Goal: Task Accomplishment & Management: Complete application form

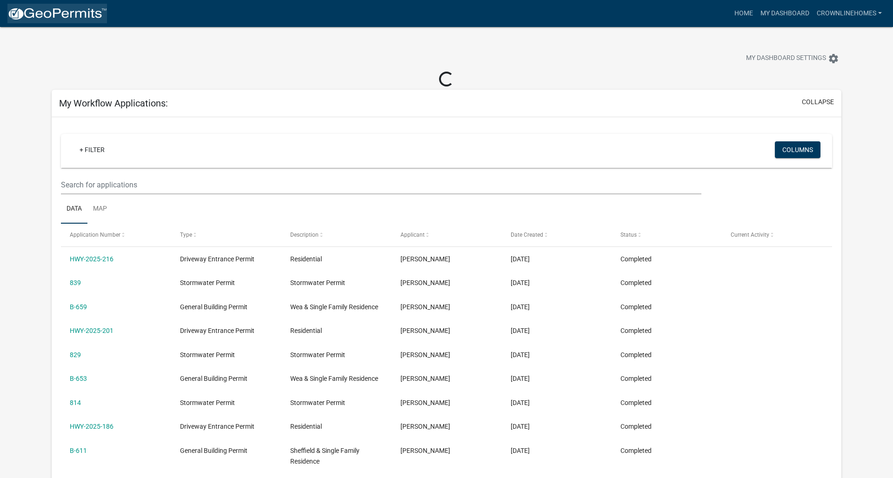
click at [72, 7] on img at bounding box center [57, 14] width 100 height 14
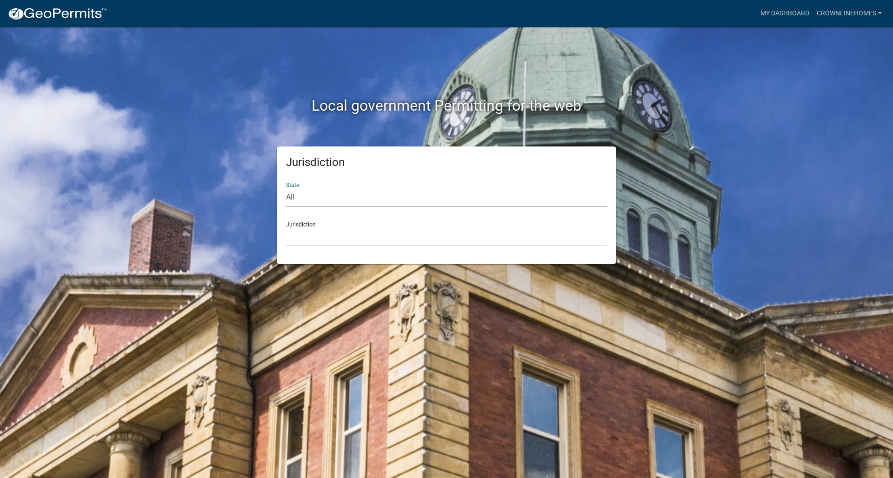
select select "[US_STATE]"
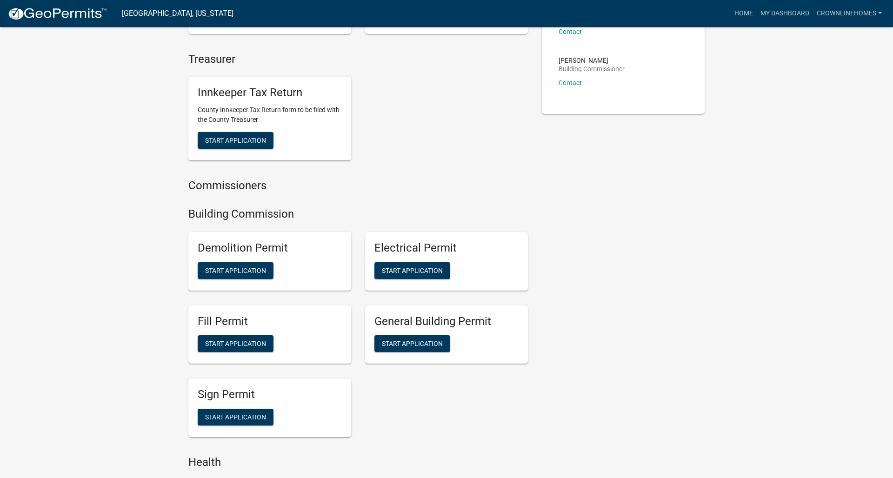
scroll to position [300, 0]
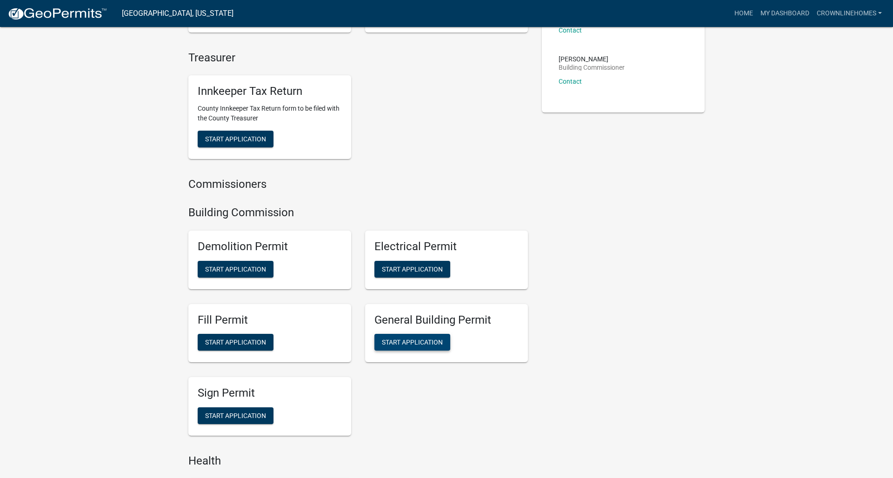
click at [415, 340] on span "Start Application" at bounding box center [412, 342] width 61 height 7
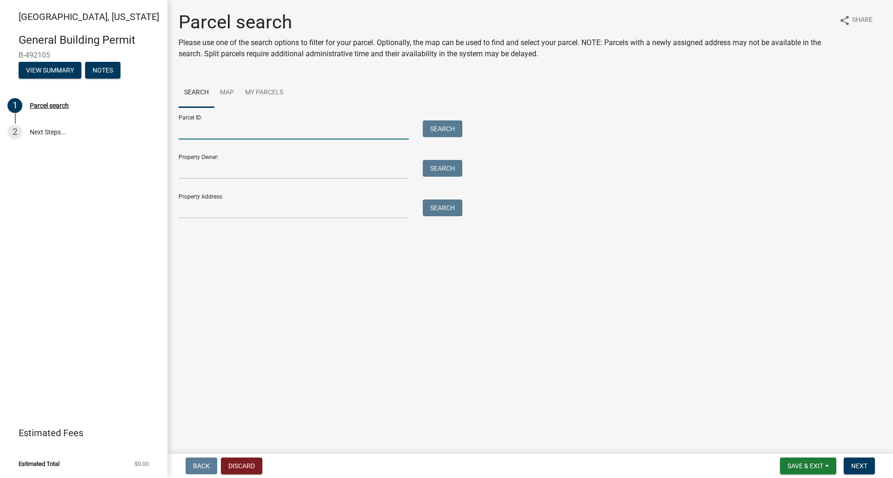
click at [226, 128] on input "Parcel ID:" at bounding box center [294, 129] width 230 height 19
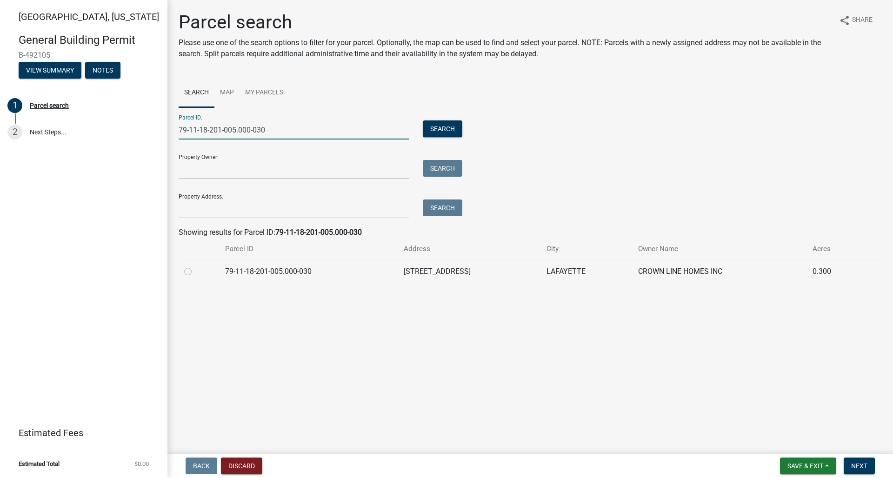
type input "79-11-18-201-005.000-030"
click at [195, 266] on label at bounding box center [195, 266] width 0 height 0
click at [195, 272] on input "radio" at bounding box center [198, 269] width 6 height 6
radio input "true"
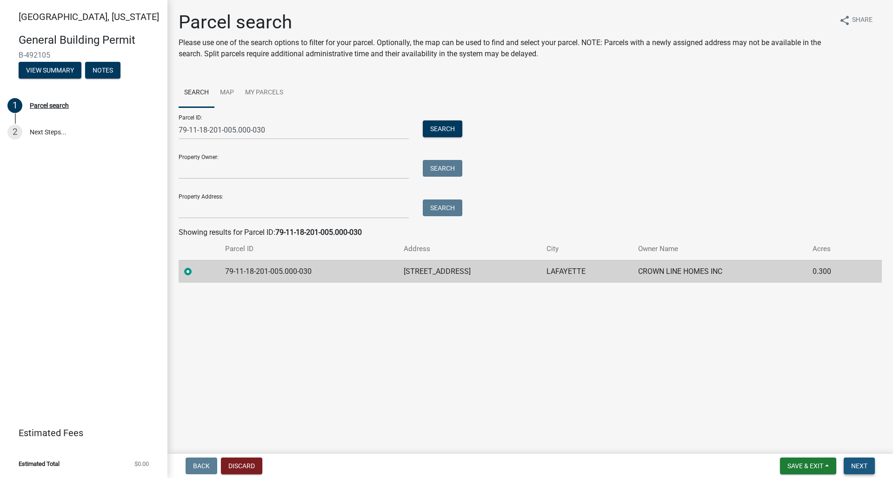
click at [853, 466] on span "Next" at bounding box center [859, 465] width 16 height 7
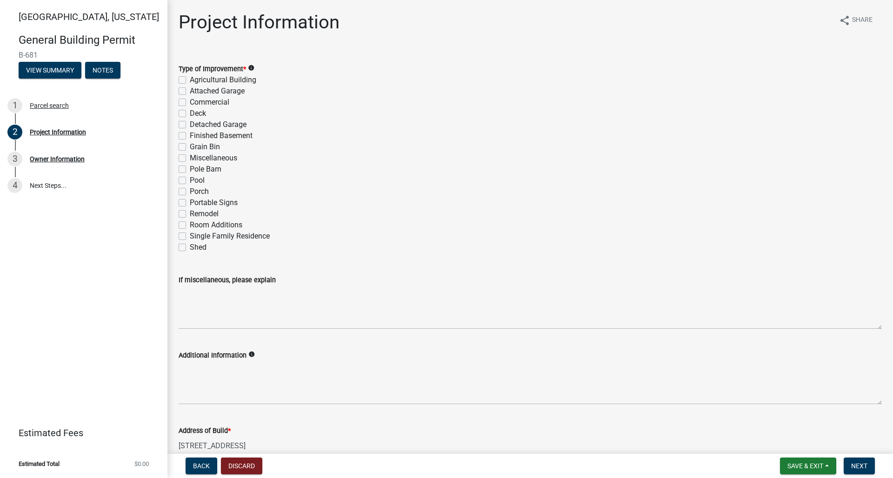
click at [190, 236] on label "Single Family Residence" at bounding box center [230, 236] width 80 height 11
click at [190, 236] on input "Single Family Residence" at bounding box center [193, 234] width 6 height 6
checkbox input "true"
checkbox input "false"
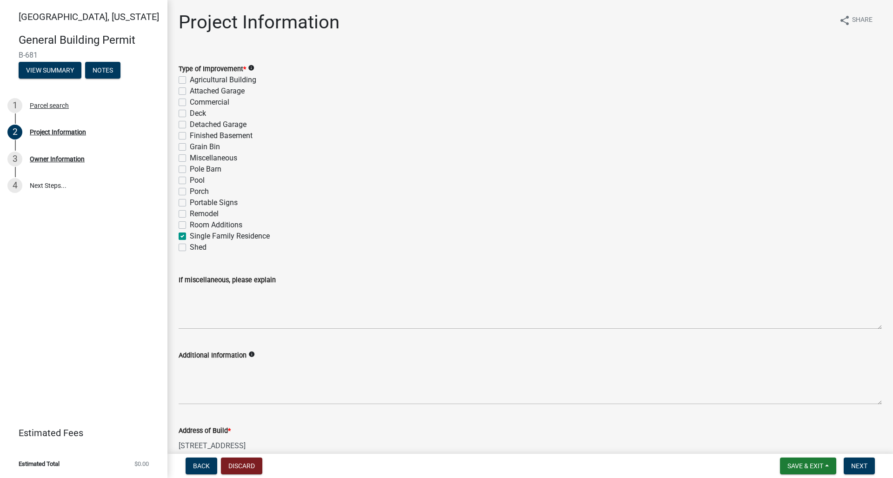
checkbox input "false"
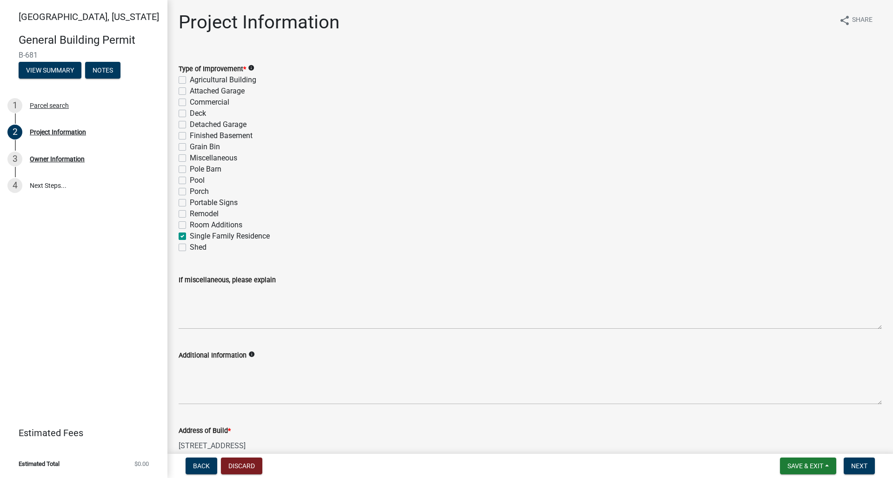
checkbox input "false"
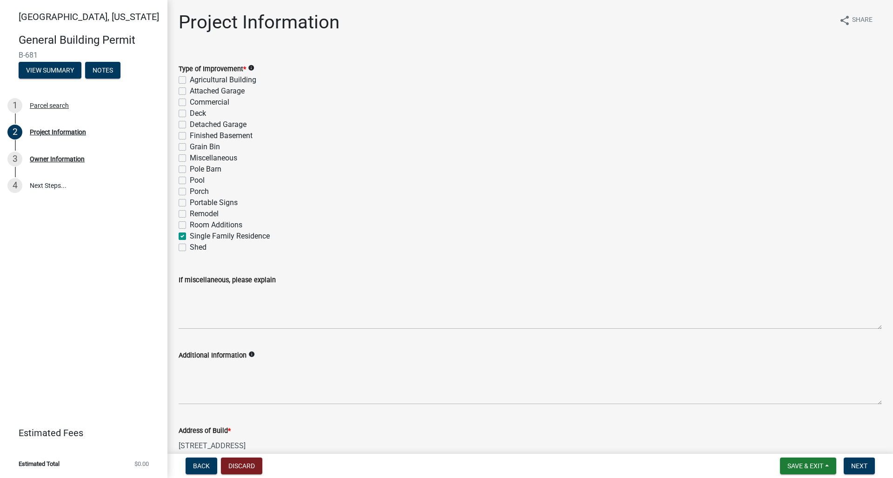
checkbox input "false"
checkbox input "true"
checkbox input "false"
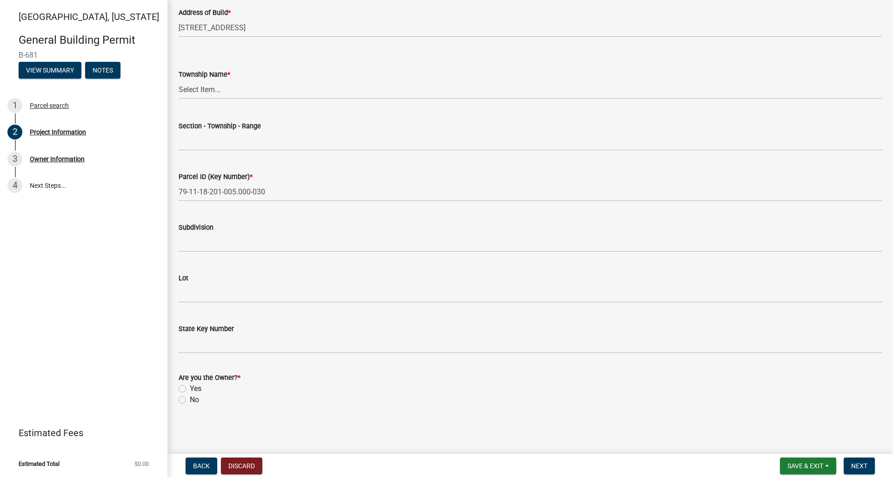
scroll to position [418, 0]
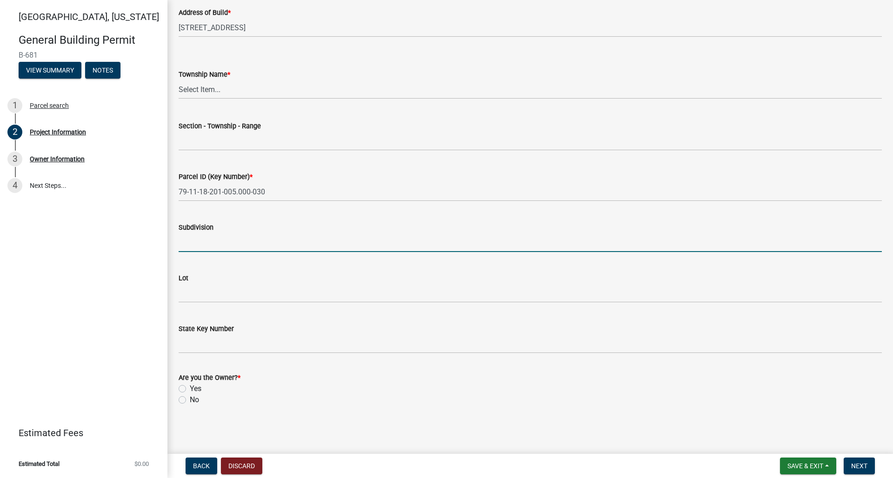
click at [271, 244] on input "Subdivision" at bounding box center [530, 242] width 703 height 19
type input "Chesapeake Pointe"
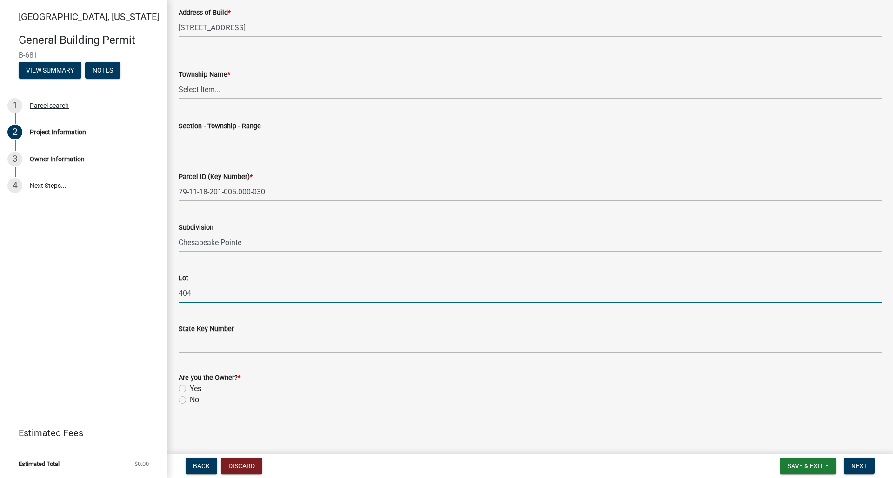
scroll to position [0, 0]
type input "404"
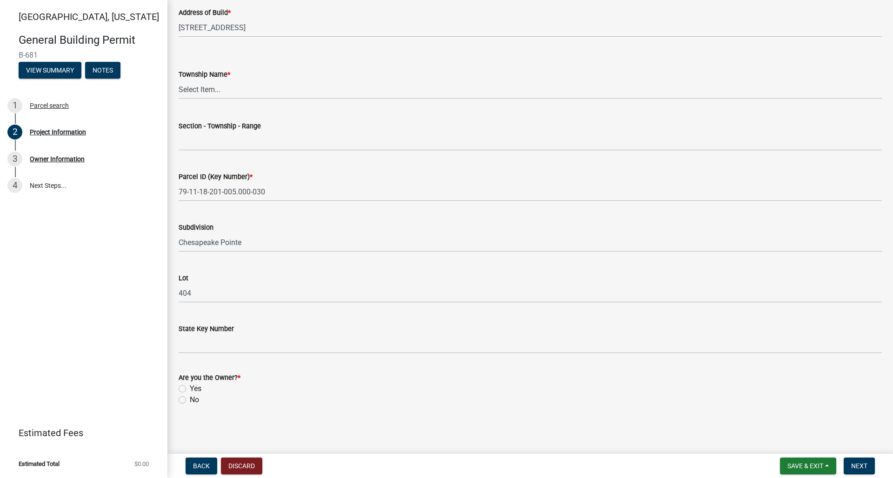
click at [190, 387] on label "Yes" at bounding box center [196, 388] width 12 height 11
click at [190, 387] on input "Yes" at bounding box center [193, 386] width 6 height 6
radio input "true"
click at [862, 470] on button "Next" at bounding box center [859, 466] width 31 height 17
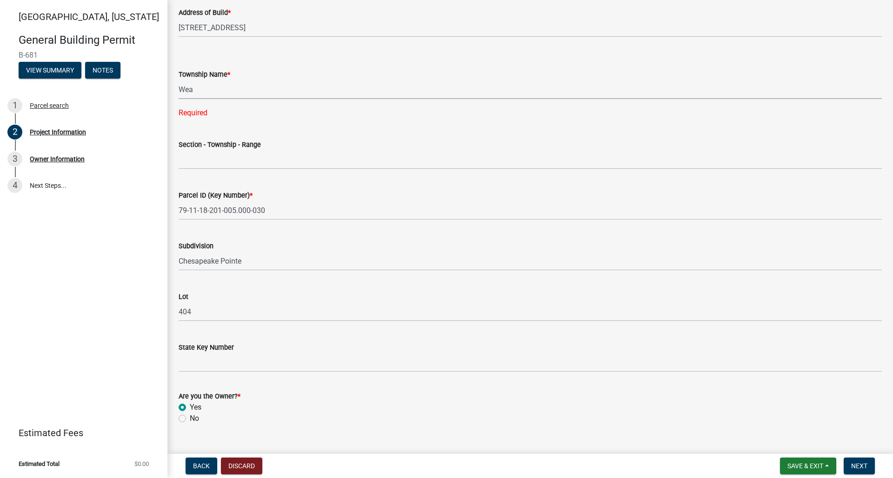
select select "d3bc3282-92a9-4f2d-b0b7-49300d29f3ce"
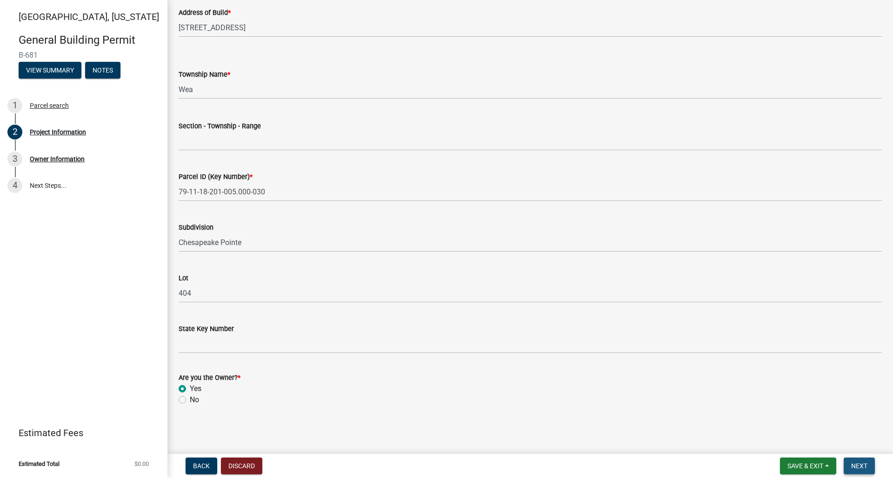
click at [854, 464] on span "Next" at bounding box center [859, 465] width 16 height 7
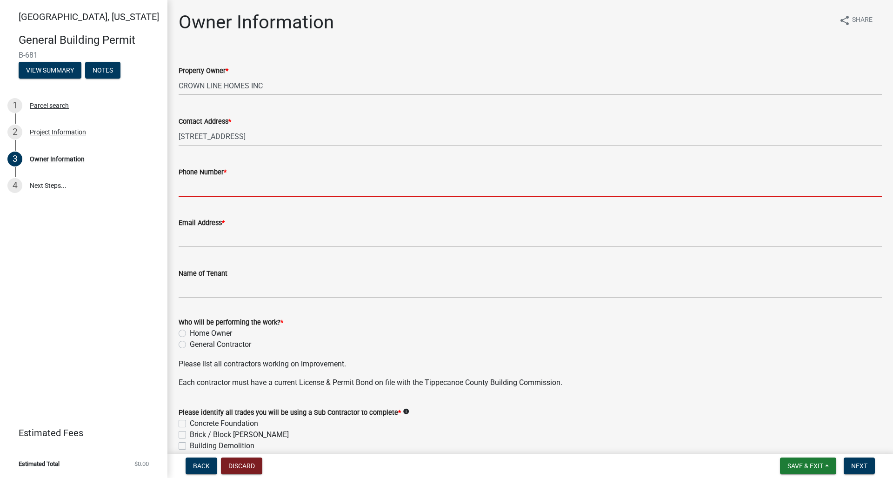
drag, startPoint x: 214, startPoint y: 186, endPoint x: 294, endPoint y: 184, distance: 80.5
click at [214, 186] on input "Phone Number *" at bounding box center [530, 187] width 703 height 19
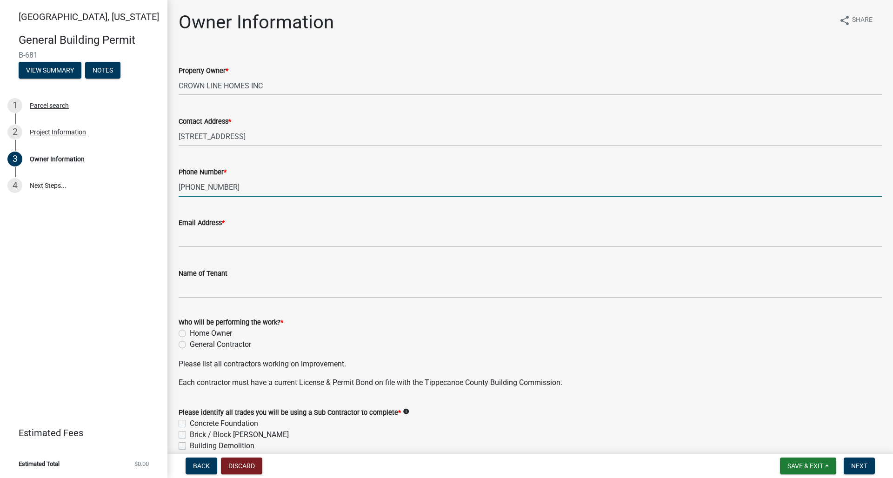
type input "[PHONE_NUMBER]"
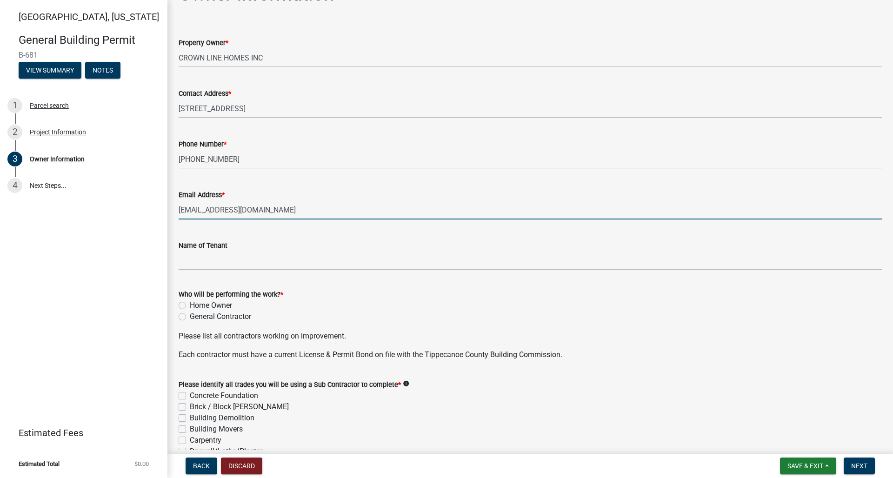
scroll to position [36, 0]
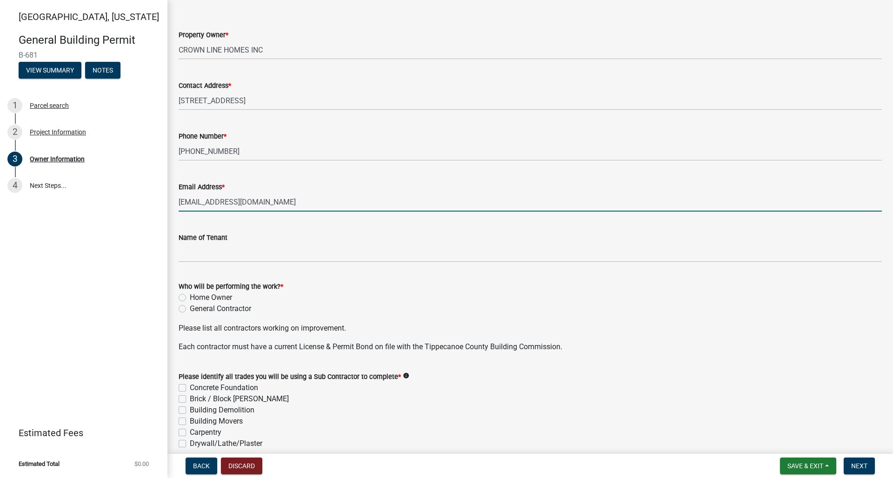
type input "[EMAIL_ADDRESS][DOMAIN_NAME]"
click at [190, 307] on label "General Contractor" at bounding box center [220, 308] width 61 height 11
click at [190, 307] on input "General Contractor" at bounding box center [193, 306] width 6 height 6
radio input "true"
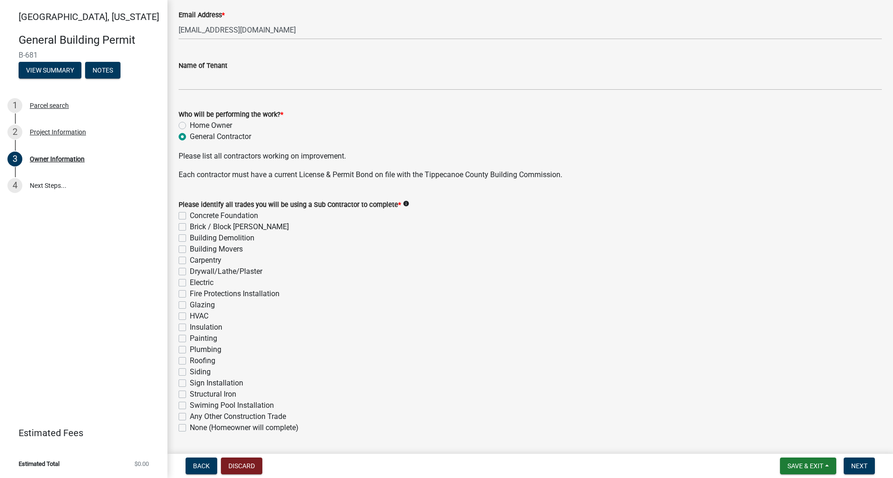
scroll to position [216, 0]
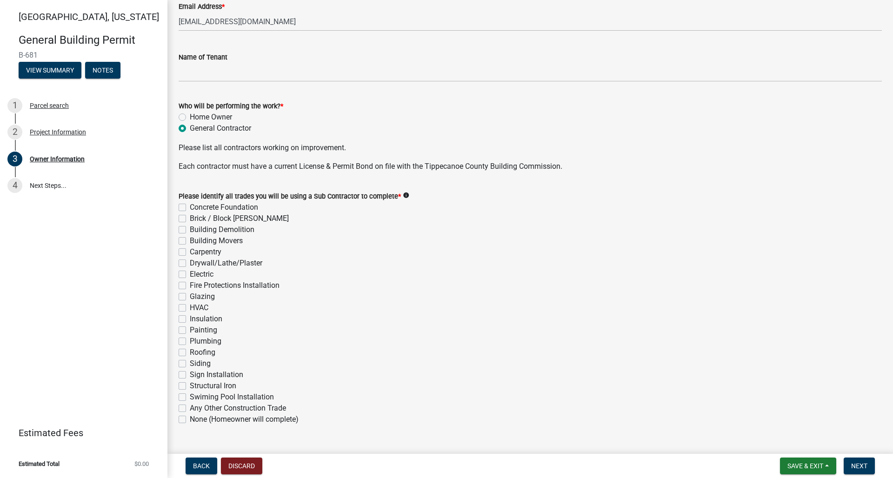
click at [190, 206] on label "Concrete Foundation" at bounding box center [224, 207] width 68 height 11
click at [190, 206] on input "Concrete Foundation" at bounding box center [193, 205] width 6 height 6
checkbox input "true"
checkbox input "false"
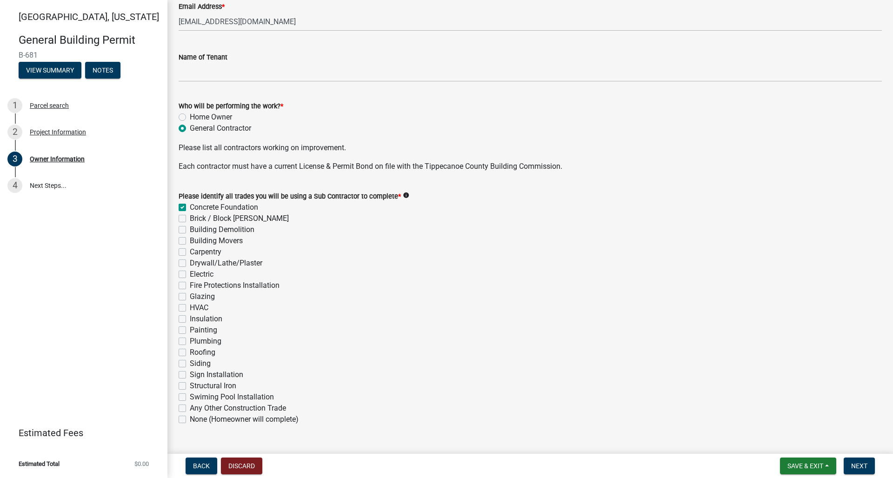
checkbox input "false"
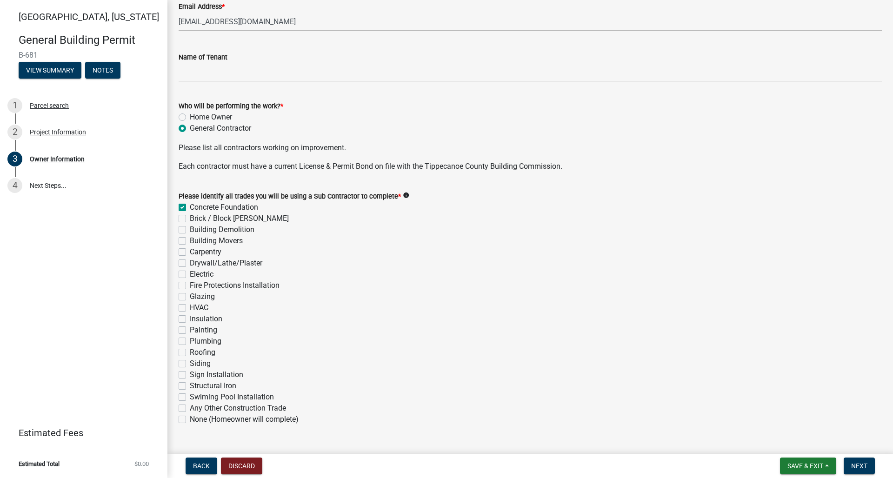
checkbox input "false"
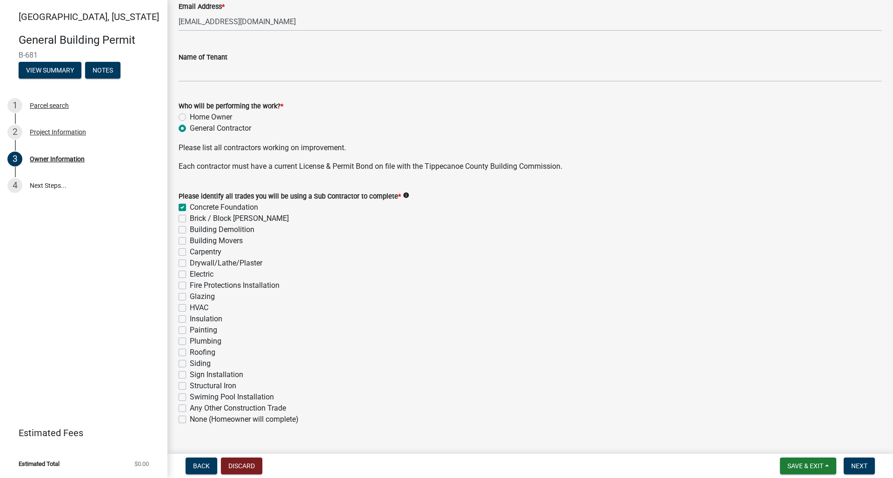
checkbox input "false"
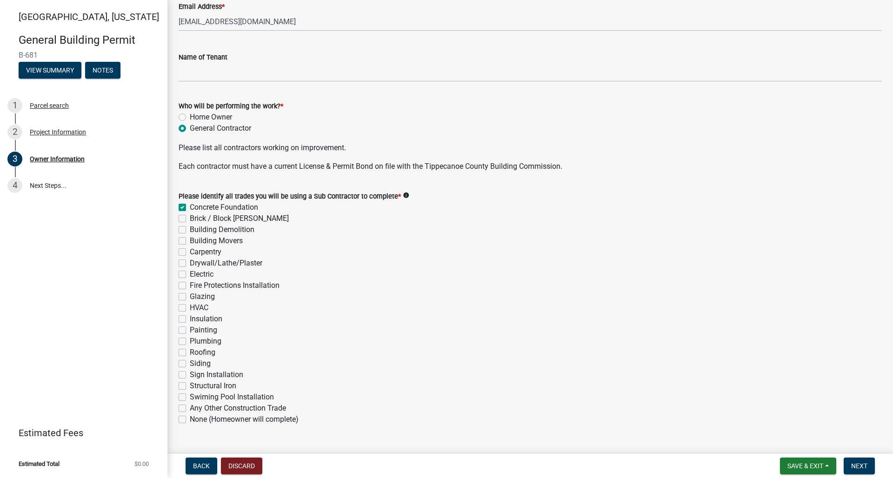
checkbox input "false"
click at [190, 217] on label "Brick / Block [PERSON_NAME]" at bounding box center [239, 218] width 99 height 11
click at [190, 217] on input "Brick / Block [PERSON_NAME]" at bounding box center [193, 216] width 6 height 6
checkbox input "true"
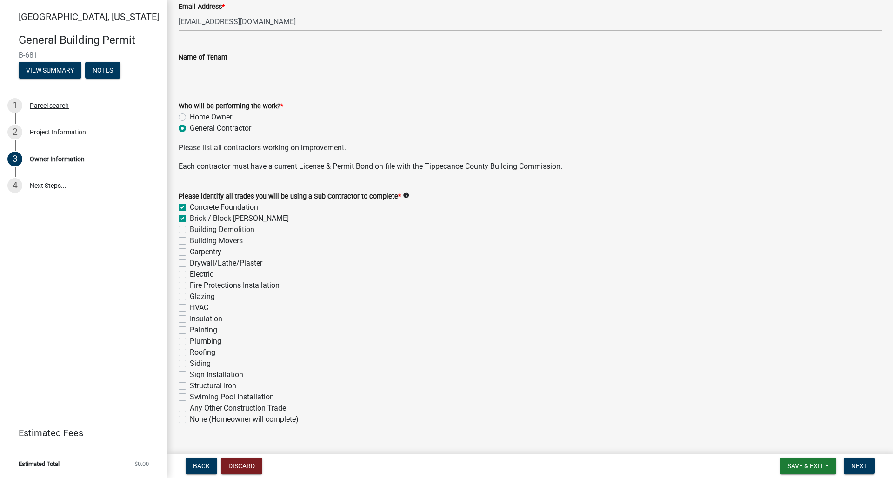
checkbox input "true"
checkbox input "false"
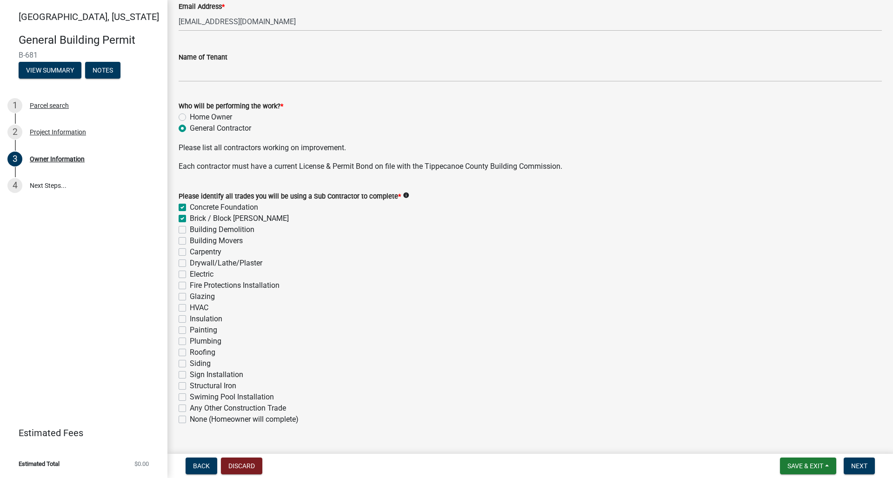
checkbox input "false"
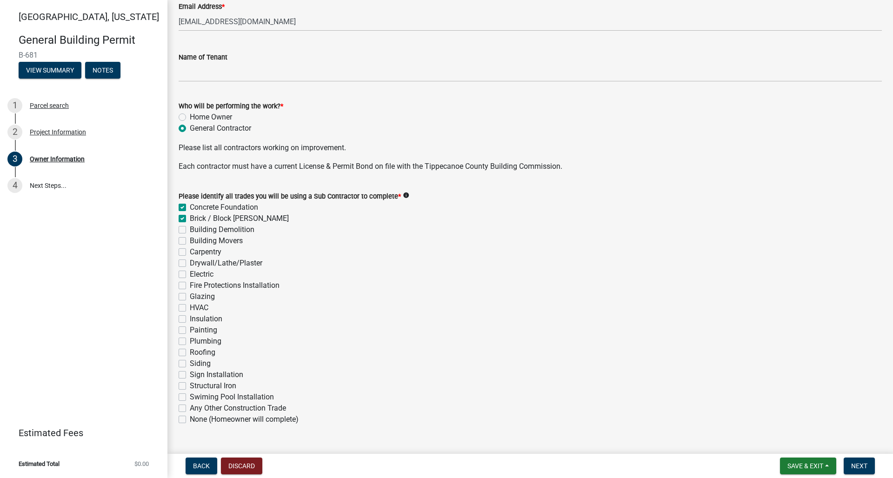
checkbox input "false"
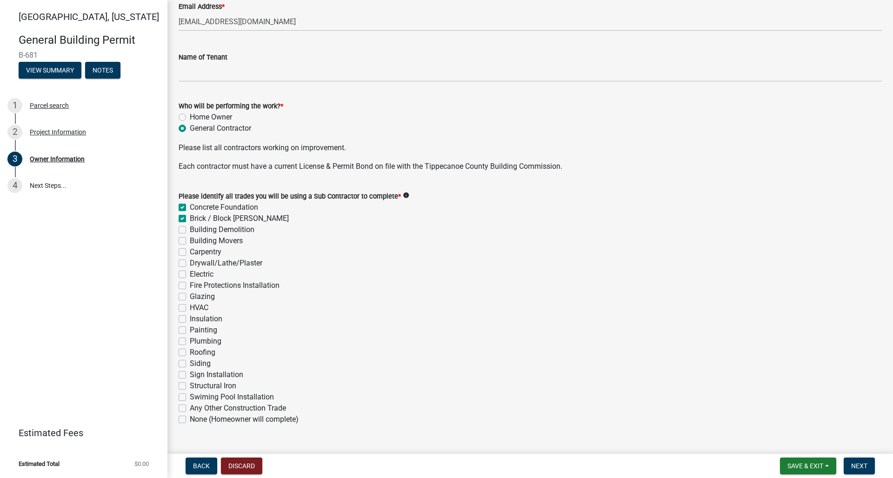
checkbox input "false"
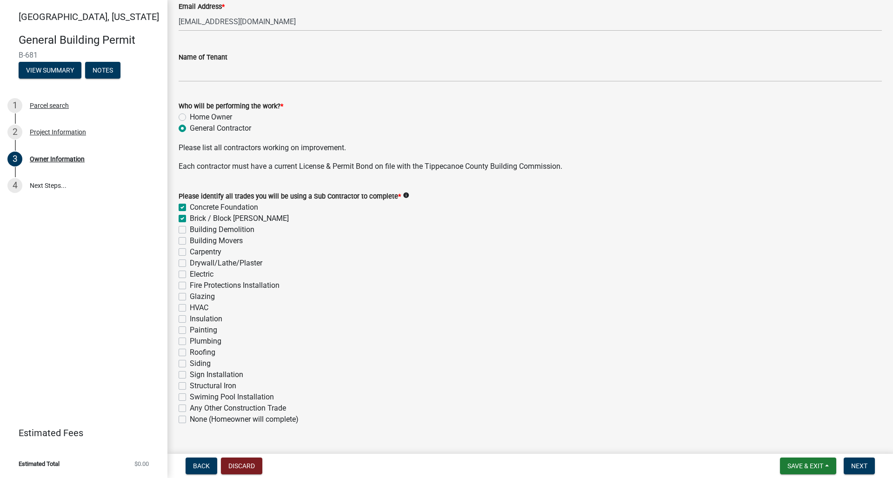
click at [190, 252] on label "Carpentry" at bounding box center [206, 252] width 32 height 11
click at [190, 252] on input "Carpentry" at bounding box center [193, 250] width 6 height 6
checkbox input "true"
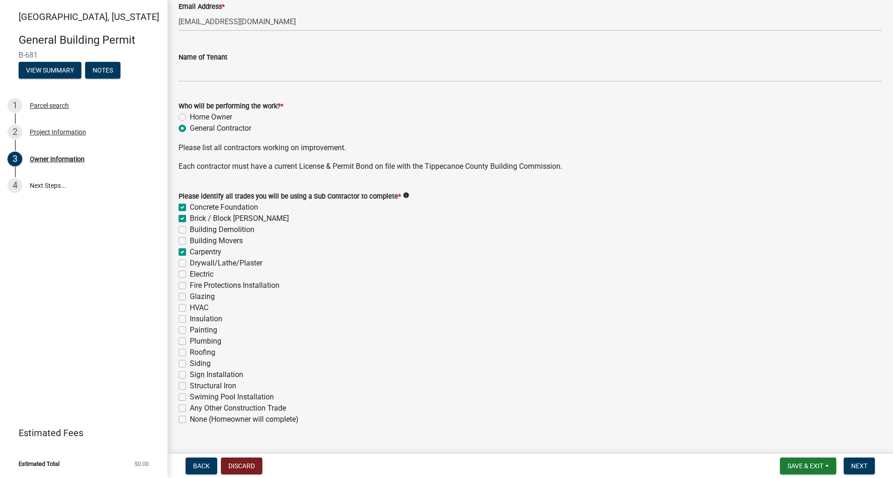
checkbox input "false"
checkbox input "true"
checkbox input "false"
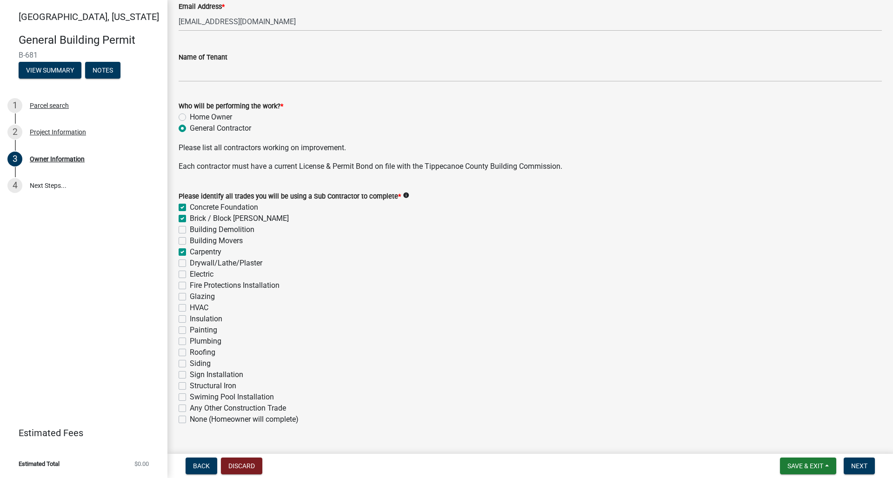
checkbox input "false"
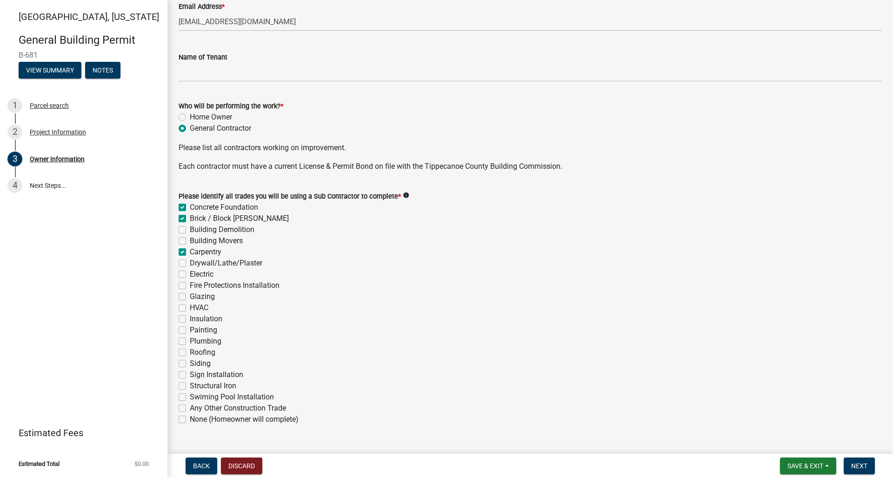
checkbox input "false"
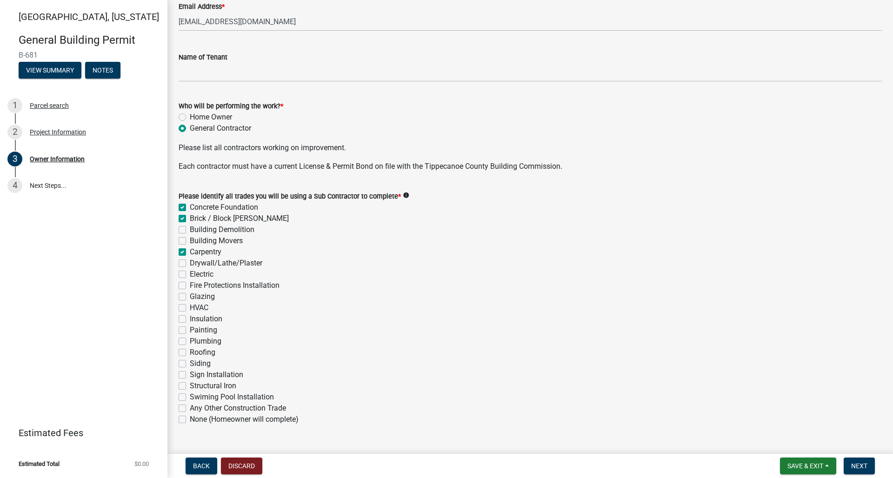
checkbox input "false"
click at [190, 261] on label "Drywall/Lathe/Plaster" at bounding box center [226, 263] width 73 height 11
click at [190, 261] on input "Drywall/Lathe/Plaster" at bounding box center [193, 261] width 6 height 6
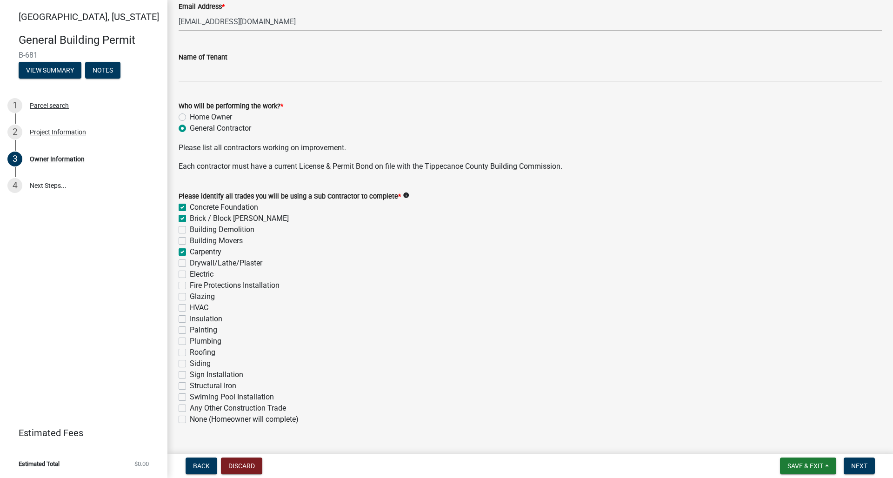
checkbox input "true"
checkbox input "false"
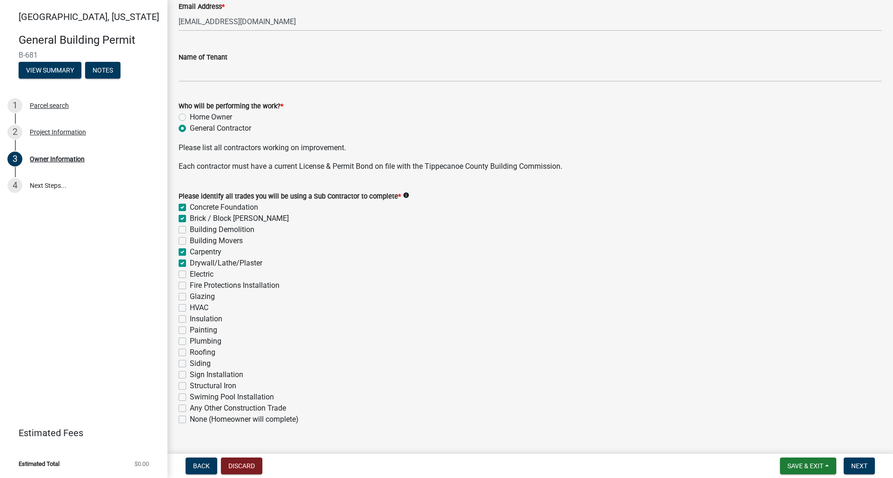
checkbox input "true"
checkbox input "false"
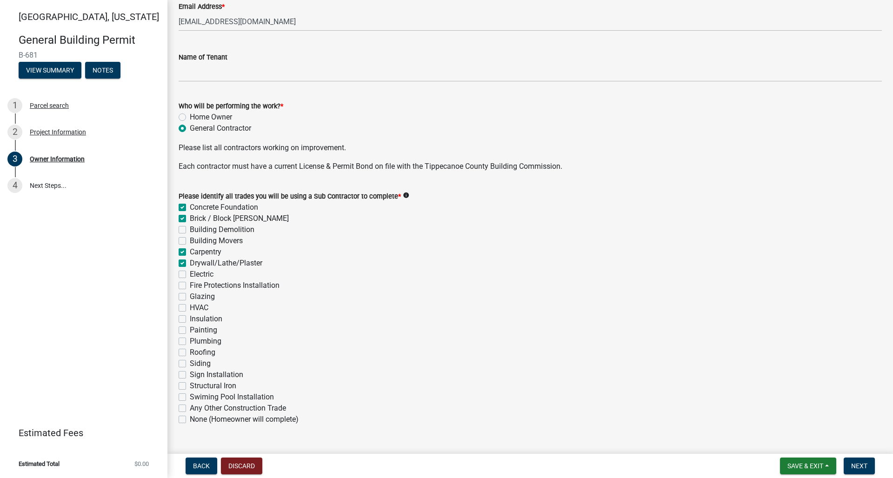
checkbox input "false"
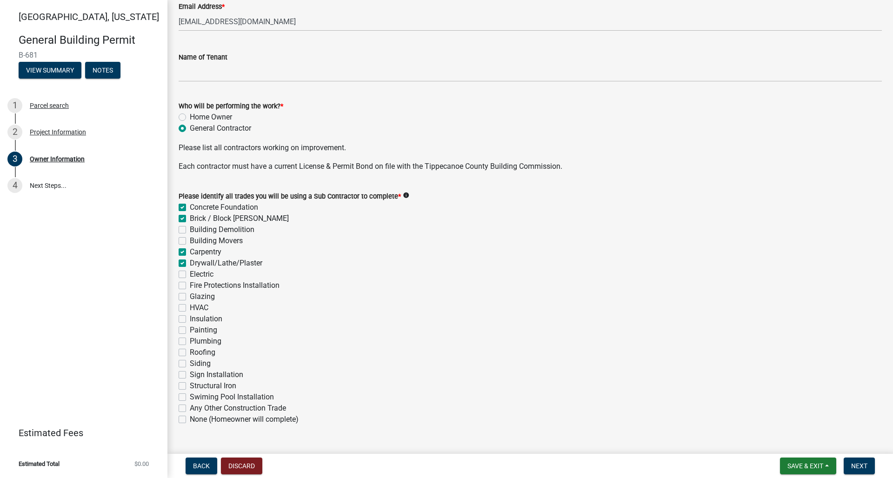
checkbox input "false"
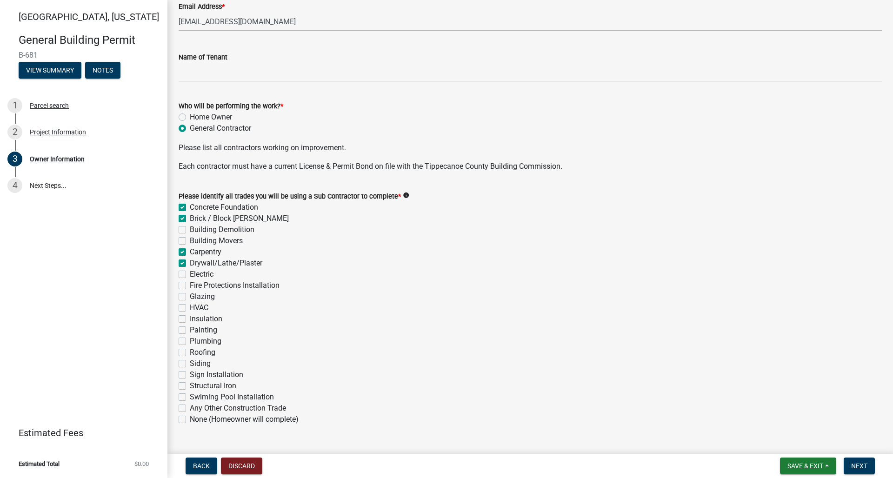
checkbox input "false"
click at [190, 272] on label "Electric" at bounding box center [202, 274] width 24 height 11
click at [190, 272] on input "Electric" at bounding box center [193, 272] width 6 height 6
checkbox input "true"
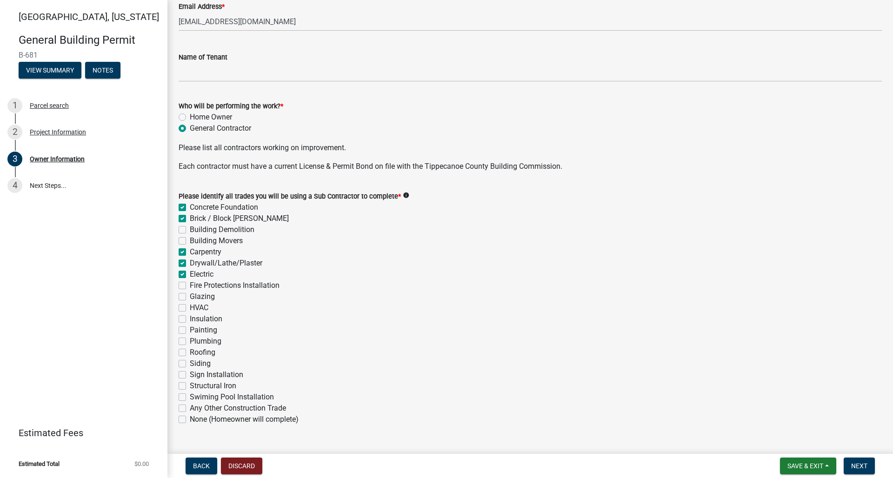
checkbox input "true"
checkbox input "false"
checkbox input "true"
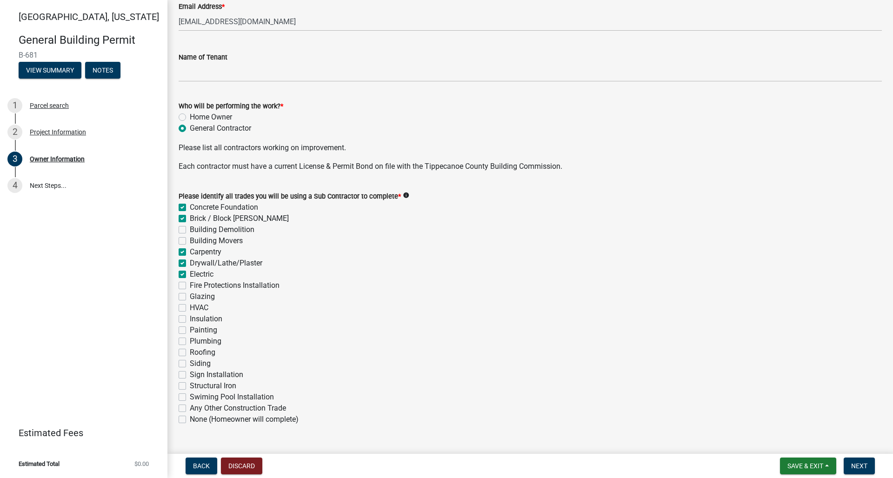
checkbox input "true"
checkbox input "false"
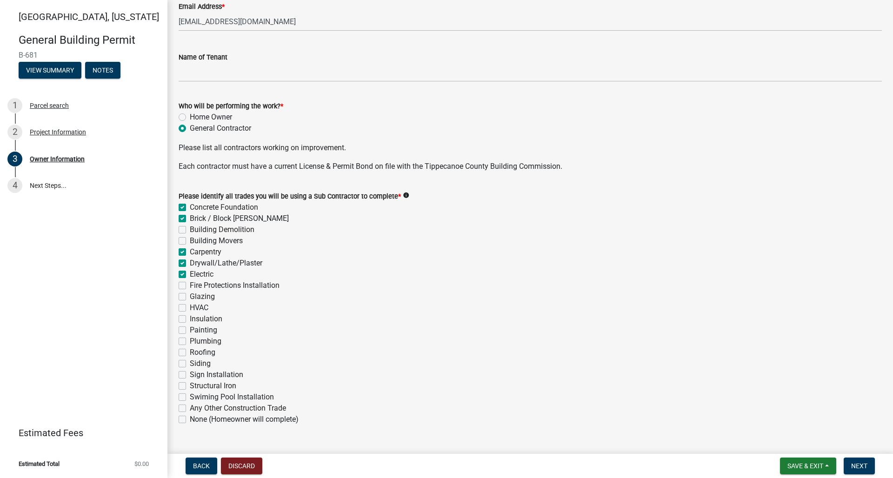
checkbox input "false"
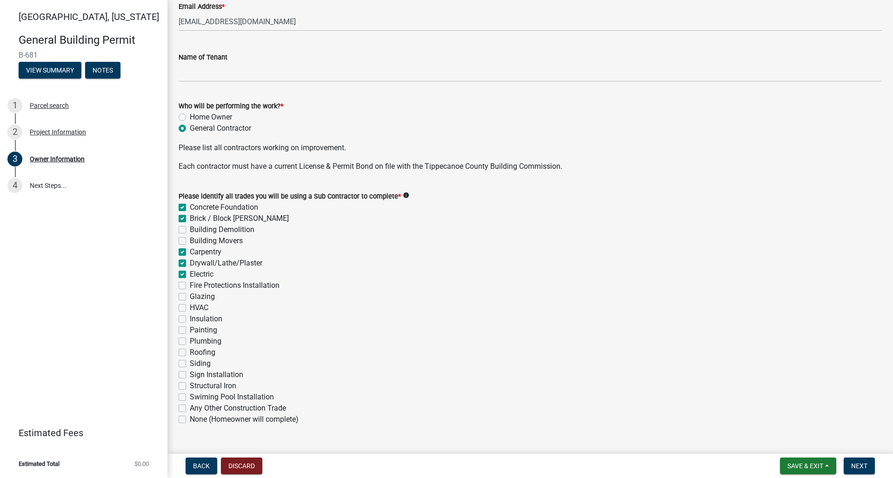
checkbox input "false"
click at [190, 307] on label "HVAC" at bounding box center [199, 307] width 19 height 11
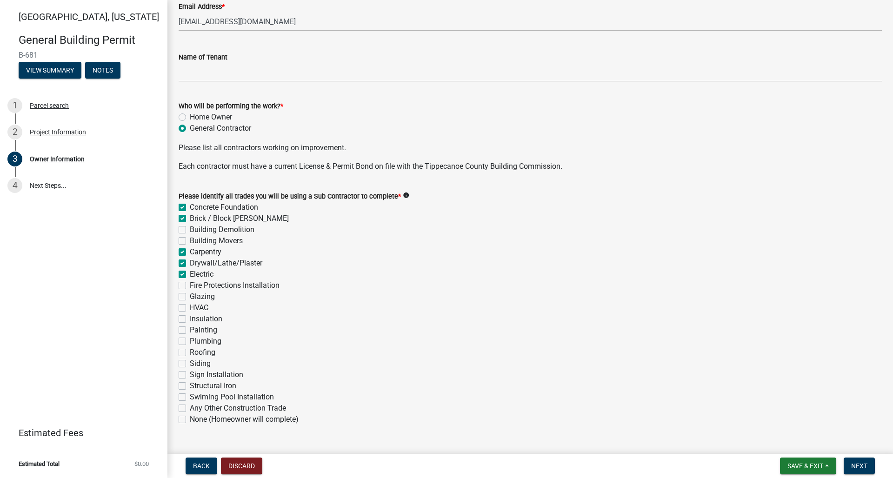
click at [190, 307] on input "HVAC" at bounding box center [193, 305] width 6 height 6
checkbox input "true"
checkbox input "false"
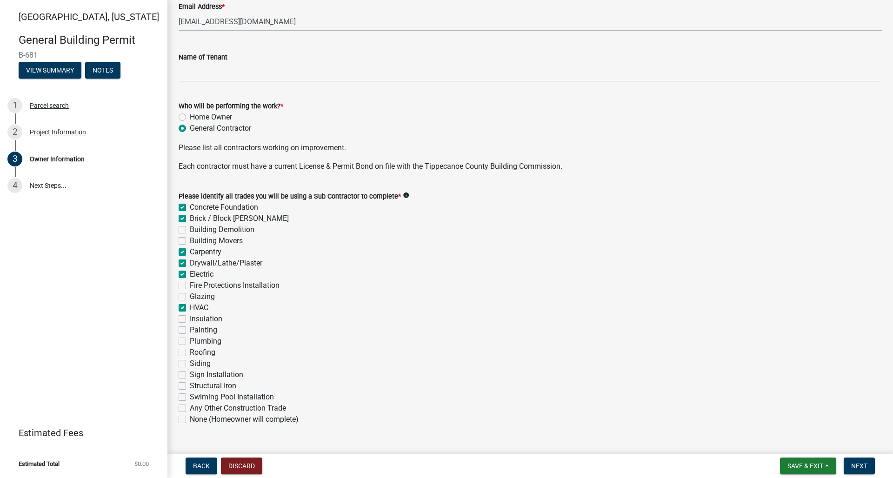
checkbox input "false"
checkbox input "true"
checkbox input "false"
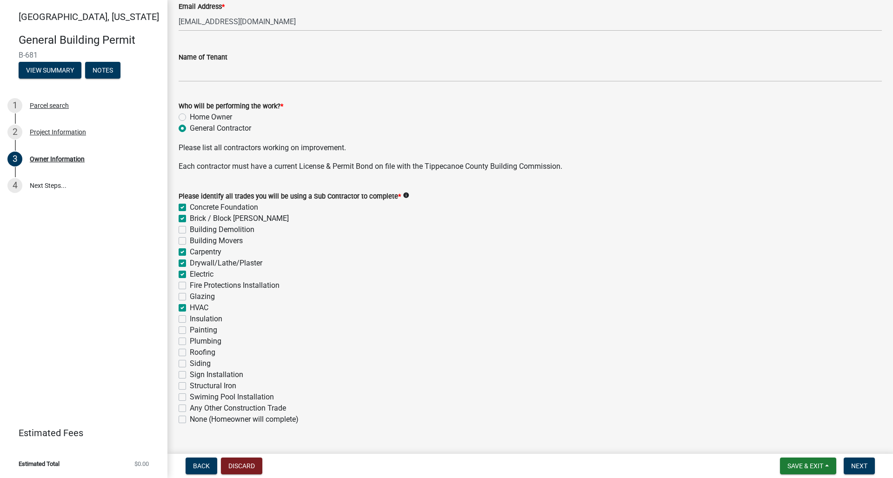
checkbox input "false"
checkbox input "true"
checkbox input "false"
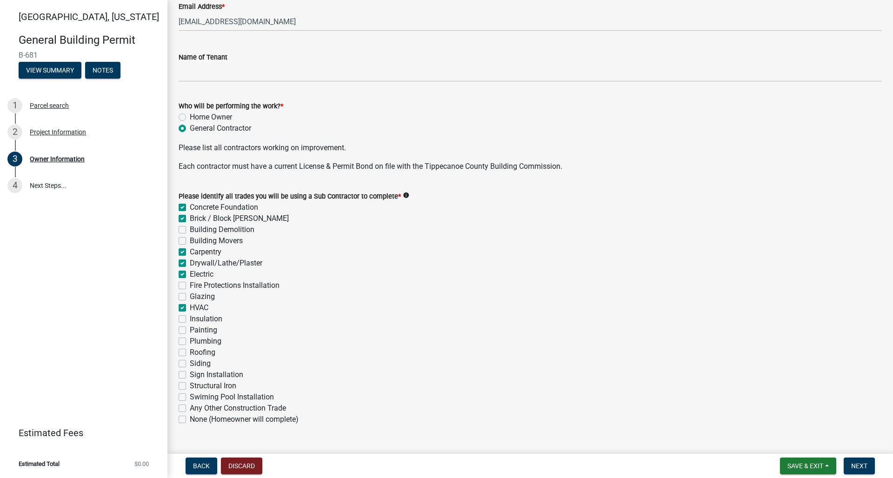
checkbox input "false"
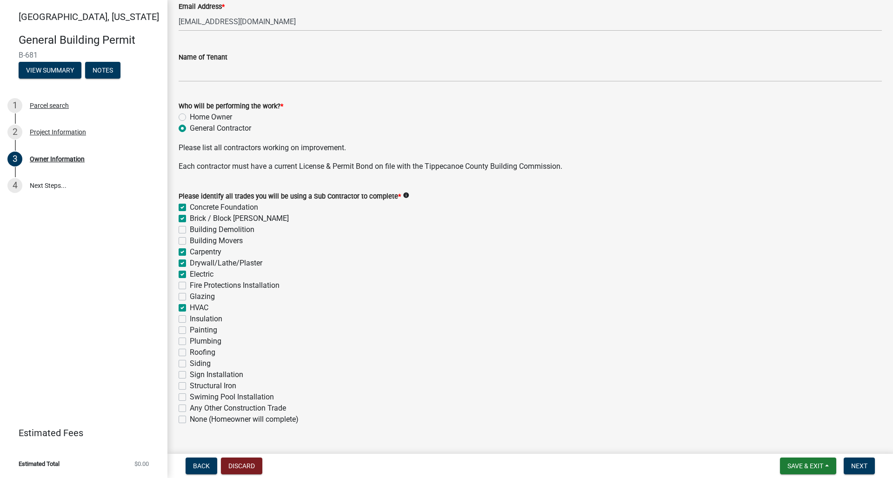
checkbox input "false"
click at [190, 317] on label "Insulation" at bounding box center [206, 319] width 33 height 11
click at [190, 317] on input "Insulation" at bounding box center [193, 317] width 6 height 6
checkbox input "true"
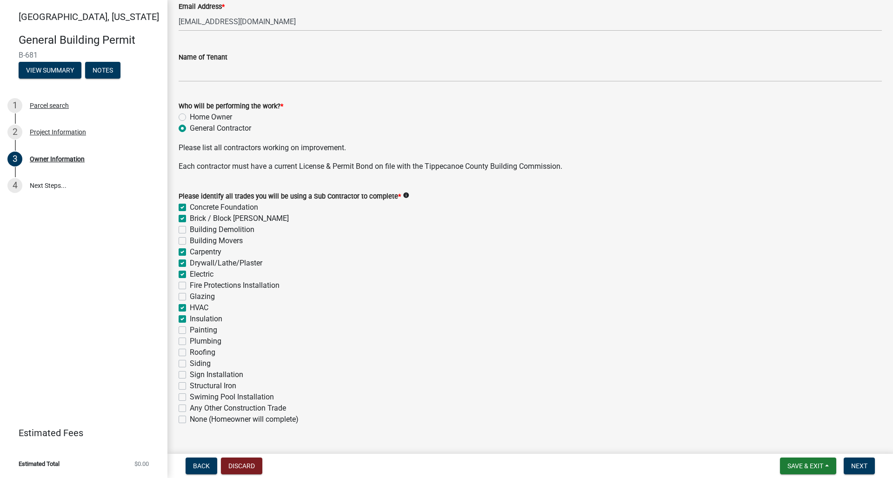
checkbox input "true"
checkbox input "false"
checkbox input "true"
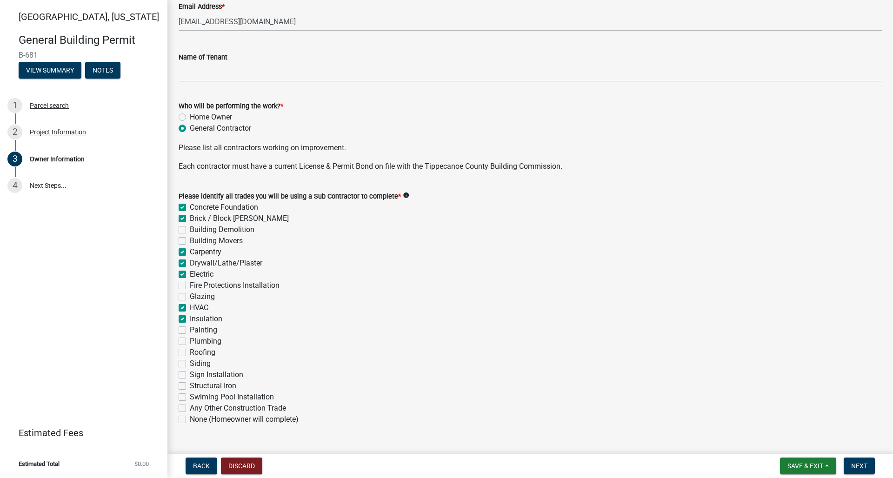
checkbox input "true"
checkbox input "false"
checkbox input "true"
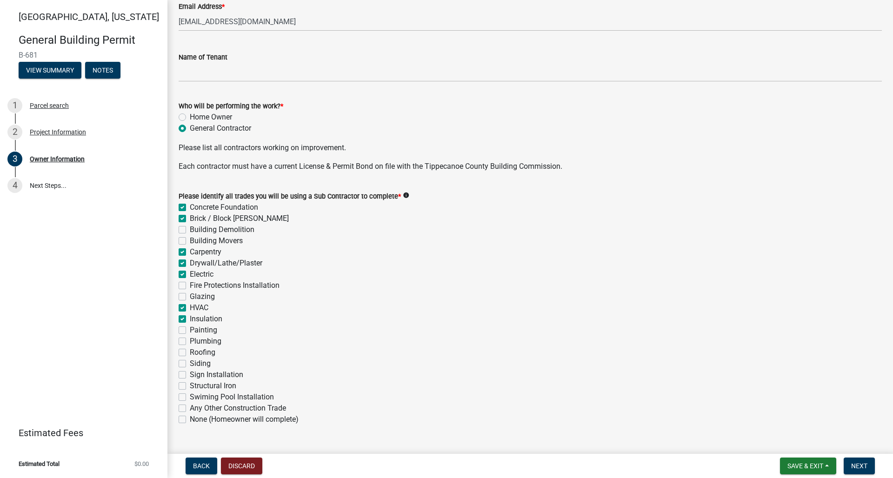
checkbox input "true"
checkbox input "false"
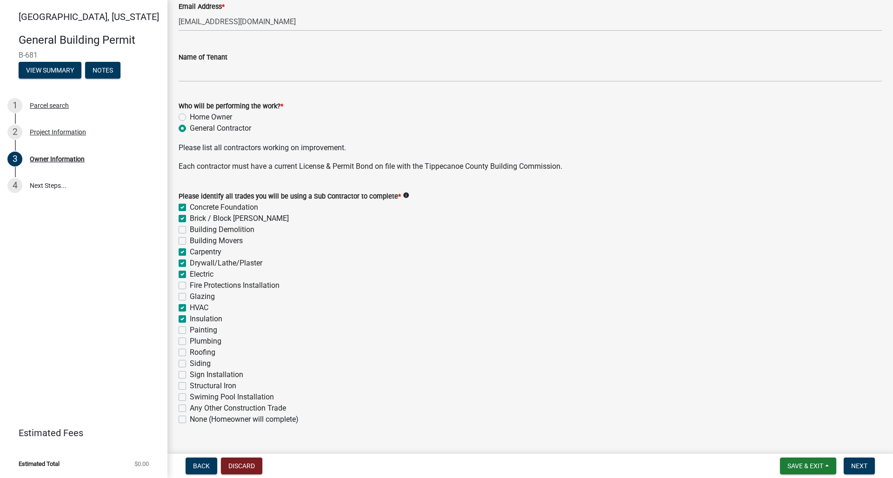
checkbox input "false"
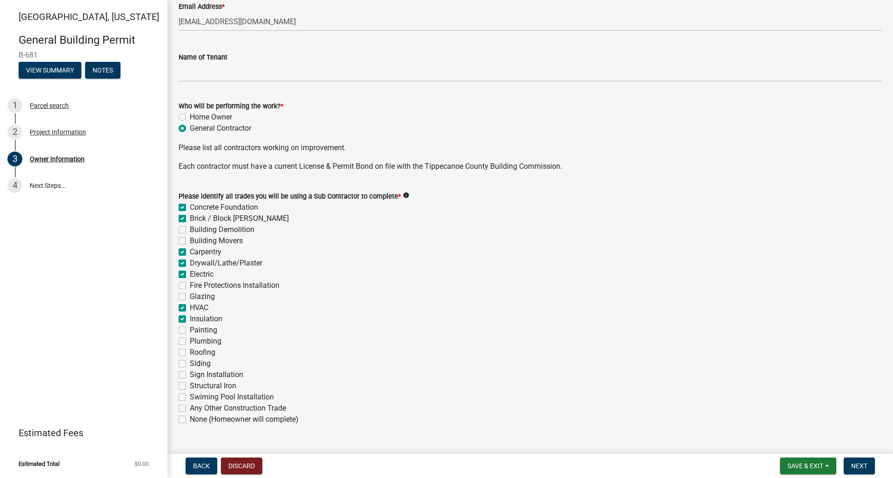
click at [190, 328] on label "Painting" at bounding box center [203, 330] width 27 height 11
click at [190, 328] on input "Painting" at bounding box center [193, 328] width 6 height 6
checkbox input "true"
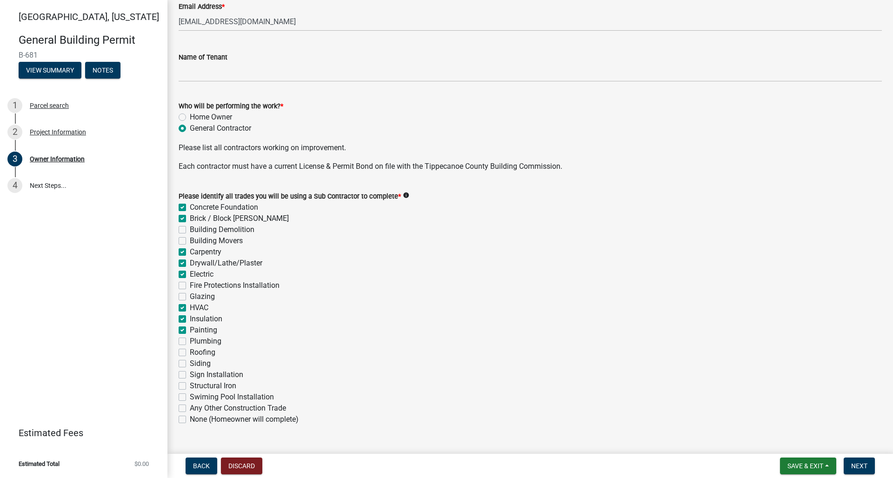
checkbox input "false"
checkbox input "true"
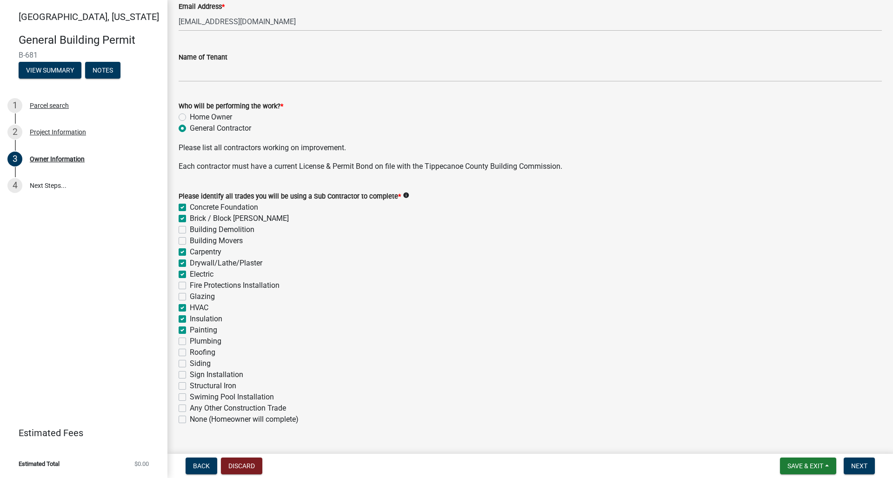
checkbox input "false"
checkbox input "true"
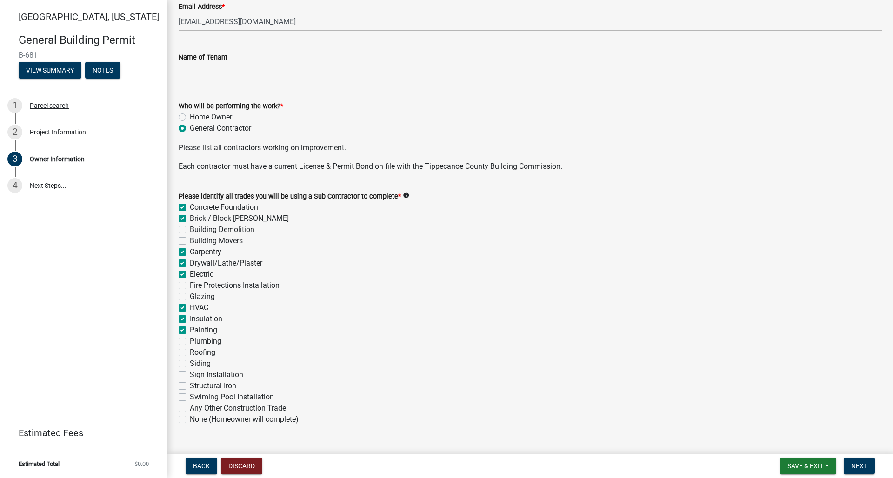
checkbox input "false"
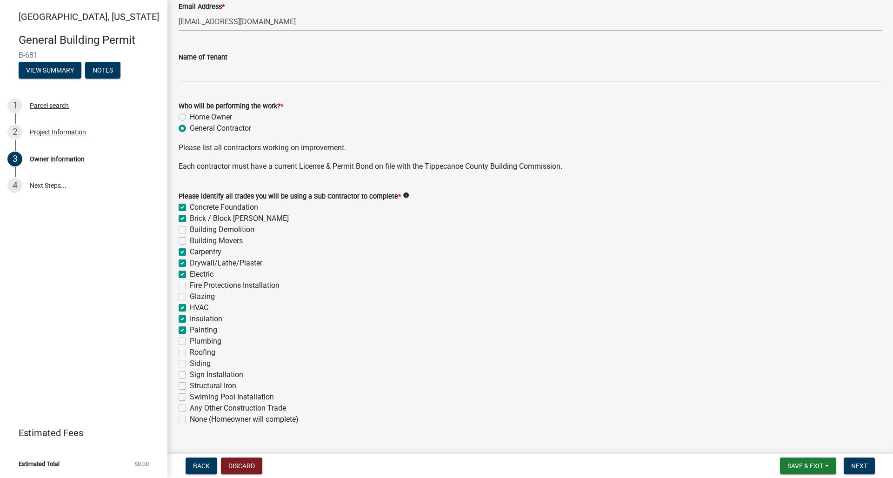
checkbox input "false"
click at [190, 340] on label "Plumbing" at bounding box center [206, 341] width 32 height 11
click at [190, 340] on input "Plumbing" at bounding box center [193, 339] width 6 height 6
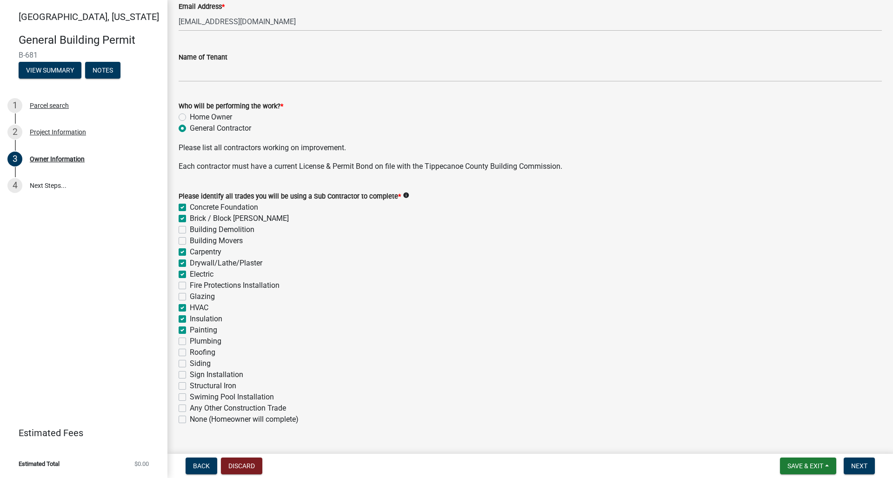
checkbox input "true"
checkbox input "false"
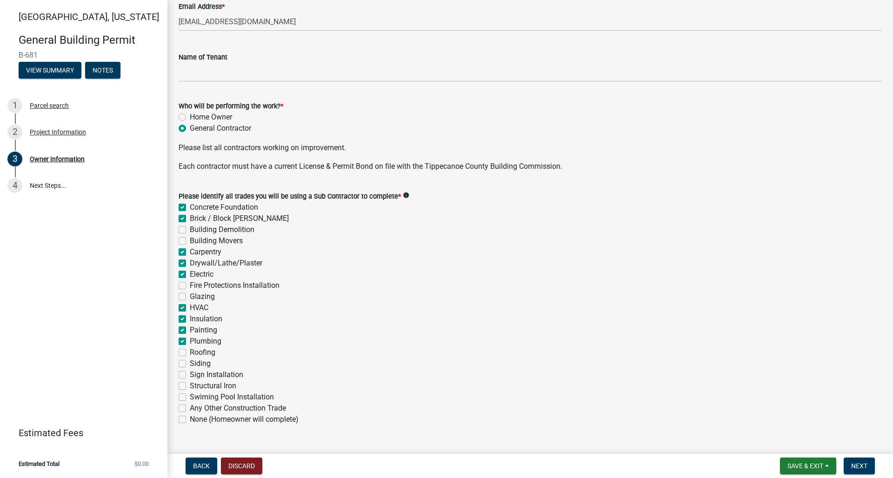
checkbox input "true"
click at [190, 353] on label "Roofing" at bounding box center [203, 352] width 26 height 11
click at [190, 353] on input "Roofing" at bounding box center [193, 350] width 6 height 6
click at [190, 362] on label "Siding" at bounding box center [200, 363] width 21 height 11
click at [190, 362] on input "Siding" at bounding box center [193, 361] width 6 height 6
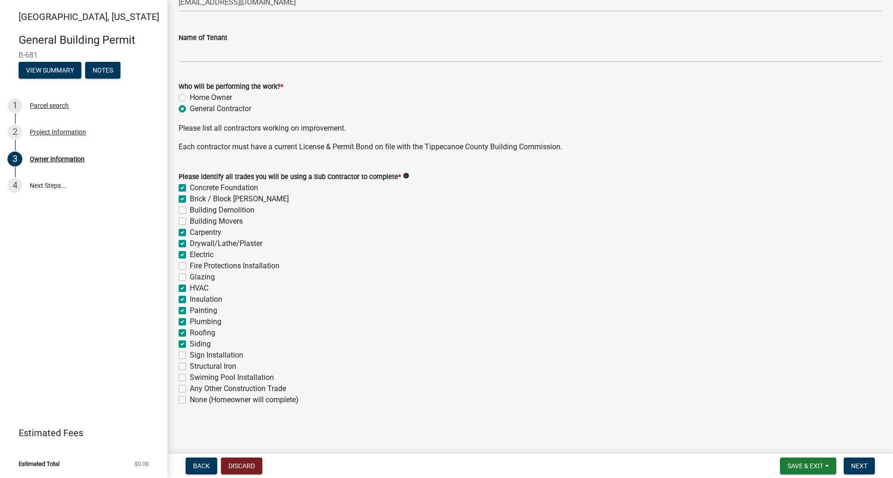
scroll to position [236, 0]
click at [856, 464] on span "Next" at bounding box center [859, 465] width 16 height 7
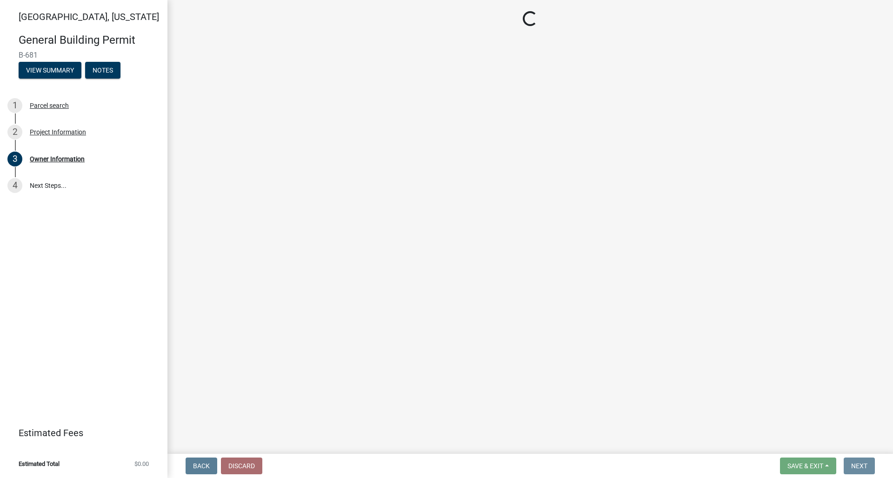
scroll to position [0, 0]
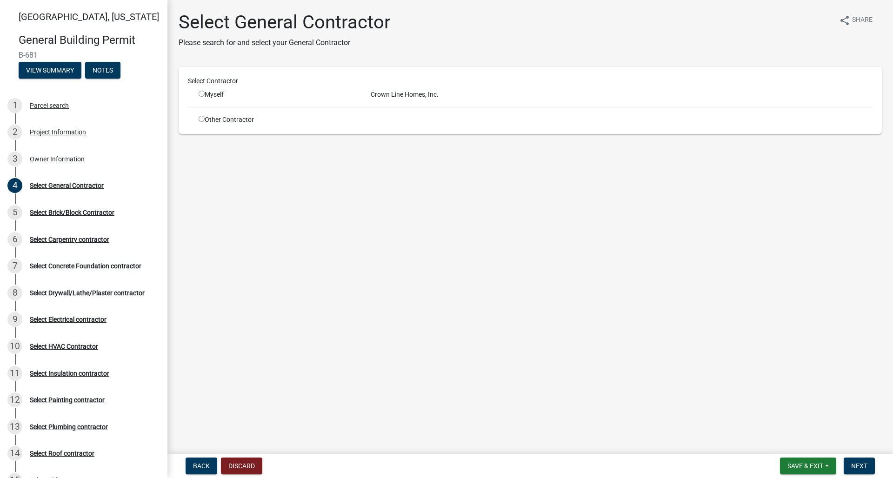
click at [202, 95] on input "radio" at bounding box center [202, 94] width 6 height 6
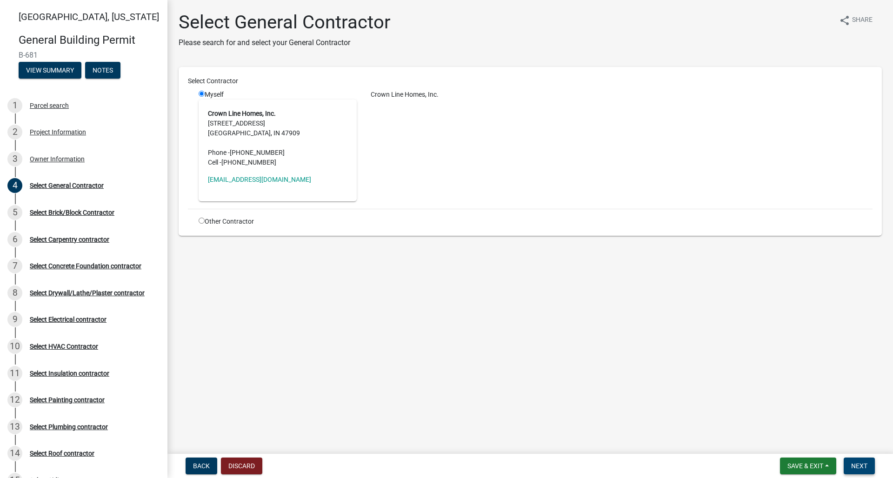
click at [855, 466] on span "Next" at bounding box center [859, 465] width 16 height 7
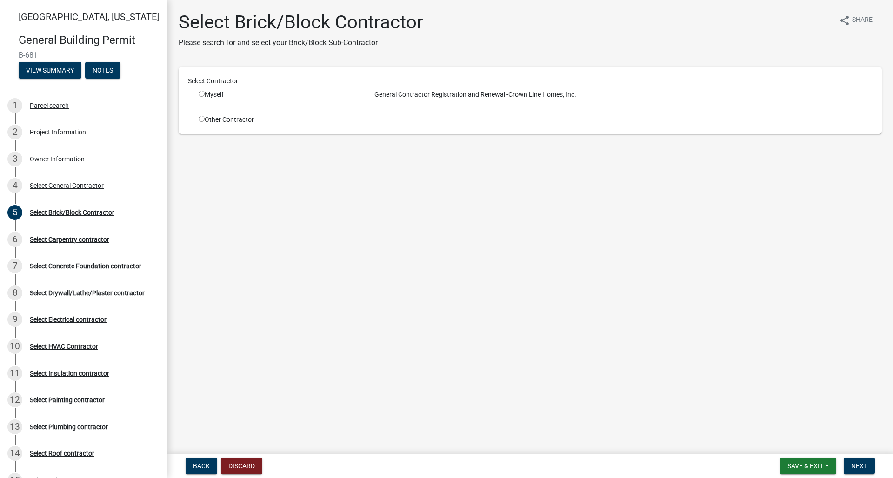
click at [200, 120] on input "radio" at bounding box center [202, 119] width 6 height 6
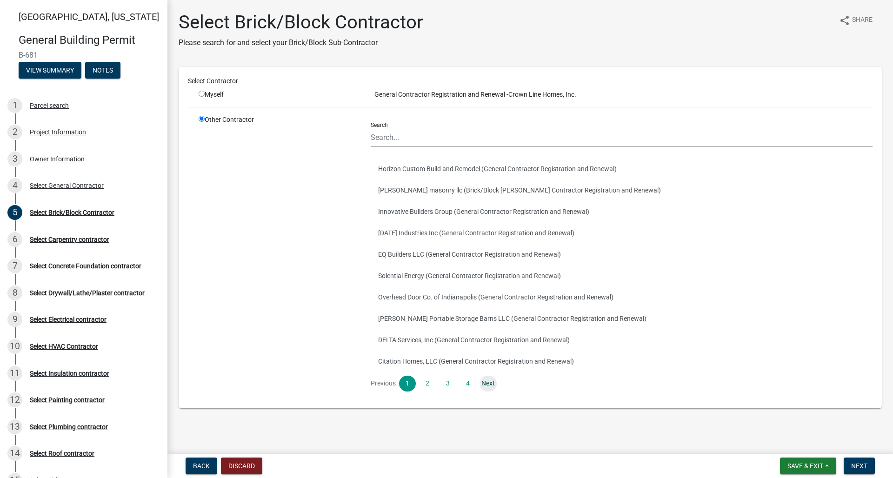
click at [490, 384] on link "Next" at bounding box center [488, 384] width 17 height 16
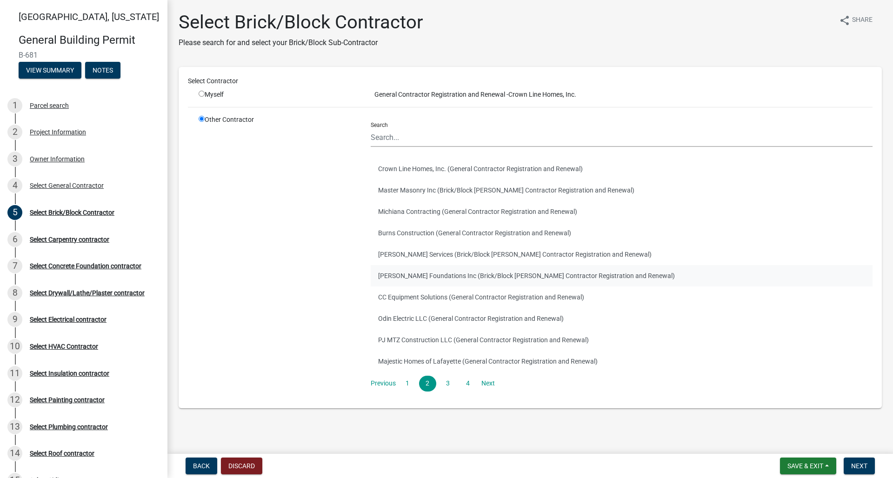
click at [451, 272] on button "[PERSON_NAME] Foundations Inc (Brick/Block [PERSON_NAME] Contractor Registratio…" at bounding box center [622, 275] width 502 height 21
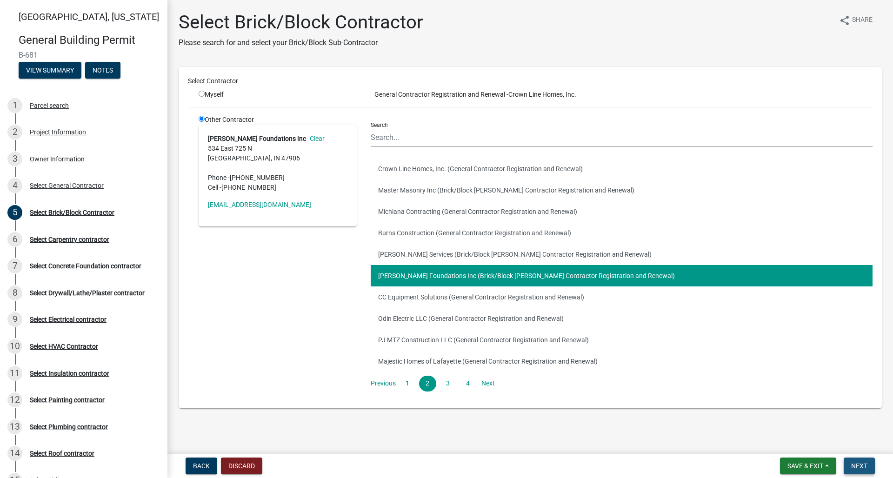
click at [859, 469] on span "Next" at bounding box center [859, 465] width 16 height 7
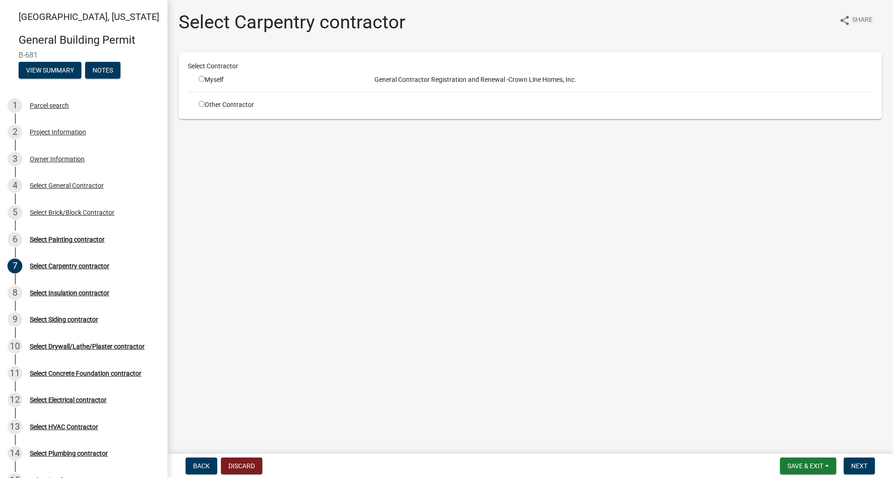
click at [202, 105] on input "radio" at bounding box center [202, 104] width 6 height 6
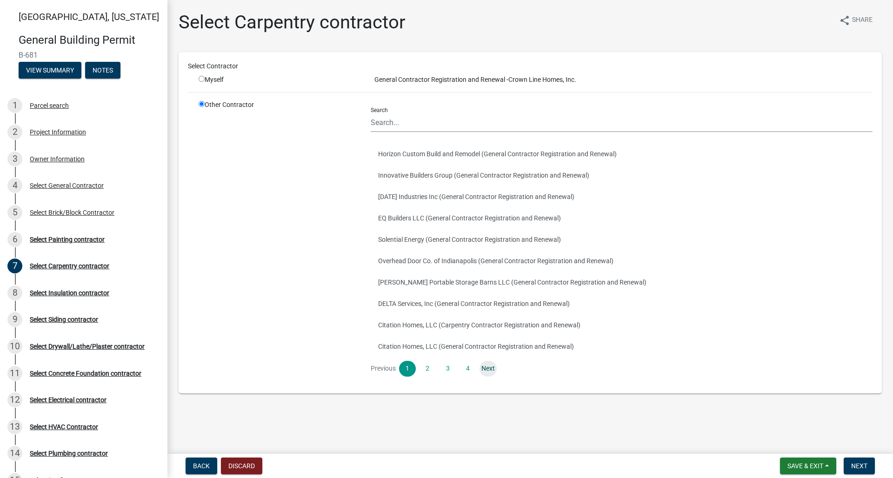
click at [487, 367] on link "Next" at bounding box center [488, 369] width 17 height 16
click at [397, 224] on button "[PERSON_NAME] Construction (Carpentry Contractor Registration and Renewal)" at bounding box center [622, 217] width 502 height 21
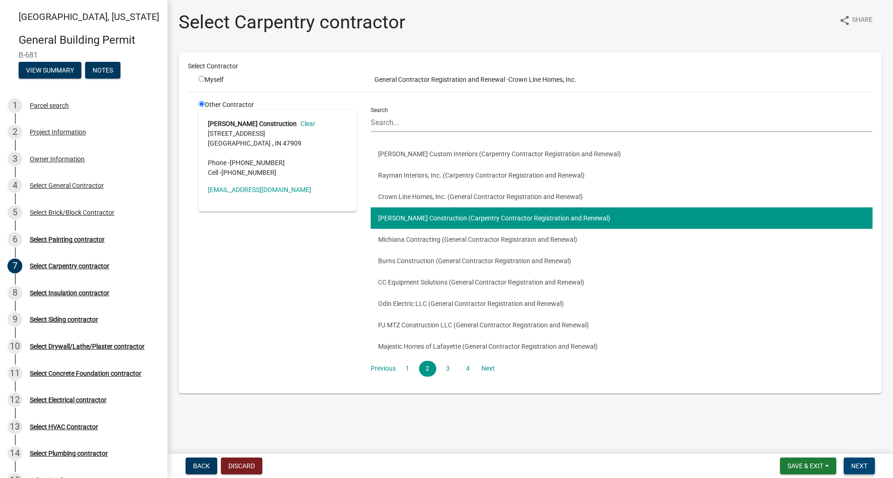
click at [858, 469] on span "Next" at bounding box center [859, 465] width 16 height 7
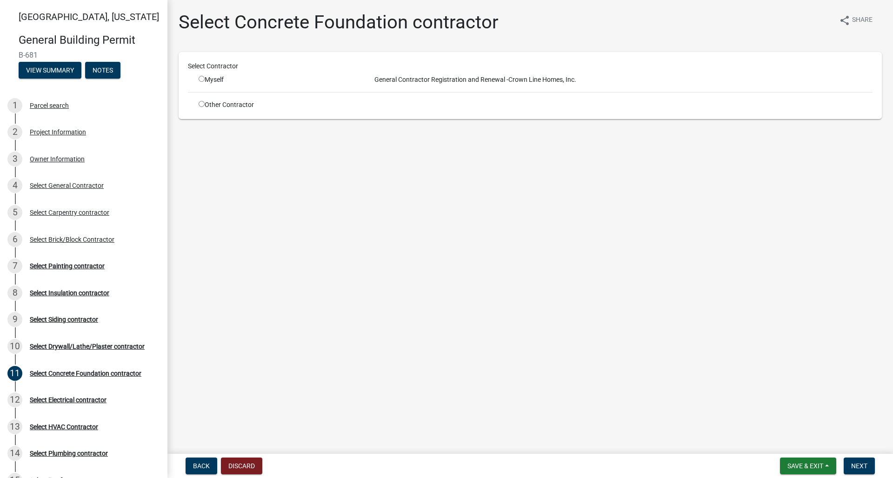
click at [201, 105] on input "radio" at bounding box center [202, 104] width 6 height 6
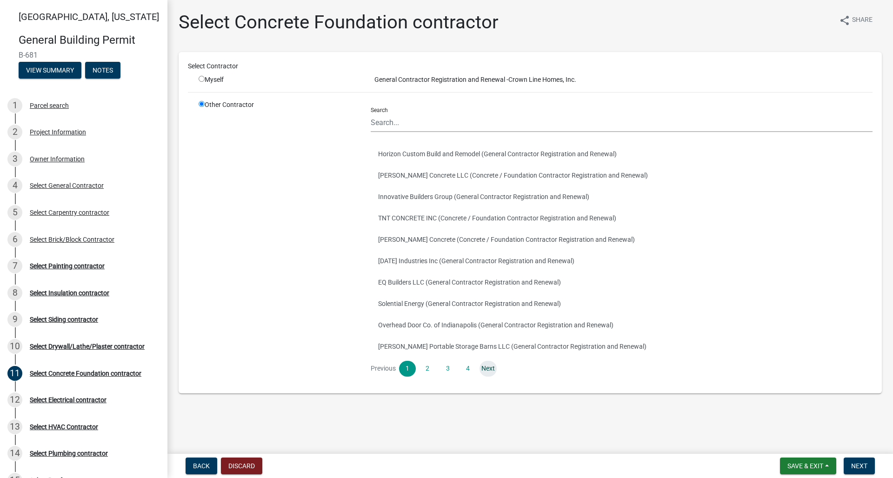
click at [486, 366] on link "Next" at bounding box center [488, 369] width 17 height 16
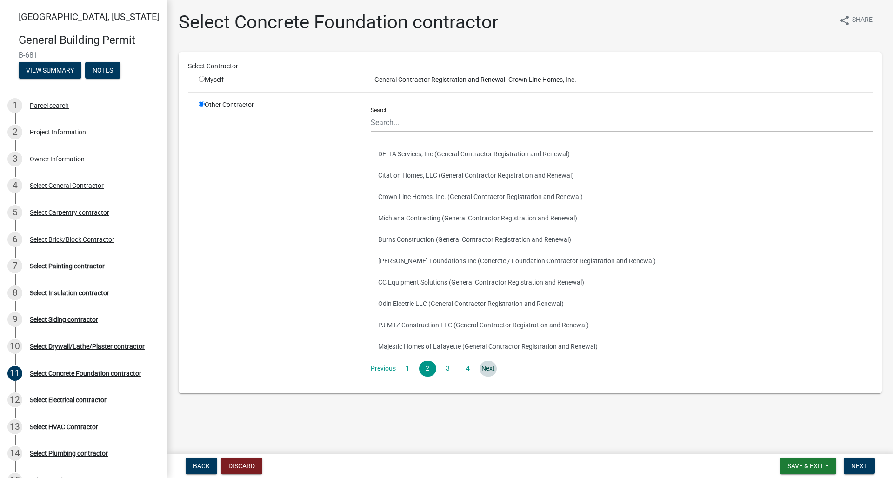
click at [486, 366] on link "Next" at bounding box center [488, 369] width 17 height 16
click at [488, 367] on link "Next" at bounding box center [488, 369] width 17 height 16
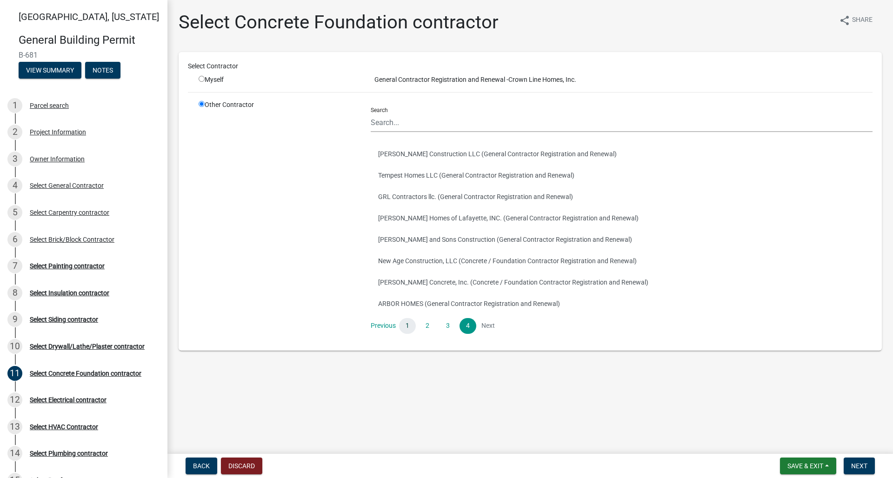
click at [407, 326] on link "1" at bounding box center [407, 326] width 17 height 16
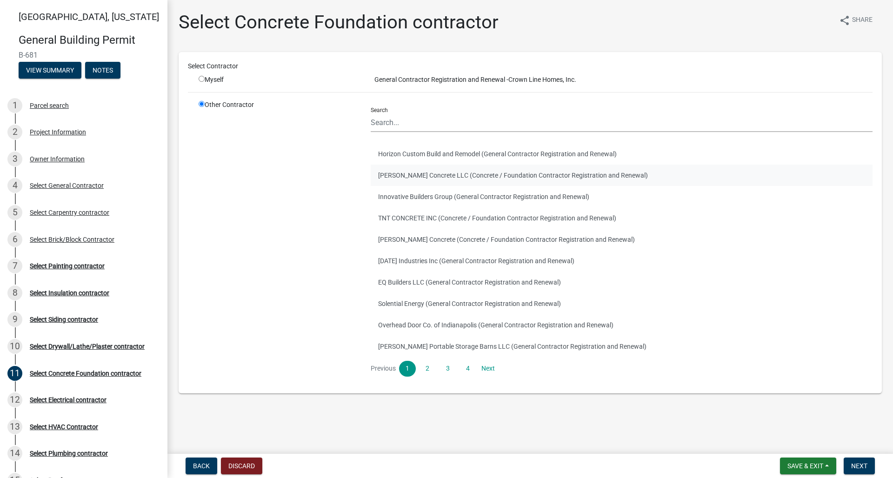
click at [407, 182] on button "[PERSON_NAME] Concrete LLC (Concrete / Foundation Contractor Registration and R…" at bounding box center [622, 175] width 502 height 21
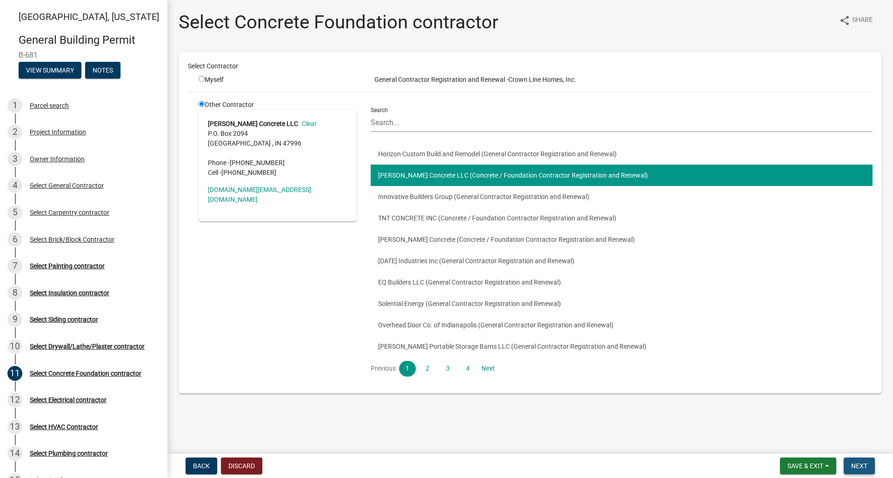
click at [851, 461] on button "Next" at bounding box center [859, 466] width 31 height 17
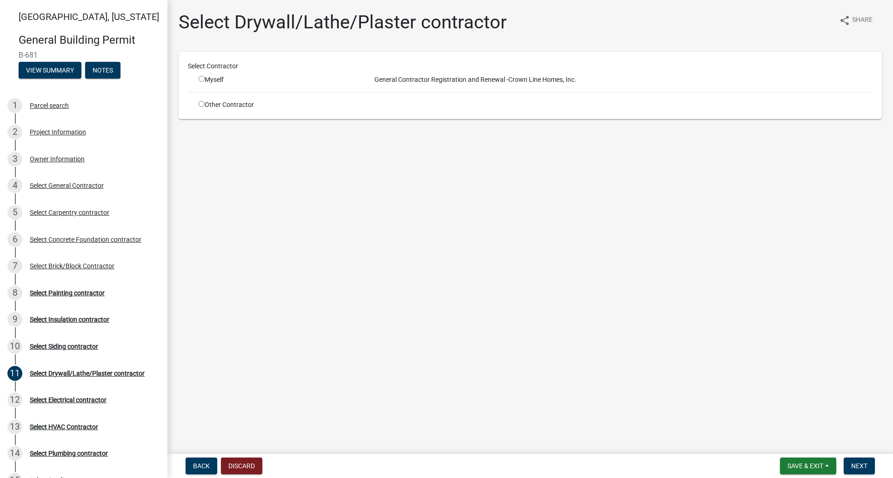
click at [201, 106] on input "radio" at bounding box center [202, 104] width 6 height 6
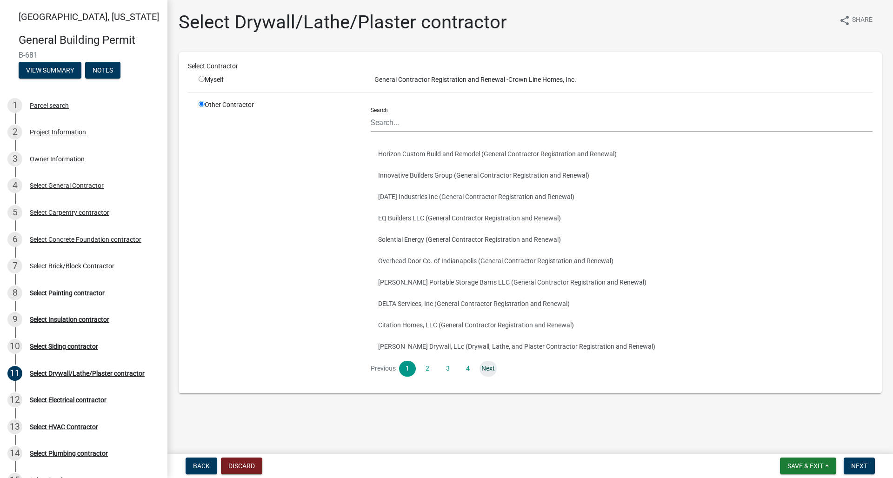
click at [489, 373] on link "Next" at bounding box center [488, 369] width 17 height 16
click at [488, 369] on link "Next" at bounding box center [488, 369] width 17 height 16
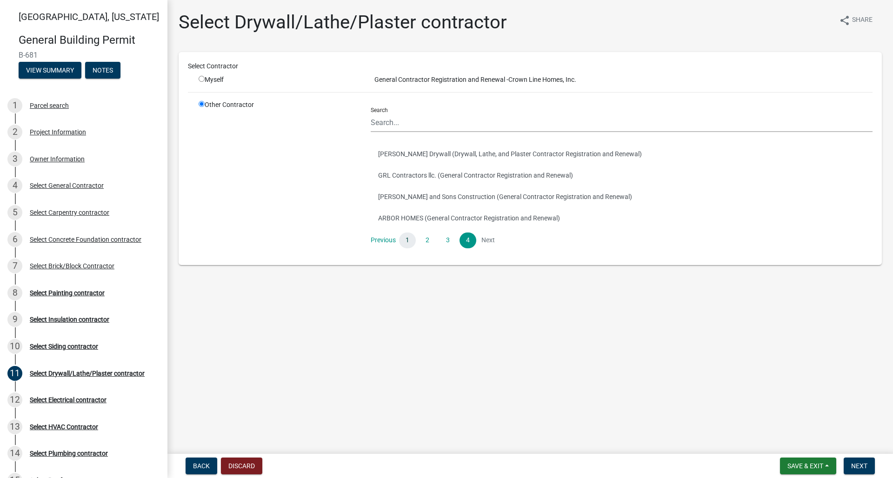
click at [410, 238] on link "1" at bounding box center [407, 241] width 17 height 16
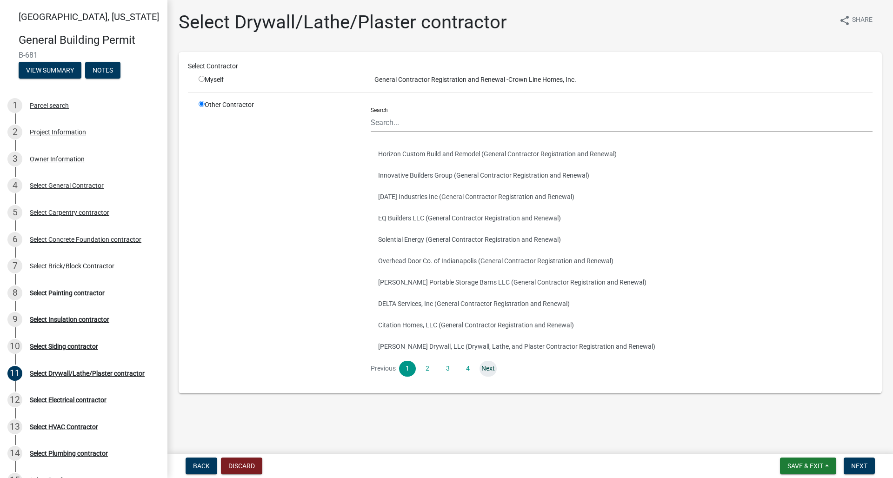
click at [492, 367] on link "Next" at bounding box center [488, 369] width 17 height 16
click at [486, 367] on link "Next" at bounding box center [488, 369] width 17 height 16
click at [489, 368] on link "Next" at bounding box center [488, 369] width 17 height 16
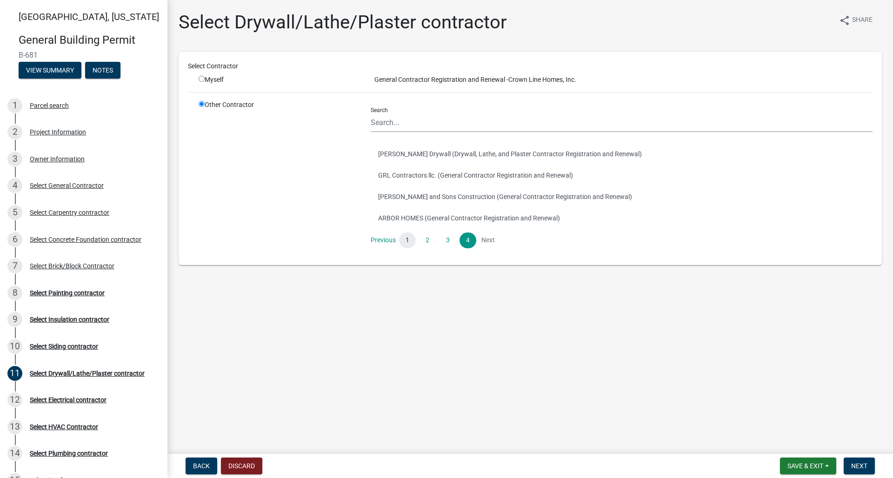
click at [410, 240] on link "1" at bounding box center [407, 241] width 17 height 16
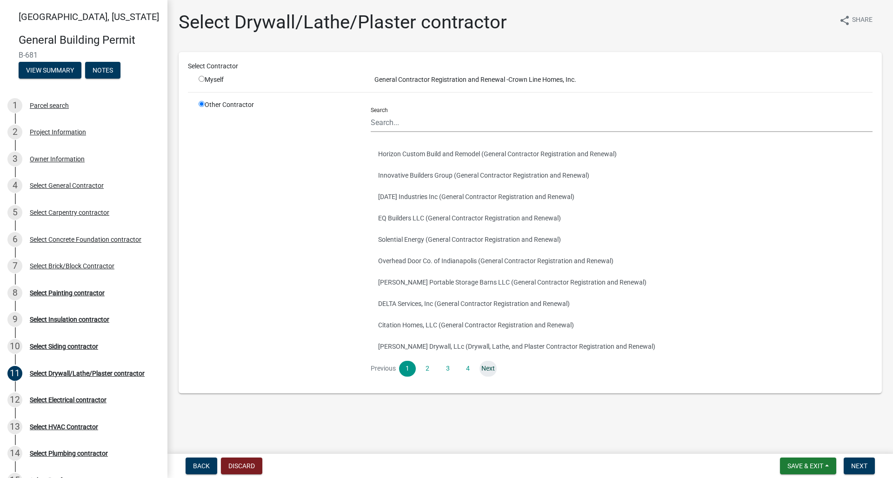
click at [491, 368] on link "Next" at bounding box center [488, 369] width 17 height 16
click at [484, 368] on link "Next" at bounding box center [488, 369] width 17 height 16
click at [485, 367] on link "Next" at bounding box center [488, 369] width 17 height 16
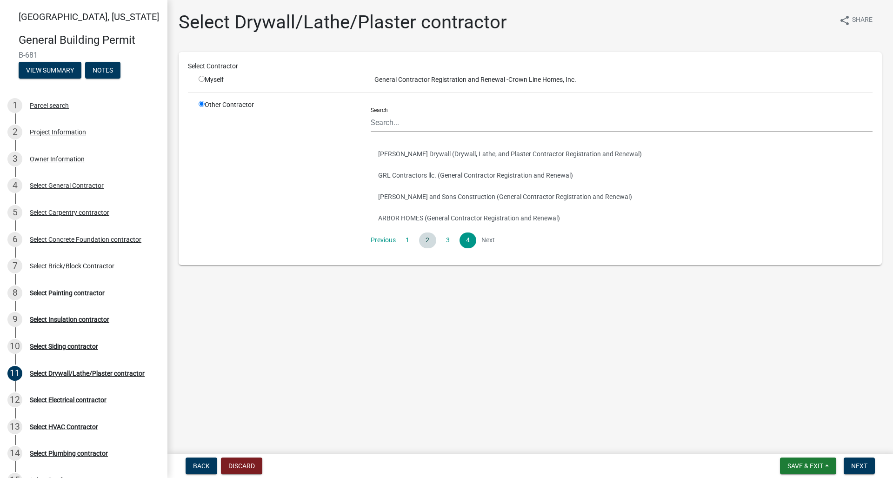
click at [427, 238] on link "2" at bounding box center [427, 241] width 17 height 16
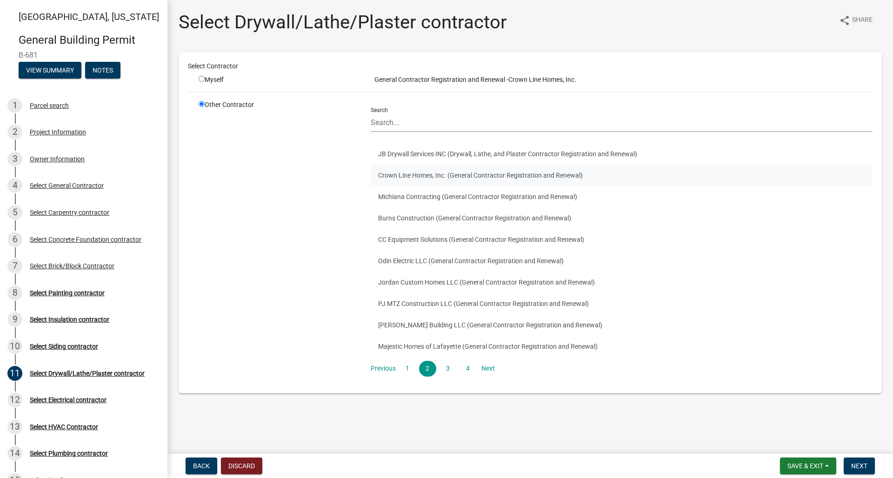
click at [419, 173] on button "Crown Line Homes, Inc. (General Contractor Registration and Renewal)" at bounding box center [622, 175] width 502 height 21
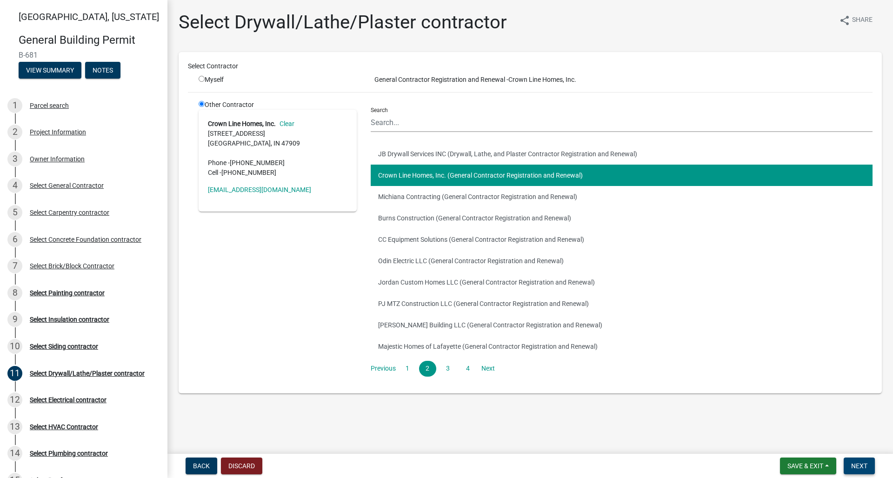
click at [854, 463] on span "Next" at bounding box center [859, 465] width 16 height 7
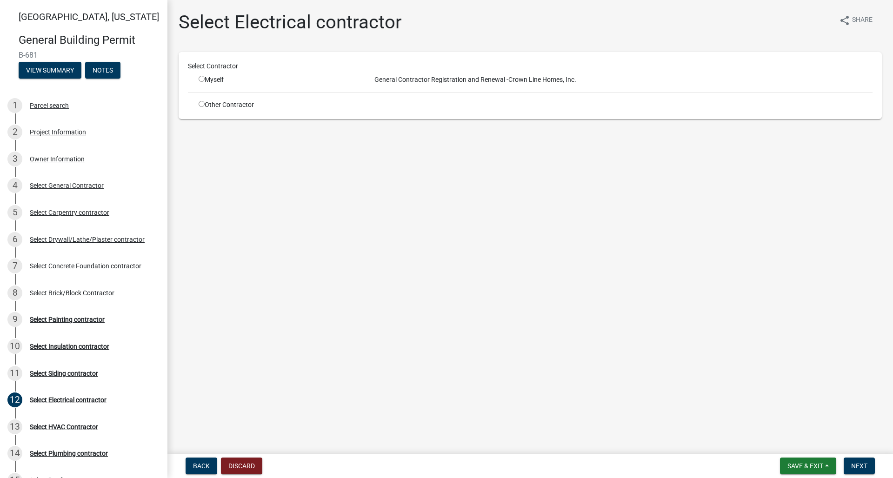
click at [202, 106] on input "radio" at bounding box center [202, 104] width 6 height 6
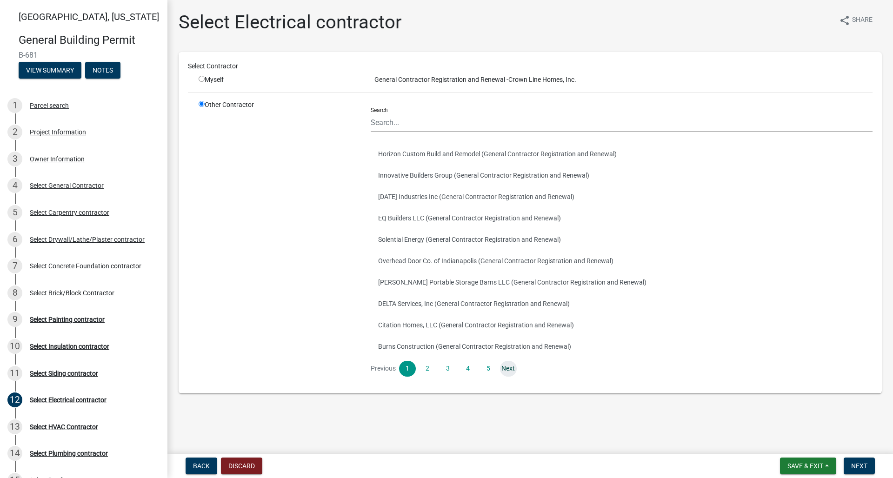
click at [513, 370] on link "Next" at bounding box center [508, 369] width 17 height 16
click at [503, 366] on link "Next" at bounding box center [508, 369] width 17 height 16
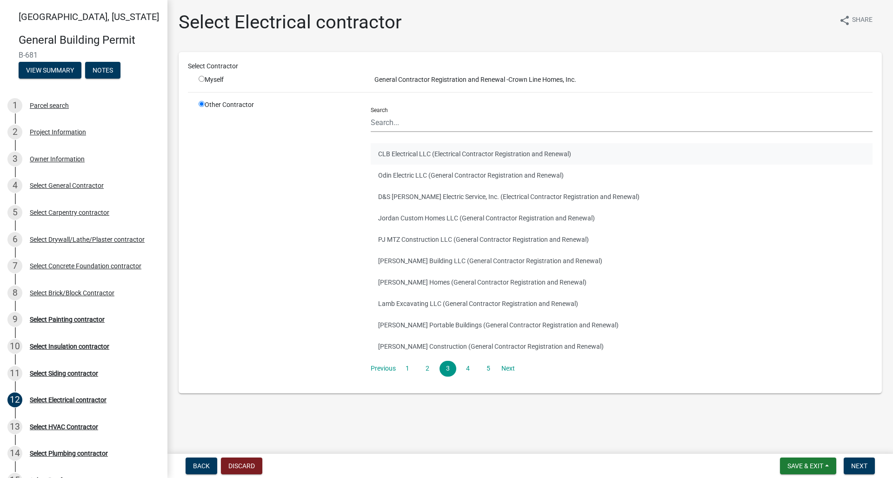
click at [406, 152] on button "CLB Electrical LLC (Electrical Contractor Registration and Renewal)" at bounding box center [622, 153] width 502 height 21
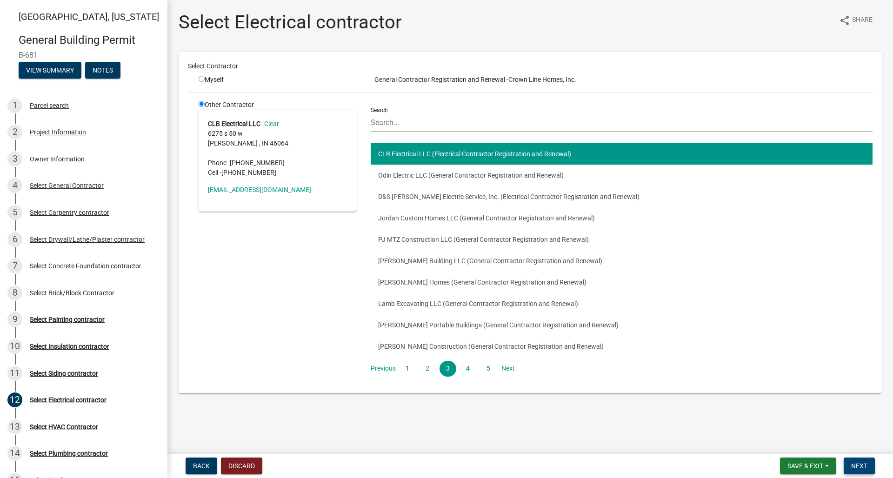
click at [864, 465] on span "Next" at bounding box center [859, 465] width 16 height 7
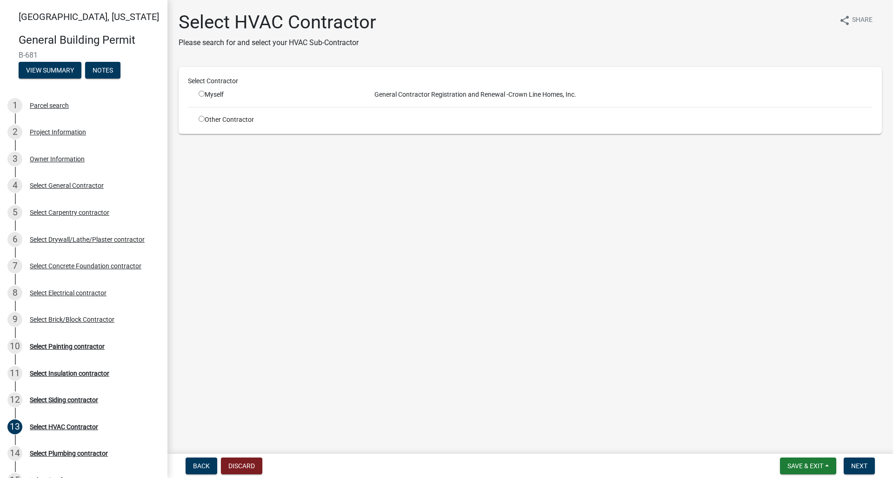
click at [202, 120] on input "radio" at bounding box center [202, 119] width 6 height 6
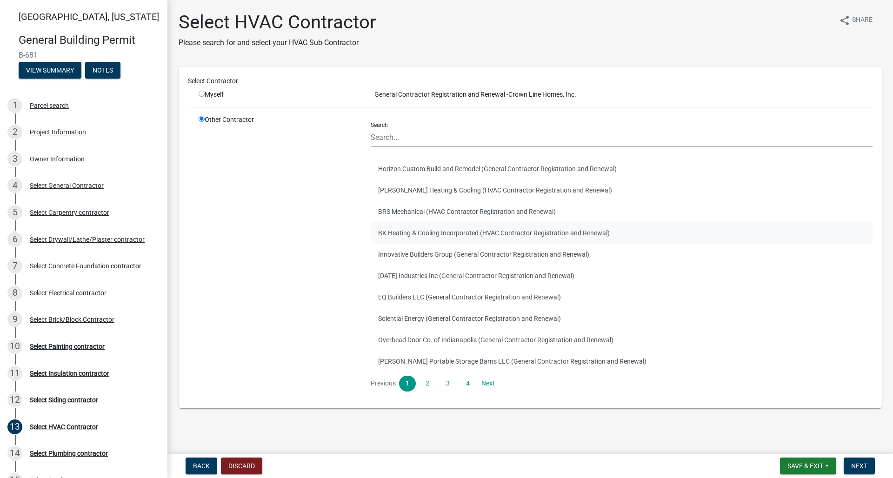
click at [410, 236] on button "BK Heating & Cooling Incorporated (HVAC Contractor Registration and Renewal)" at bounding box center [622, 232] width 502 height 21
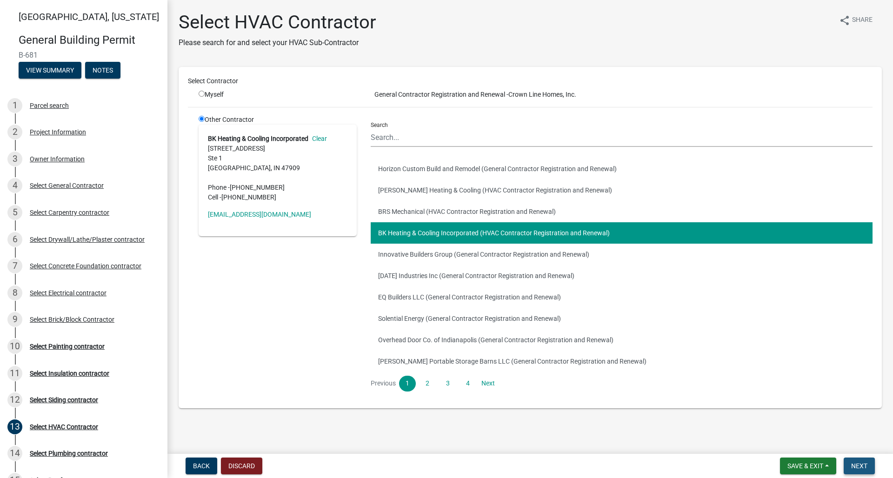
click at [851, 469] on span "Next" at bounding box center [859, 465] width 16 height 7
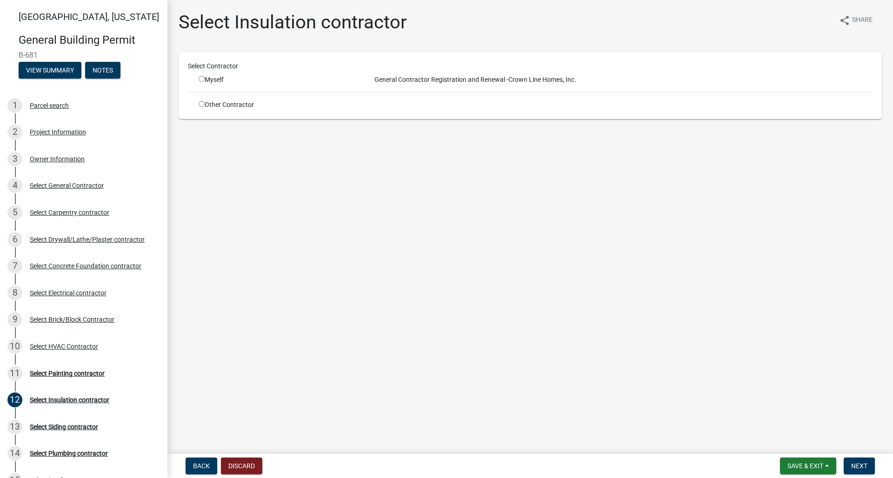
click at [202, 106] on input "radio" at bounding box center [202, 104] width 6 height 6
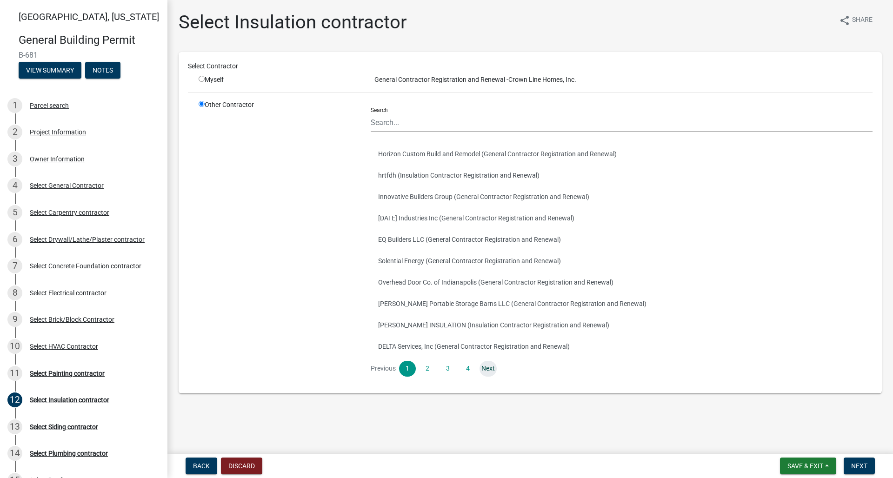
click at [489, 370] on link "Next" at bounding box center [488, 369] width 17 height 16
click at [433, 182] on button "RWS Insulation Services (Insulation Contractor Registration and Renewal)" at bounding box center [622, 175] width 502 height 21
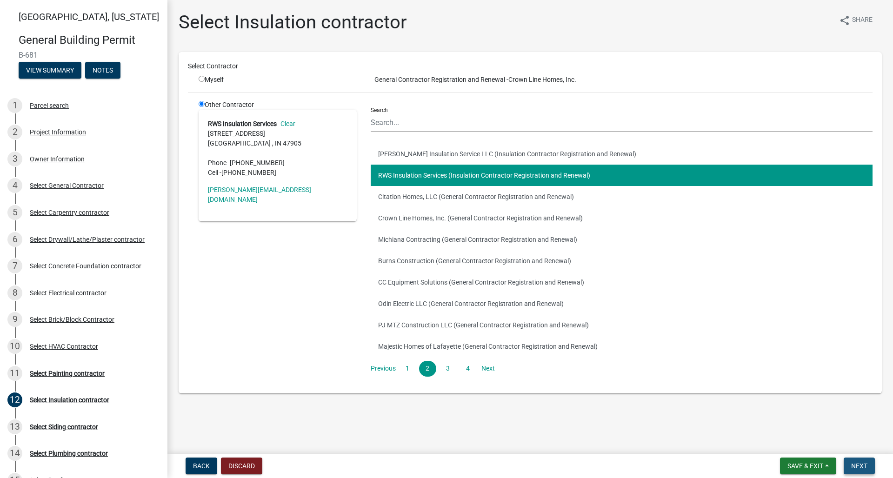
click at [852, 466] on span "Next" at bounding box center [859, 465] width 16 height 7
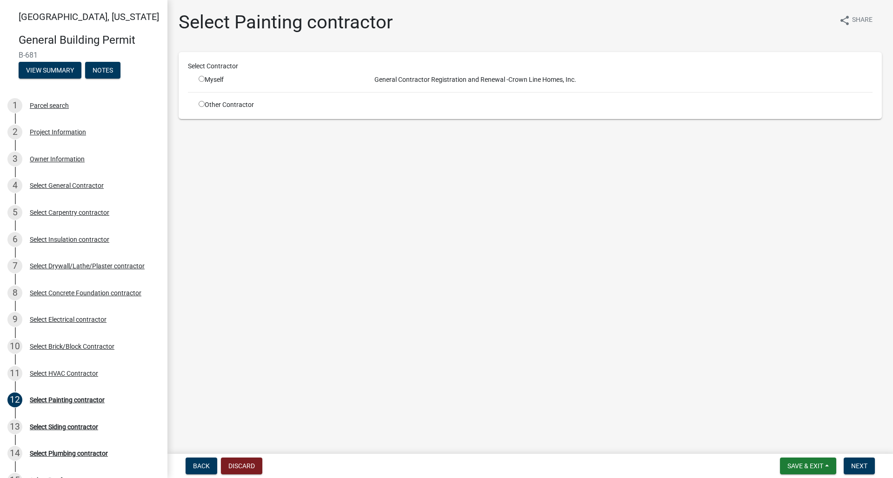
click at [200, 104] on input "radio" at bounding box center [202, 104] width 6 height 6
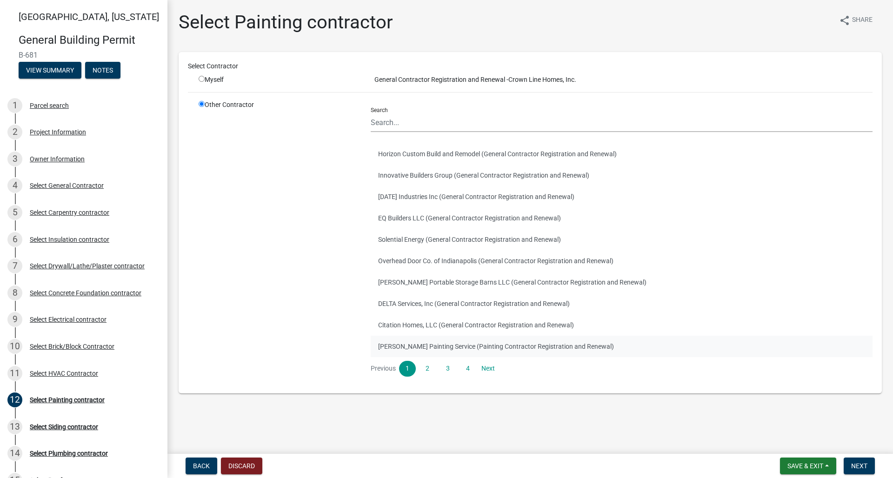
click at [501, 351] on button "[PERSON_NAME] Painting Service (Painting Contractor Registration and Renewal)" at bounding box center [622, 346] width 502 height 21
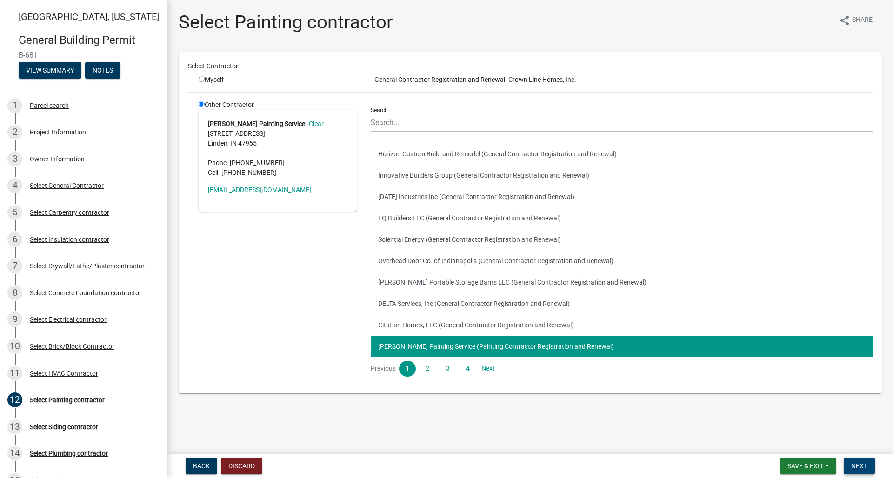
click at [852, 464] on span "Next" at bounding box center [859, 465] width 16 height 7
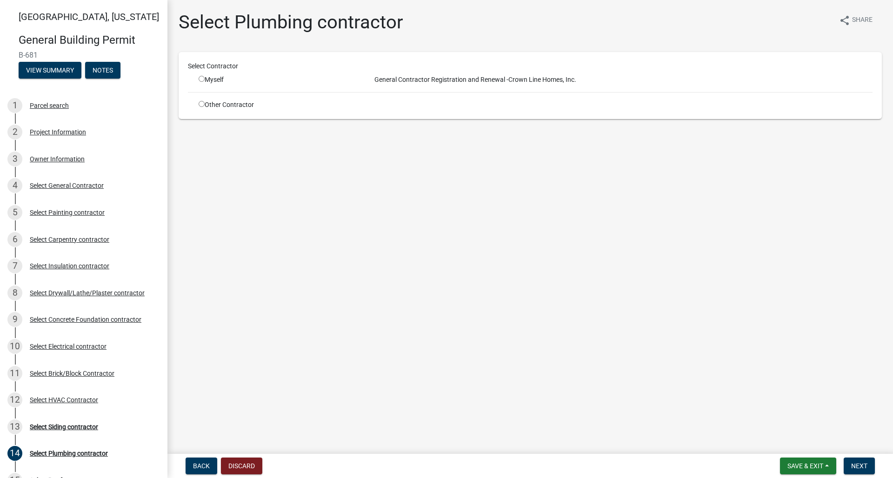
click at [200, 105] on input "radio" at bounding box center [202, 104] width 6 height 6
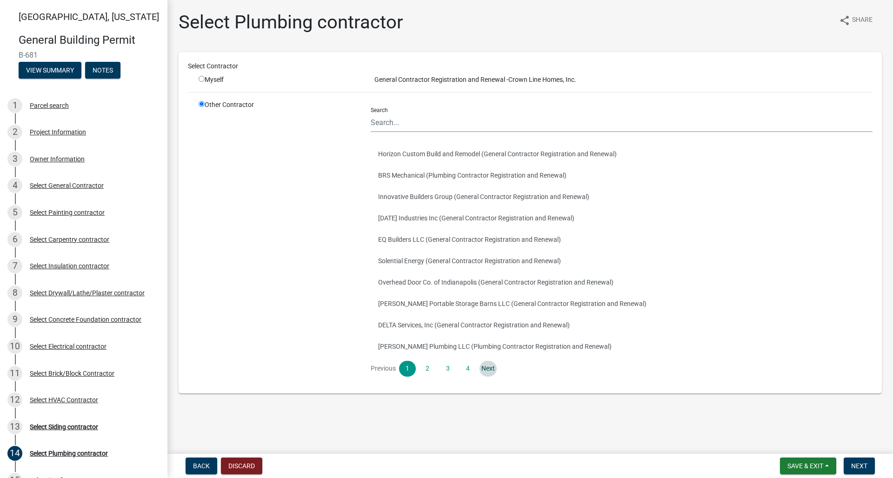
click at [486, 370] on link "Next" at bounding box center [488, 369] width 17 height 16
click at [440, 279] on button "Creeds plumbing (Plumbing Contractor Registration and Renewal)" at bounding box center [622, 282] width 502 height 21
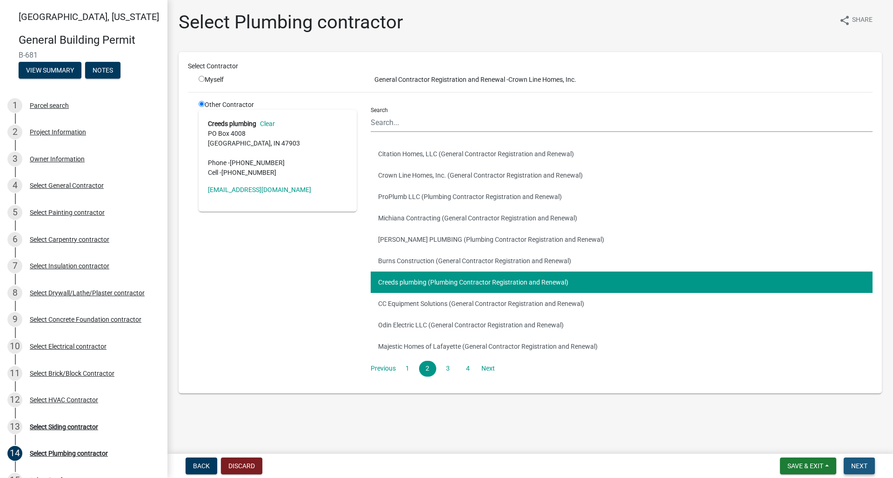
click at [856, 465] on span "Next" at bounding box center [859, 465] width 16 height 7
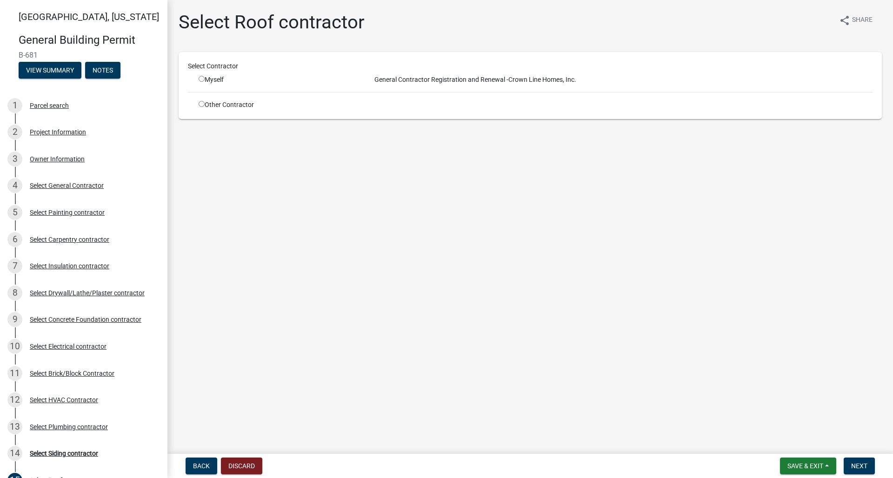
click at [202, 104] on input "radio" at bounding box center [202, 104] width 6 height 6
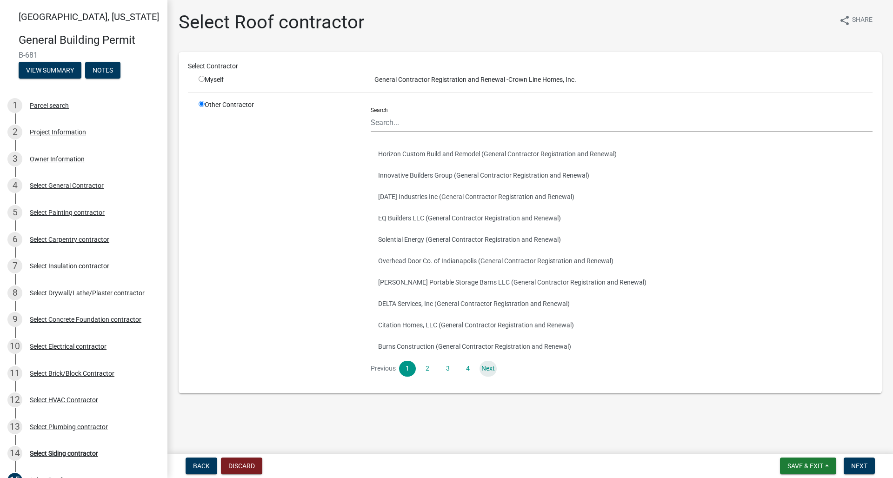
click at [490, 369] on link "Next" at bounding box center [488, 369] width 17 height 16
click at [487, 369] on link "Next" at bounding box center [488, 369] width 17 height 16
click at [414, 200] on button "[PERSON_NAME] (Roofing Contractor Registration and Renewal)" at bounding box center [622, 196] width 502 height 21
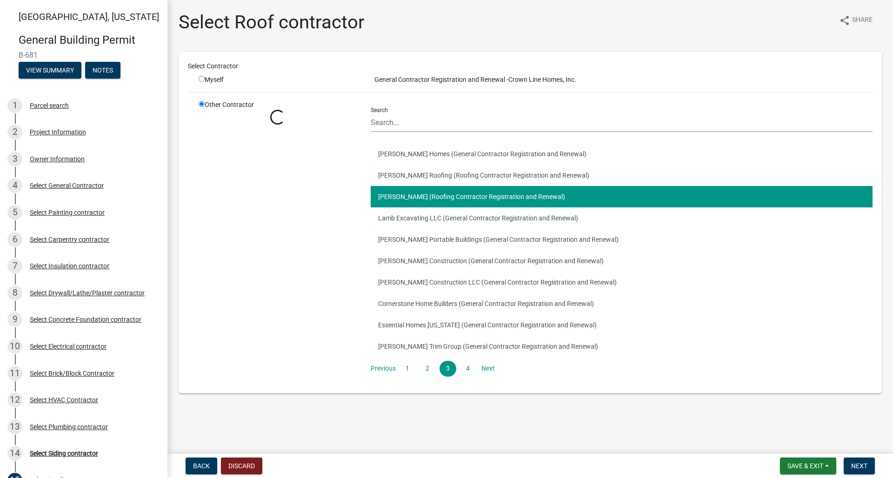
scroll to position [0, 0]
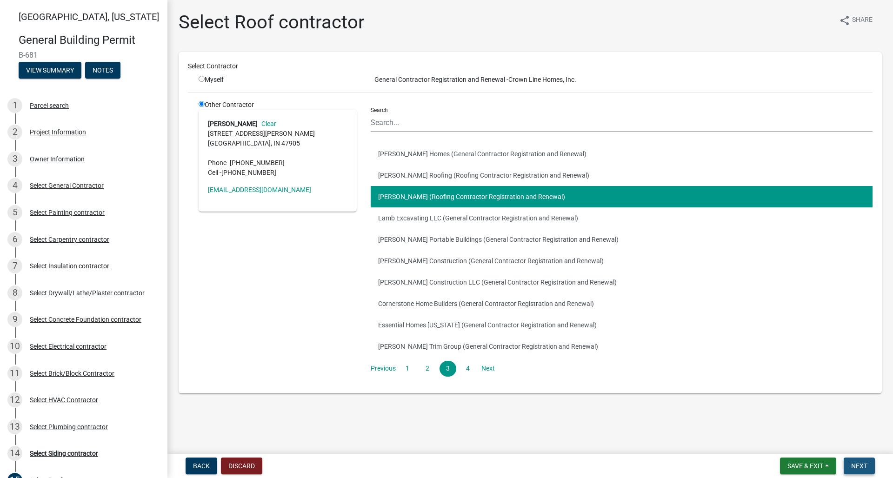
click at [860, 464] on span "Next" at bounding box center [859, 465] width 16 height 7
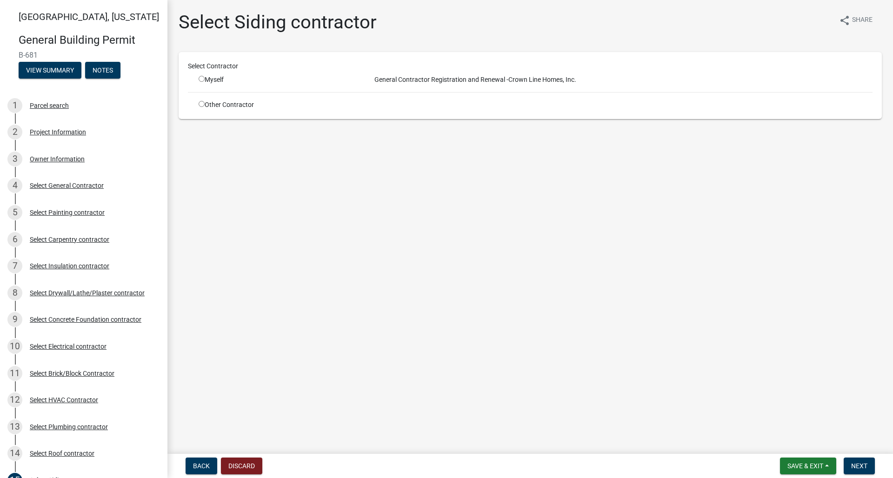
click at [201, 105] on input "radio" at bounding box center [202, 104] width 6 height 6
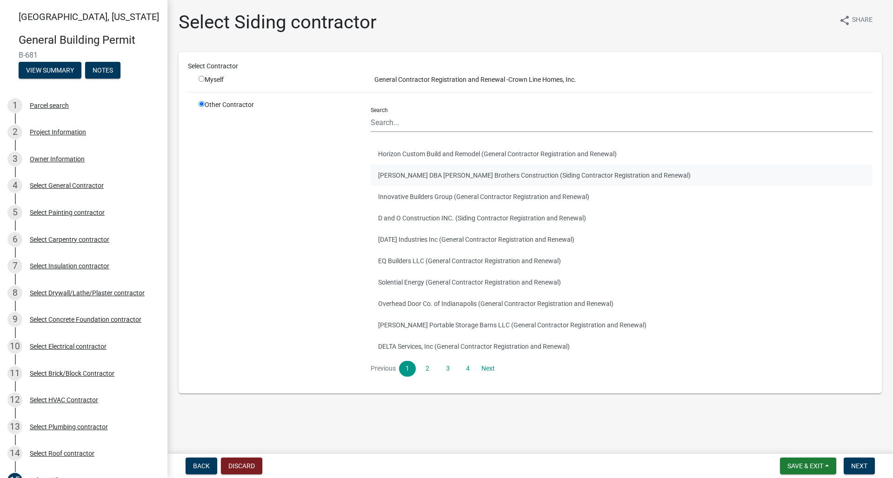
click at [409, 176] on button "[PERSON_NAME] DBA [PERSON_NAME] Brothers Construction (Siding Contractor Regist…" at bounding box center [622, 175] width 502 height 21
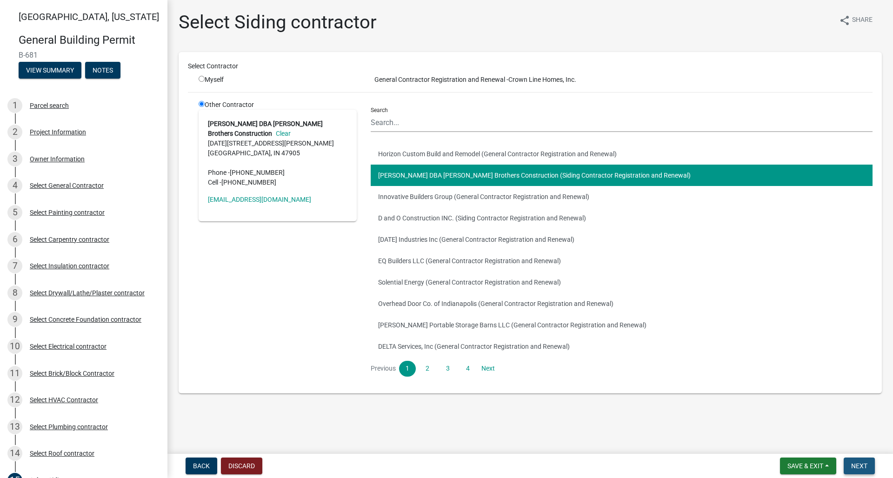
click at [868, 464] on button "Next" at bounding box center [859, 466] width 31 height 17
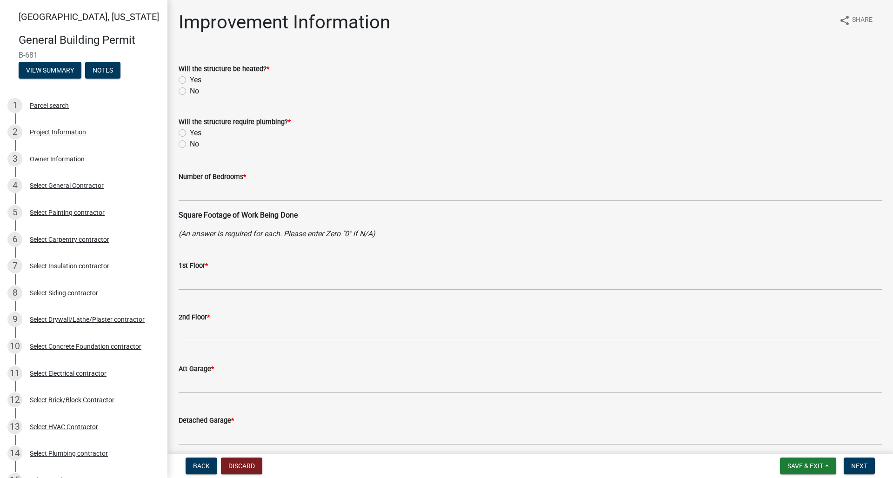
click at [190, 78] on label "Yes" at bounding box center [196, 79] width 12 height 11
click at [190, 78] on input "Yes" at bounding box center [193, 77] width 6 height 6
click at [190, 133] on label "Yes" at bounding box center [196, 132] width 12 height 11
click at [190, 133] on input "Yes" at bounding box center [193, 130] width 6 height 6
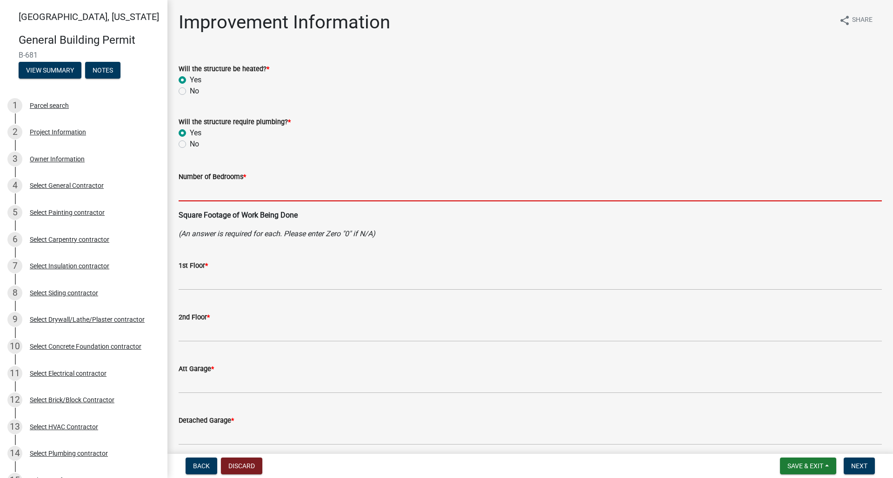
click at [217, 196] on input "text" at bounding box center [530, 191] width 703 height 19
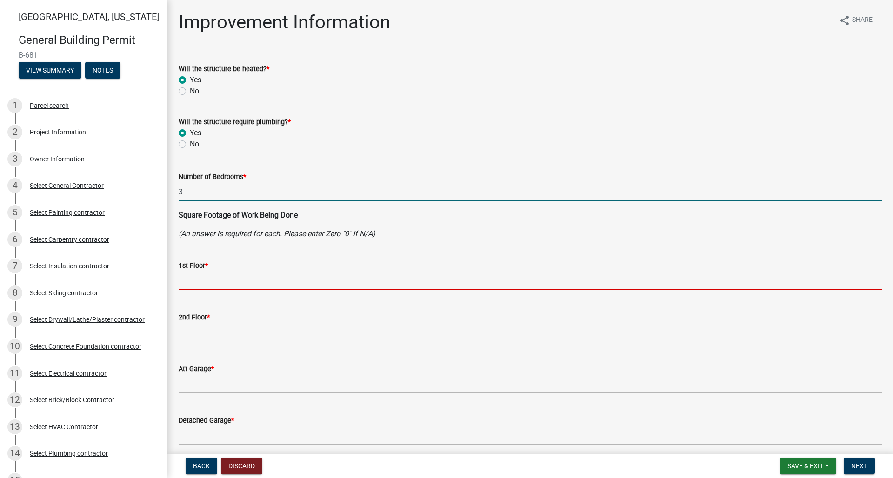
click at [220, 278] on input "text" at bounding box center [530, 280] width 703 height 19
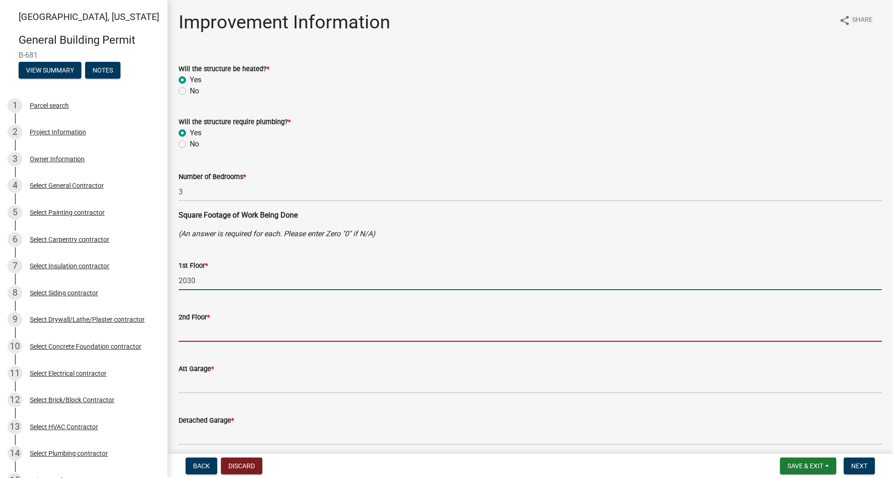
click at [202, 328] on input "text" at bounding box center [530, 332] width 703 height 19
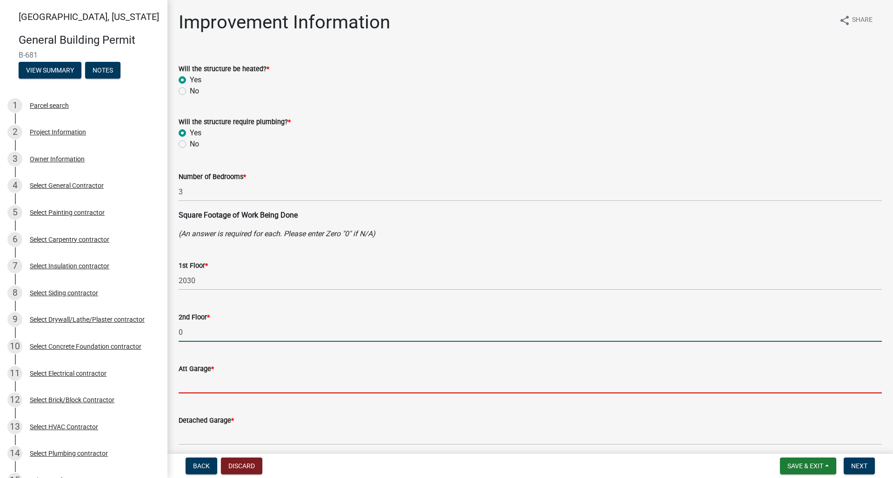
click at [187, 383] on input "text" at bounding box center [530, 383] width 703 height 19
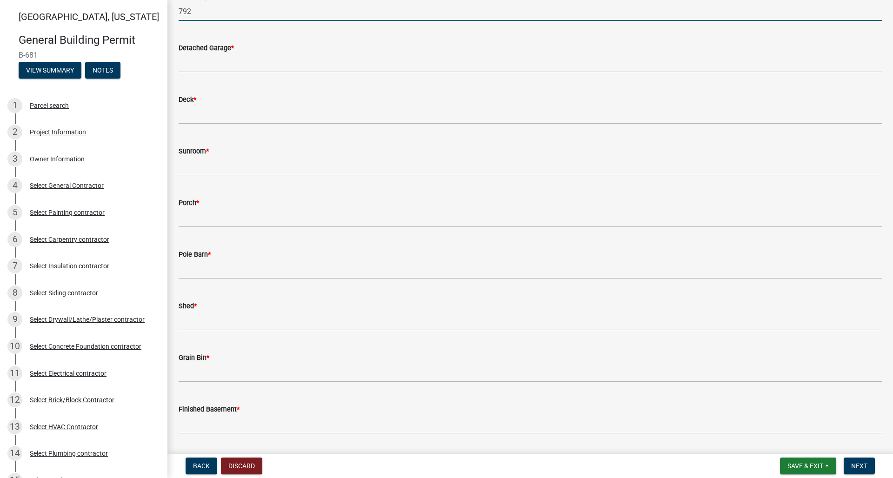
scroll to position [367, 0]
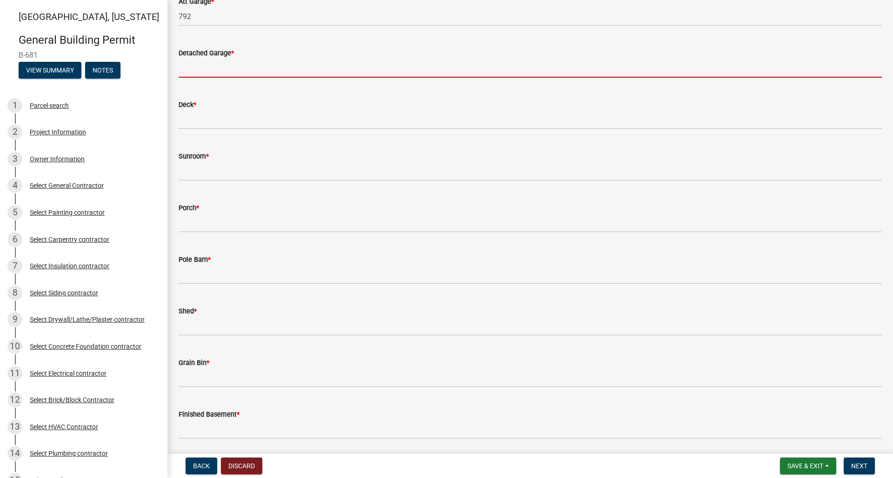
click at [223, 67] on input "text" at bounding box center [530, 68] width 703 height 19
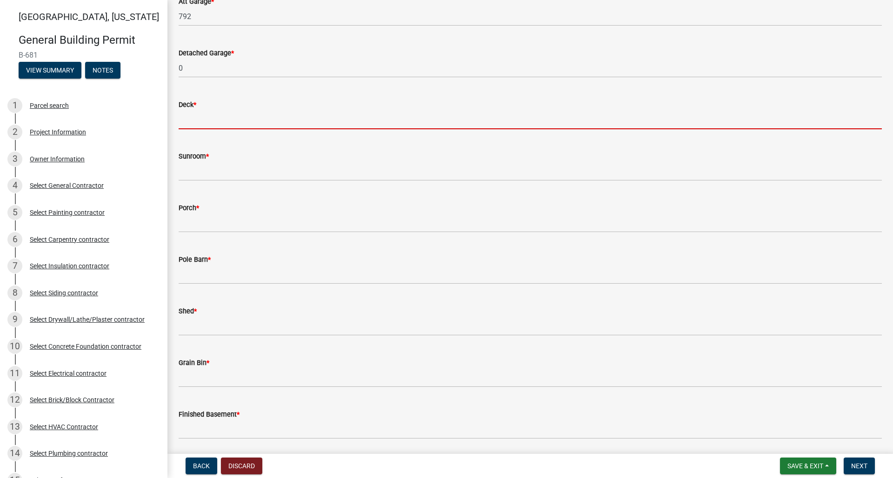
click at [194, 120] on input "text" at bounding box center [530, 119] width 703 height 19
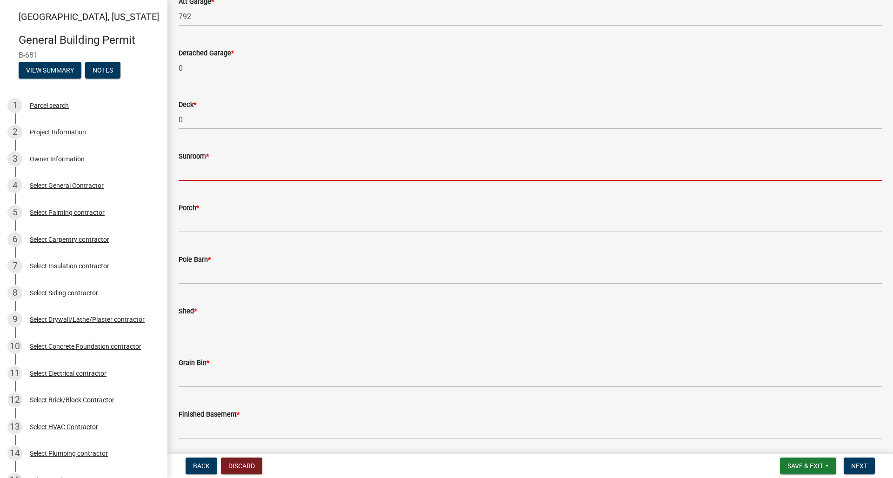
click at [210, 171] on input "text" at bounding box center [530, 171] width 703 height 19
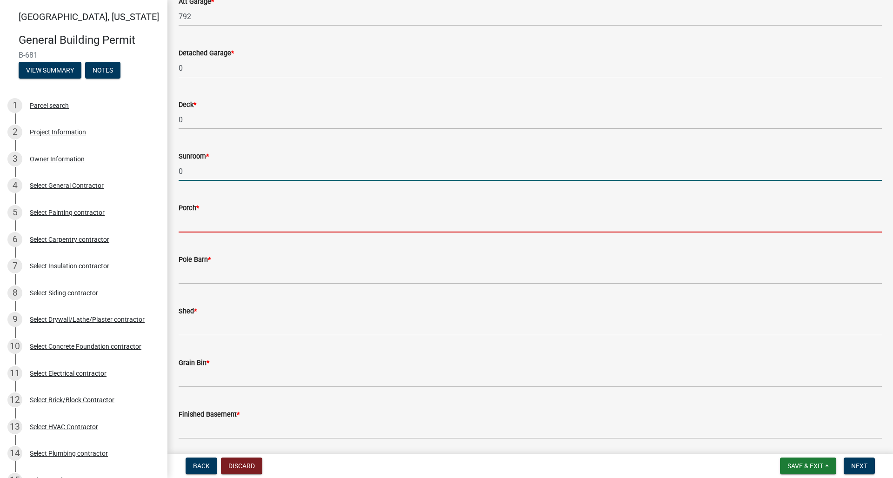
click at [210, 225] on input "text" at bounding box center [530, 223] width 703 height 19
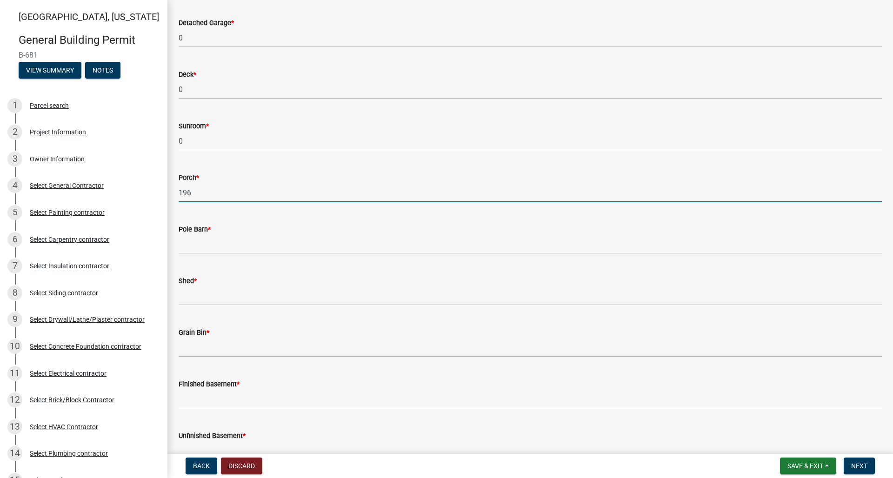
scroll to position [431, 0]
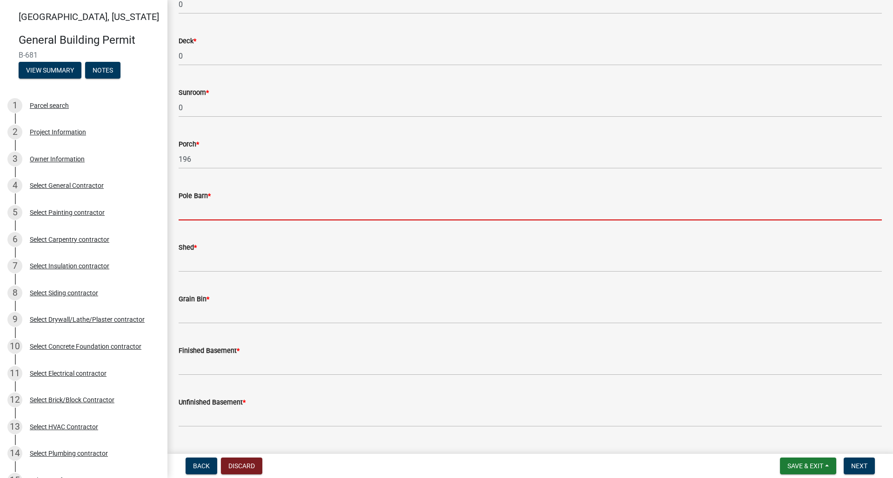
click at [217, 215] on input "text" at bounding box center [530, 210] width 703 height 19
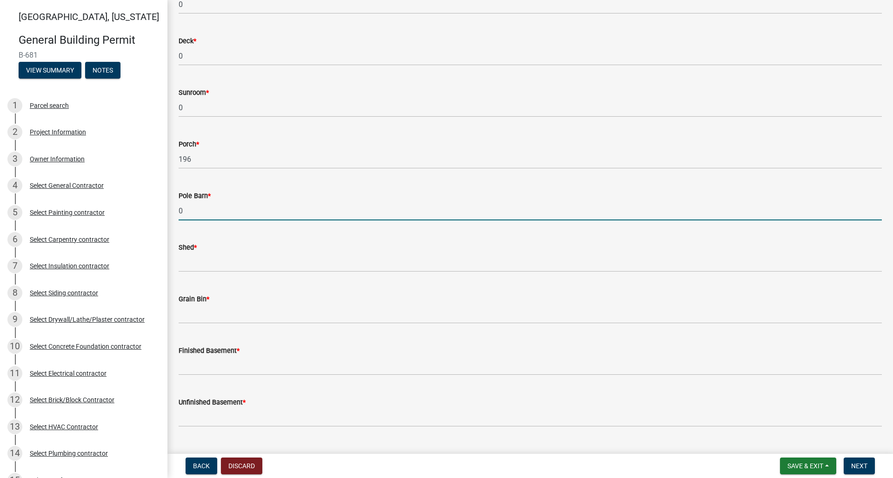
scroll to position [0, 0]
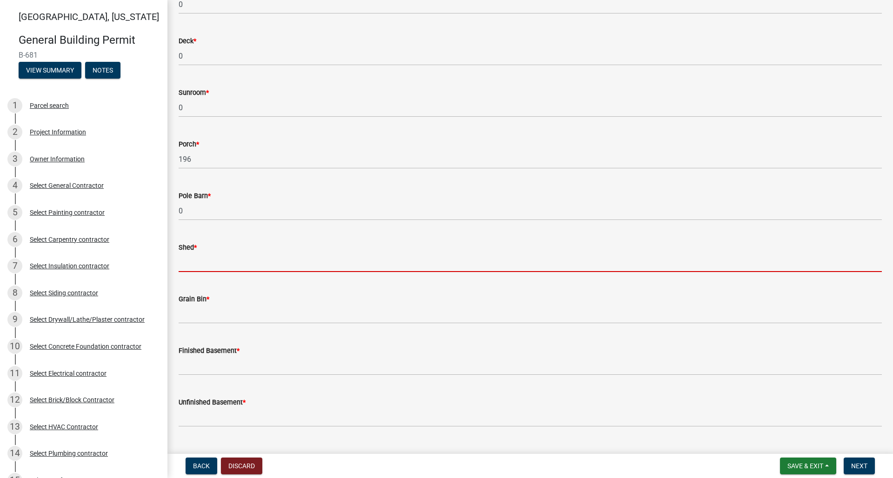
click at [200, 263] on input "text" at bounding box center [530, 262] width 703 height 19
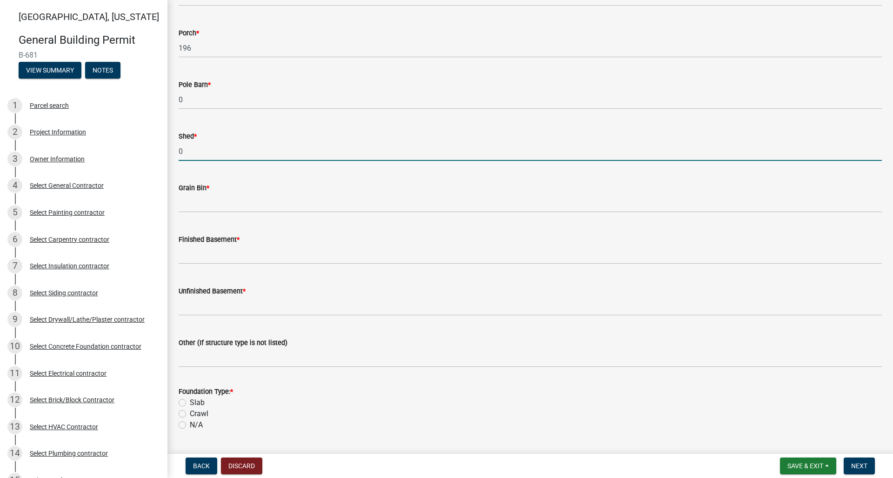
scroll to position [548, 0]
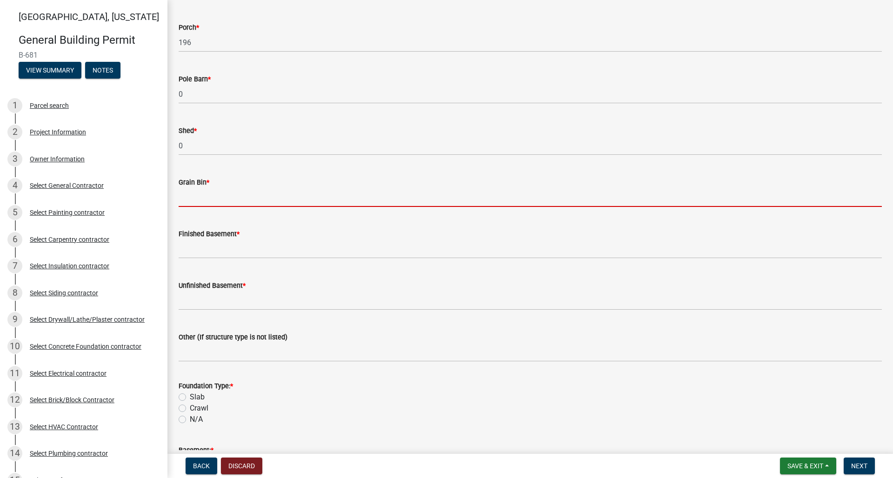
click at [202, 201] on input "text" at bounding box center [530, 197] width 703 height 19
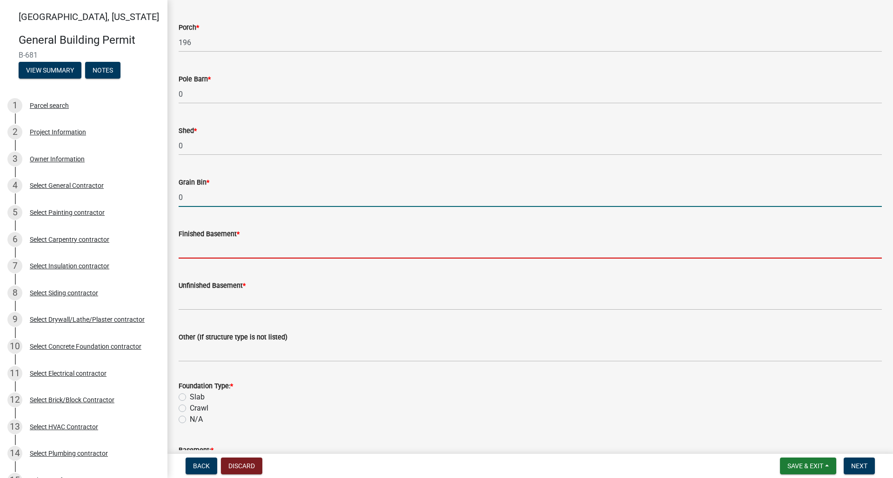
click at [207, 243] on input "text" at bounding box center [530, 249] width 703 height 19
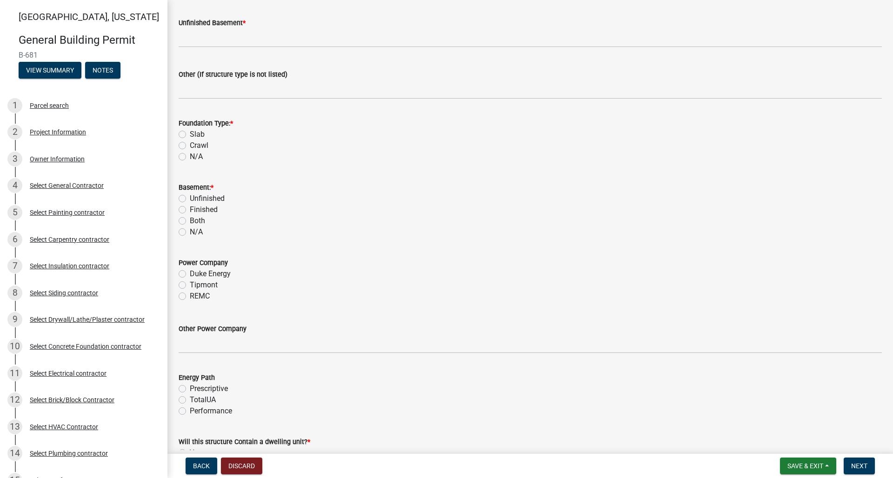
scroll to position [805, 0]
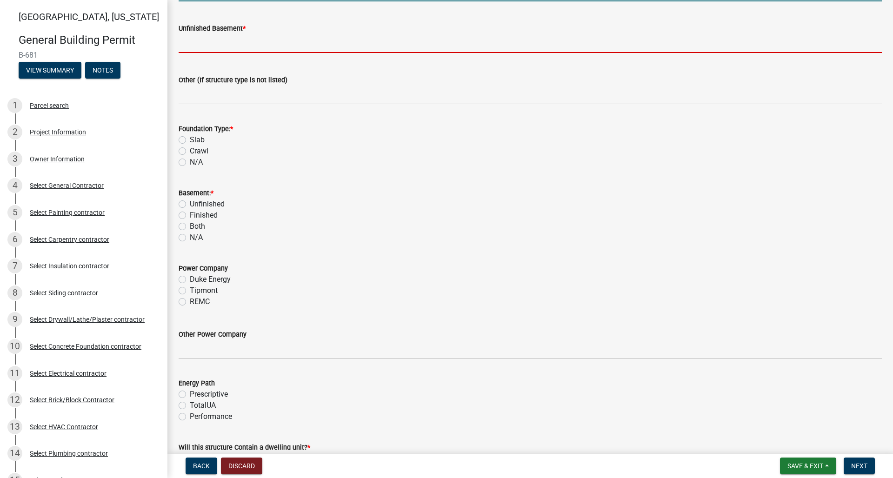
click at [201, 42] on input "text" at bounding box center [530, 43] width 703 height 19
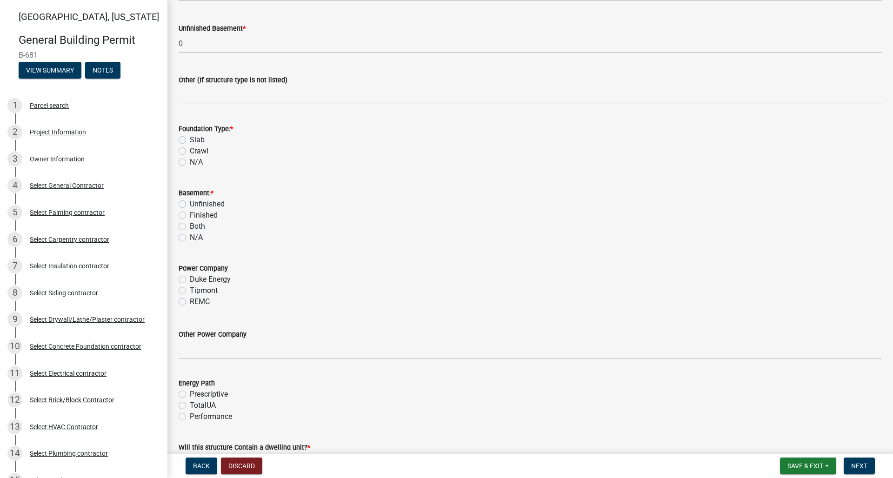
click at [190, 139] on label "Slab" at bounding box center [197, 139] width 15 height 11
click at [190, 139] on input "Slab" at bounding box center [193, 137] width 6 height 6
click at [190, 237] on label "N/A" at bounding box center [196, 237] width 13 height 11
click at [190, 237] on input "N/A" at bounding box center [193, 235] width 6 height 6
click at [190, 290] on label "Tipmont" at bounding box center [204, 290] width 28 height 11
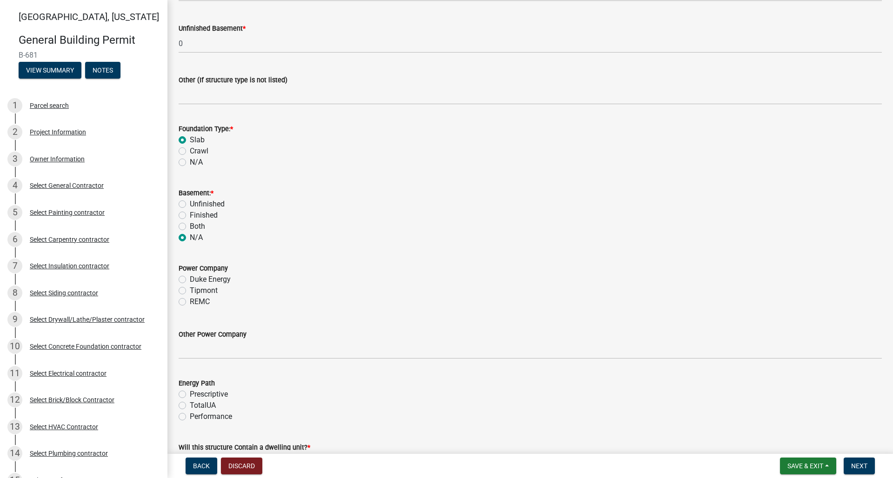
click at [190, 290] on input "Tipmont" at bounding box center [193, 288] width 6 height 6
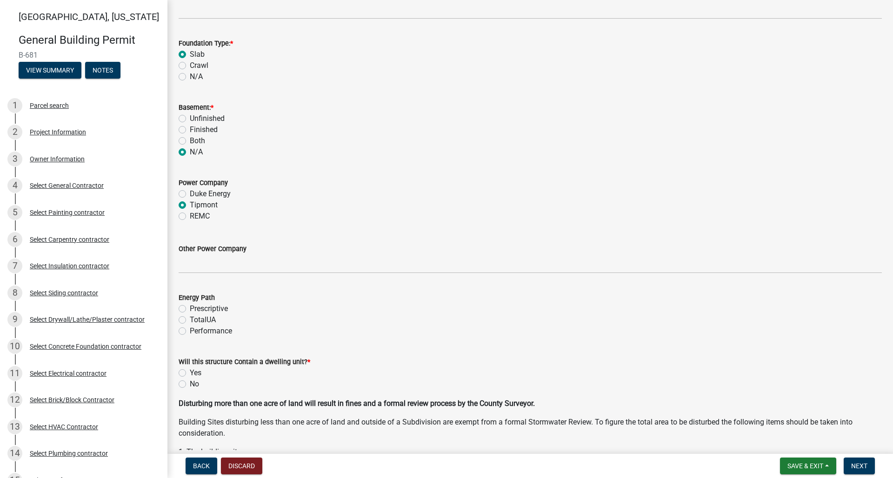
scroll to position [894, 0]
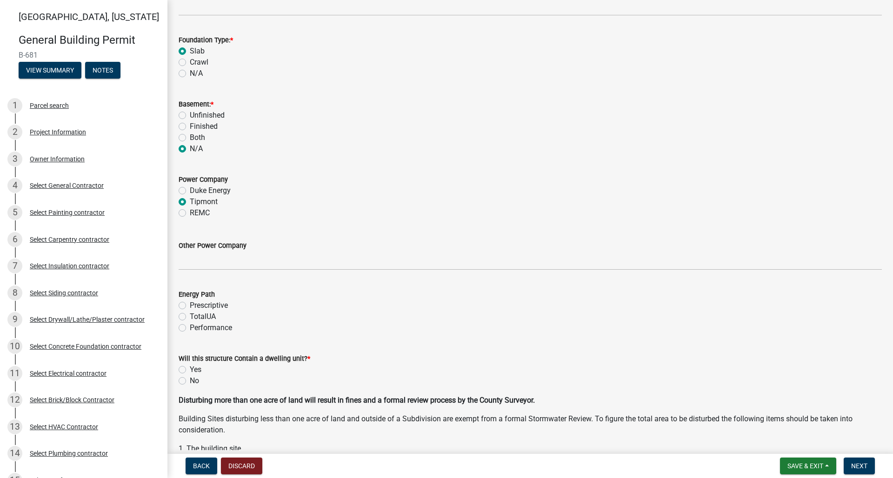
click at [190, 329] on label "Performance" at bounding box center [211, 327] width 42 height 11
click at [190, 328] on input "Performance" at bounding box center [193, 325] width 6 height 6
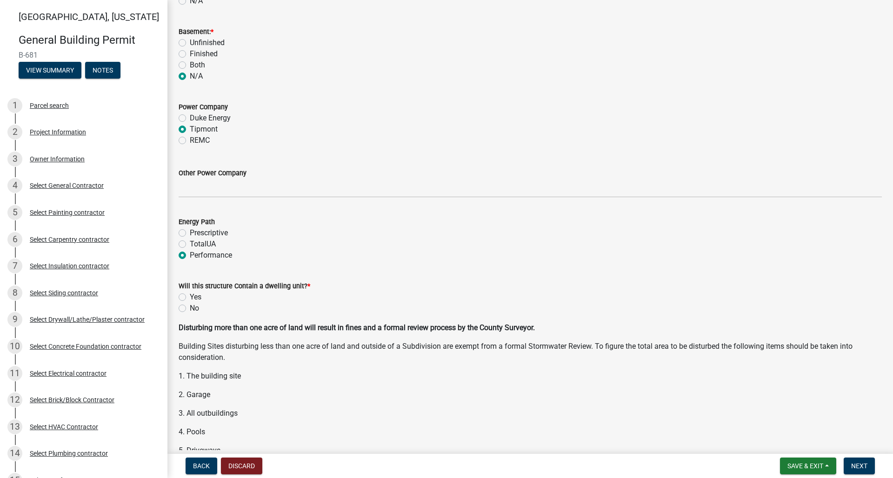
scroll to position [967, 0]
click at [190, 307] on label "No" at bounding box center [194, 307] width 9 height 11
click at [190, 307] on input "No" at bounding box center [193, 305] width 6 height 6
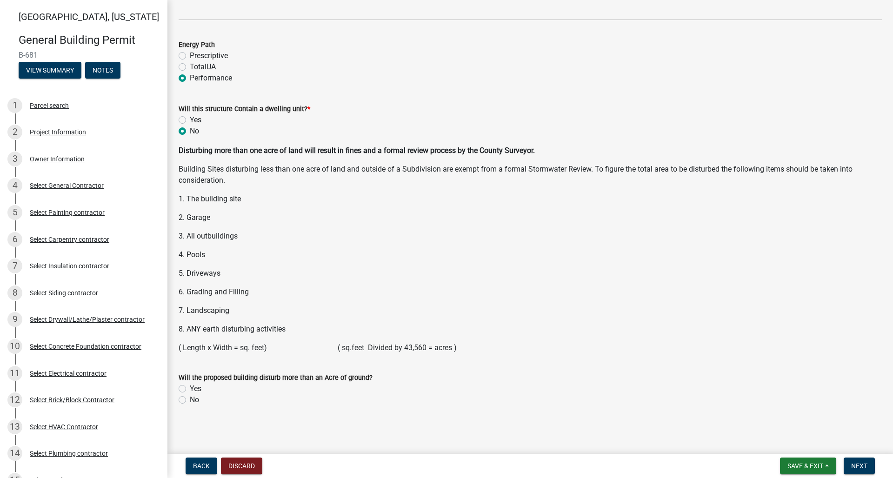
scroll to position [1144, 0]
click at [190, 401] on label "No" at bounding box center [194, 399] width 9 height 11
click at [190, 400] on input "No" at bounding box center [193, 397] width 6 height 6
click at [856, 463] on span "Next" at bounding box center [859, 465] width 16 height 7
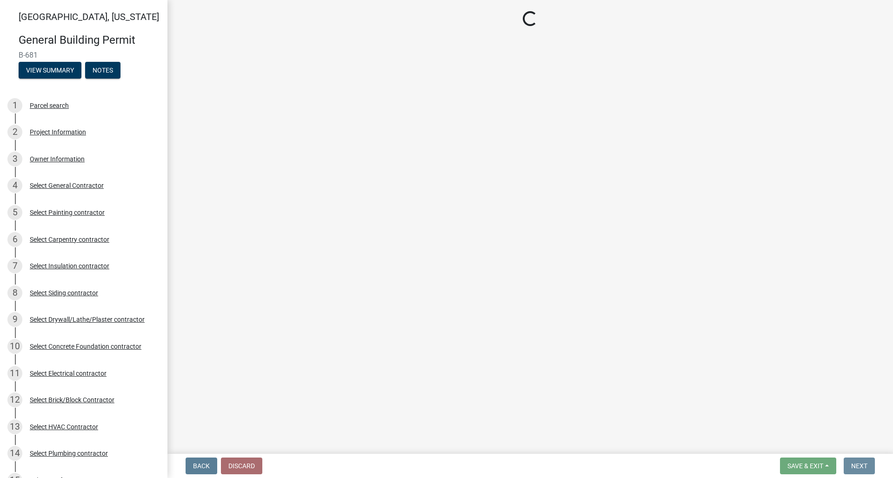
scroll to position [0, 0]
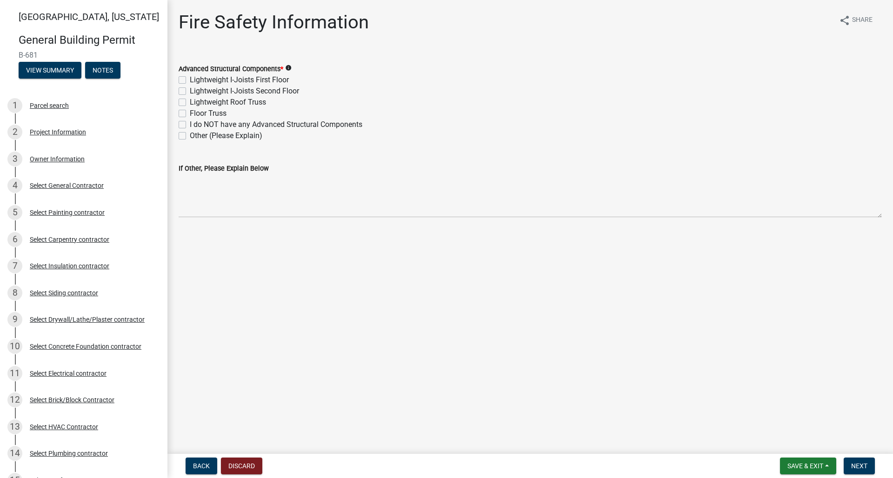
click at [190, 100] on label "Lightweight Roof Truss" at bounding box center [228, 102] width 76 height 11
click at [190, 100] on input "Lightweight Roof Truss" at bounding box center [193, 100] width 6 height 6
click at [862, 467] on span "Next" at bounding box center [859, 465] width 16 height 7
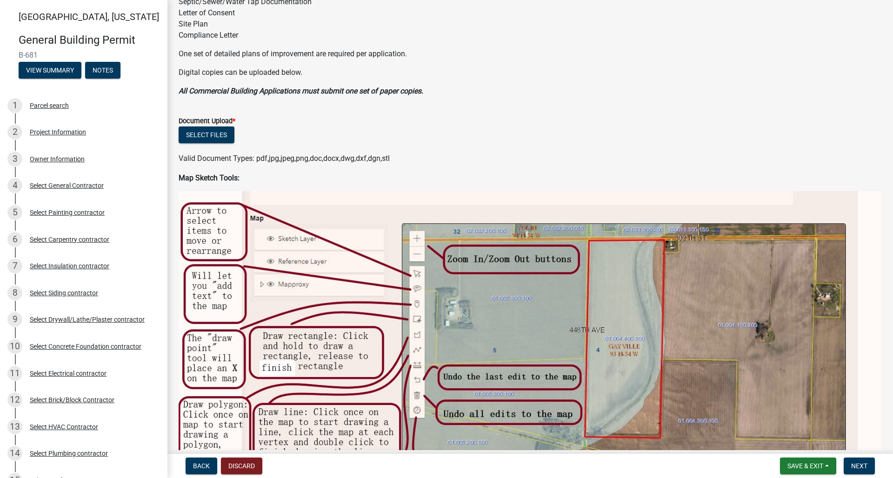
scroll to position [194, 0]
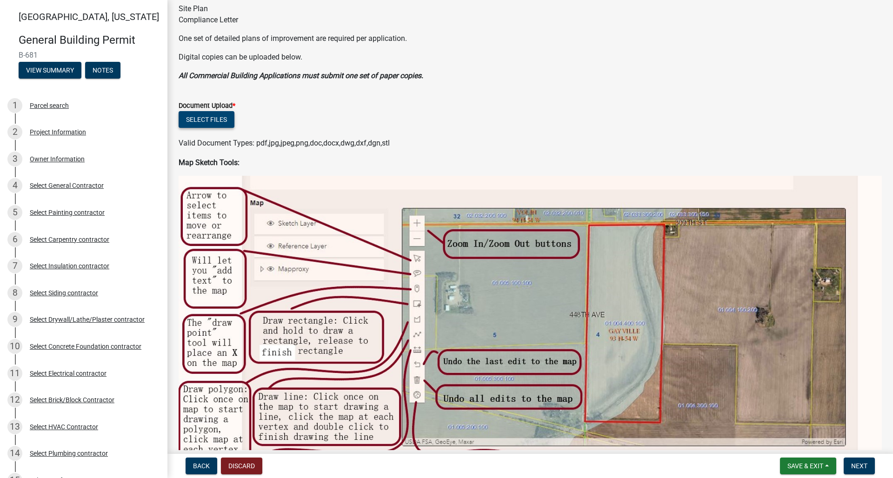
click at [215, 122] on button "Select files" at bounding box center [207, 119] width 56 height 17
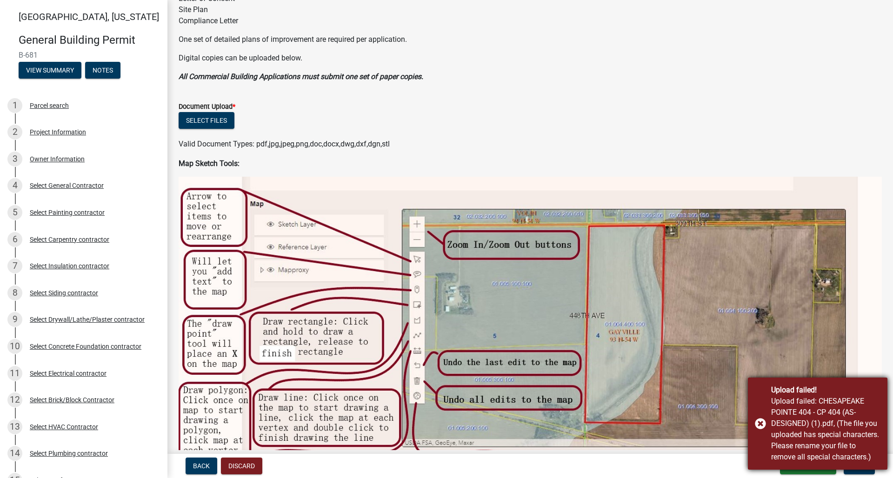
click at [759, 423] on div "Upload failed! Upload failed: CHESAPEAKE POINTE 404 - CP 404 (AS-DESIGNED) (1).…" at bounding box center [818, 424] width 140 height 92
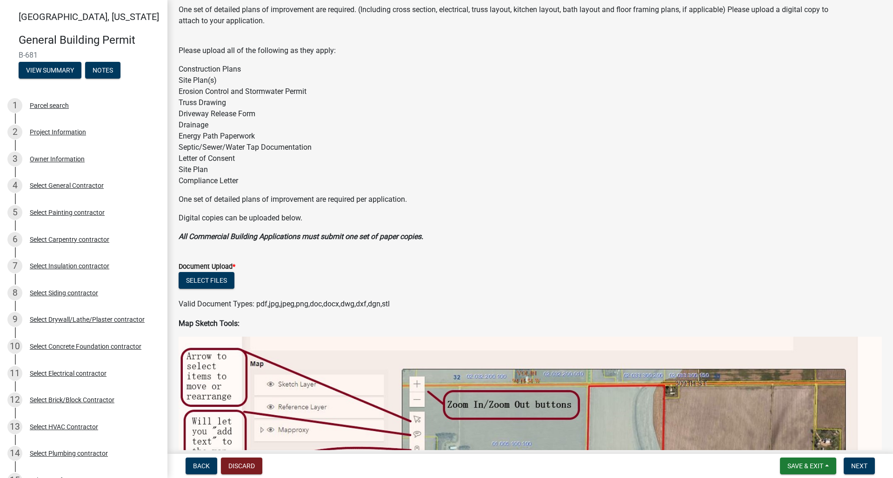
scroll to position [35, 0]
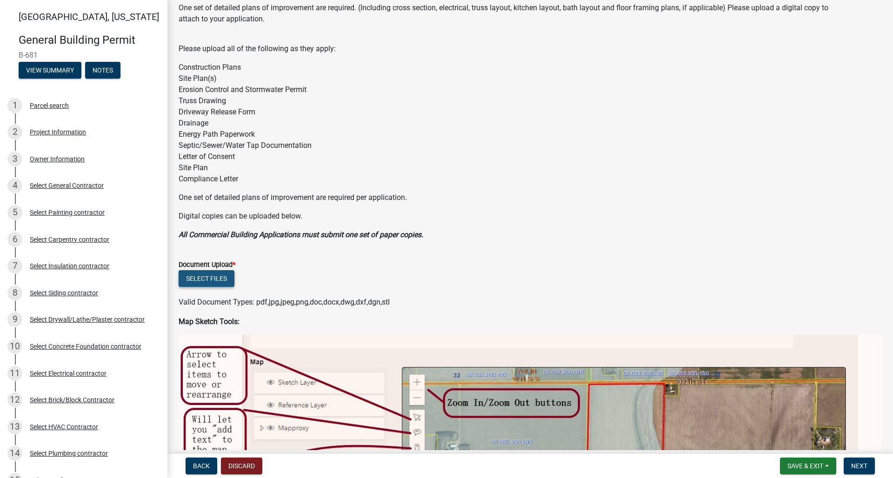
click at [205, 277] on button "Select files" at bounding box center [207, 278] width 56 height 17
click at [197, 275] on button "Select files" at bounding box center [207, 278] width 56 height 17
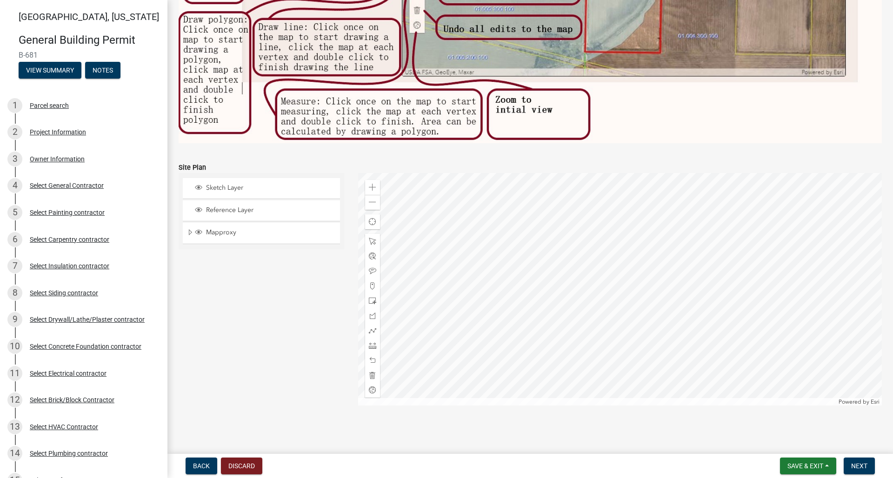
scroll to position [1005, 0]
click at [855, 468] on span "Next" at bounding box center [859, 465] width 16 height 7
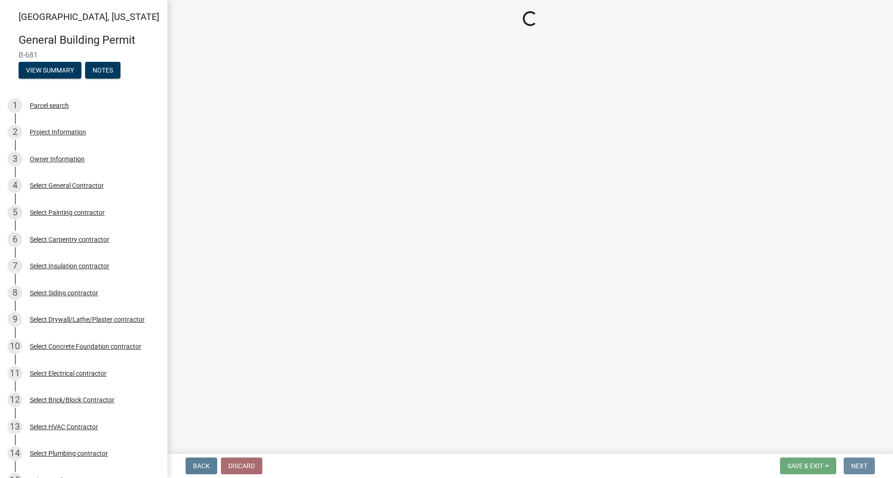
scroll to position [0, 0]
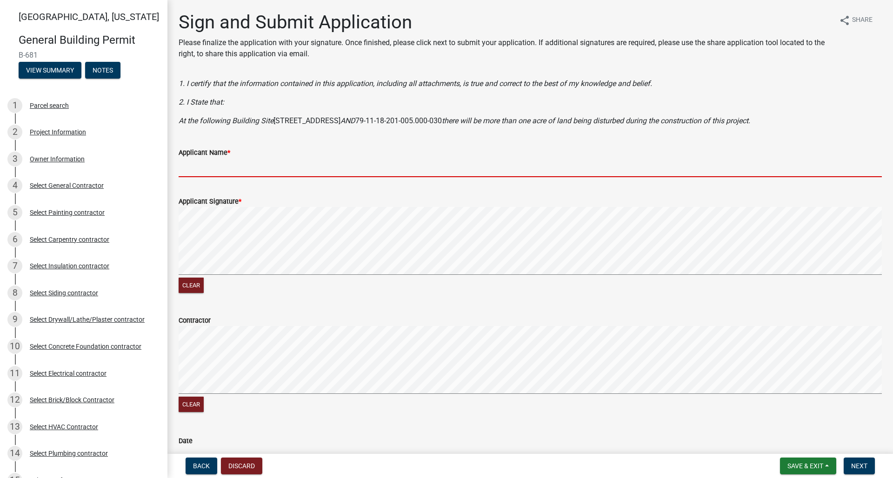
click at [233, 172] on input "Applicant Name *" at bounding box center [530, 167] width 703 height 19
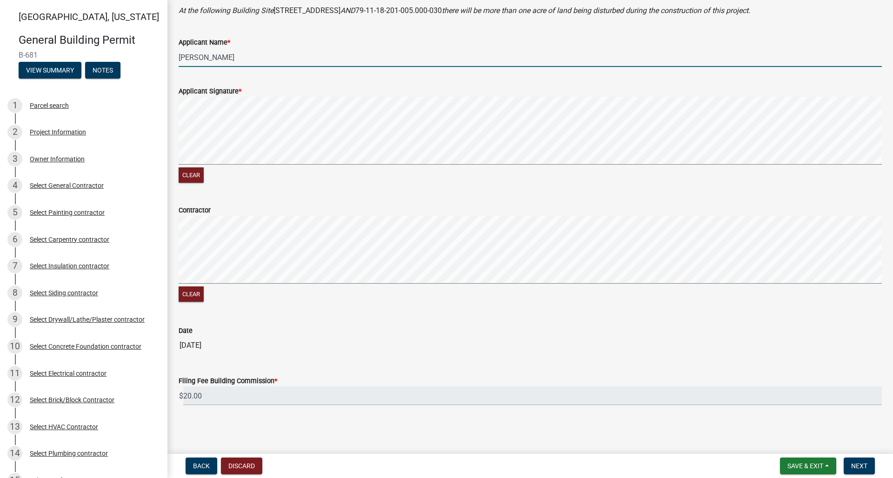
scroll to position [110, 0]
click at [340, 295] on div "Clear" at bounding box center [530, 260] width 703 height 88
click at [864, 468] on span "Next" at bounding box center [859, 465] width 16 height 7
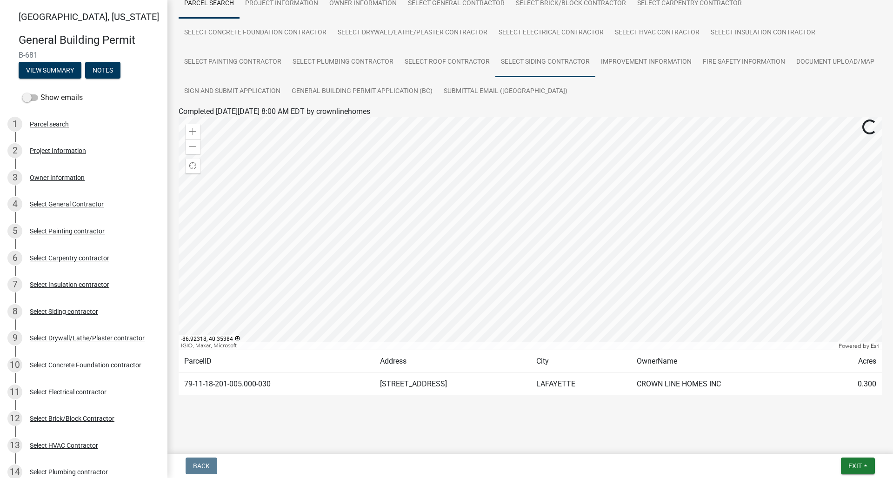
scroll to position [82, 0]
click at [860, 468] on span "Exit" at bounding box center [854, 465] width 13 height 7
click at [841, 446] on button "Save & Exit" at bounding box center [838, 442] width 74 height 22
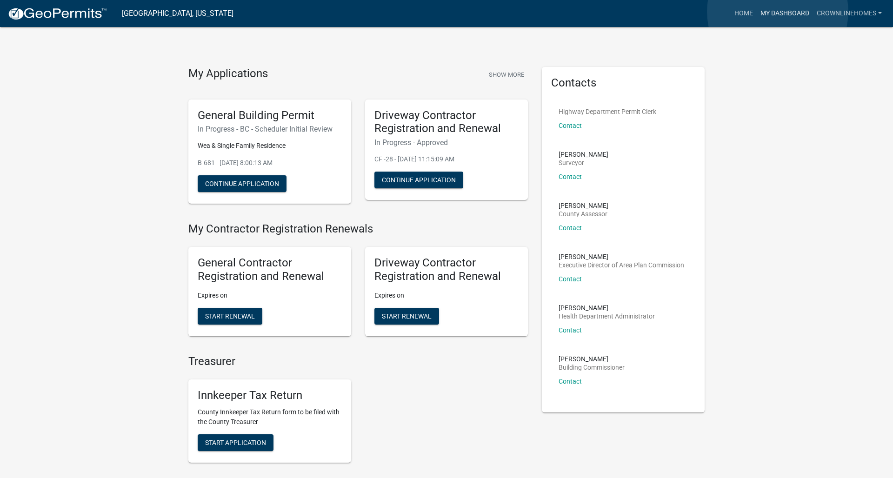
click at [778, 12] on link "My Dashboard" at bounding box center [785, 14] width 56 height 18
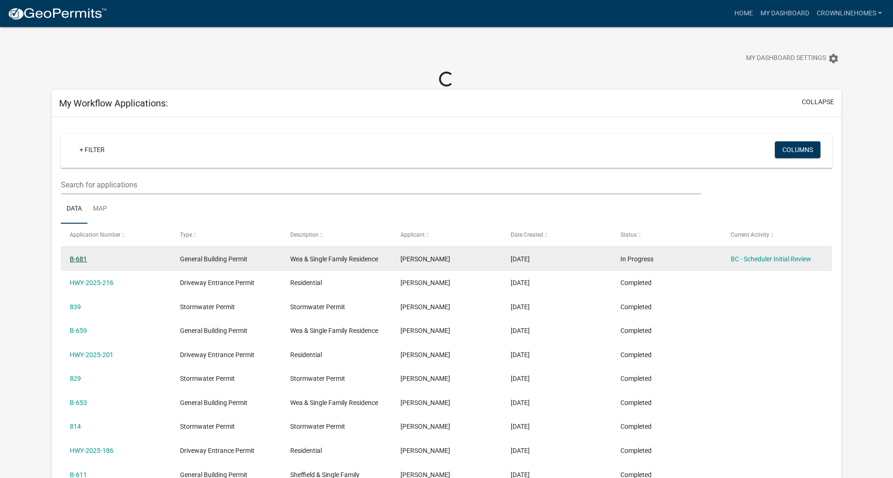
click at [82, 258] on link "B-681" at bounding box center [78, 258] width 17 height 7
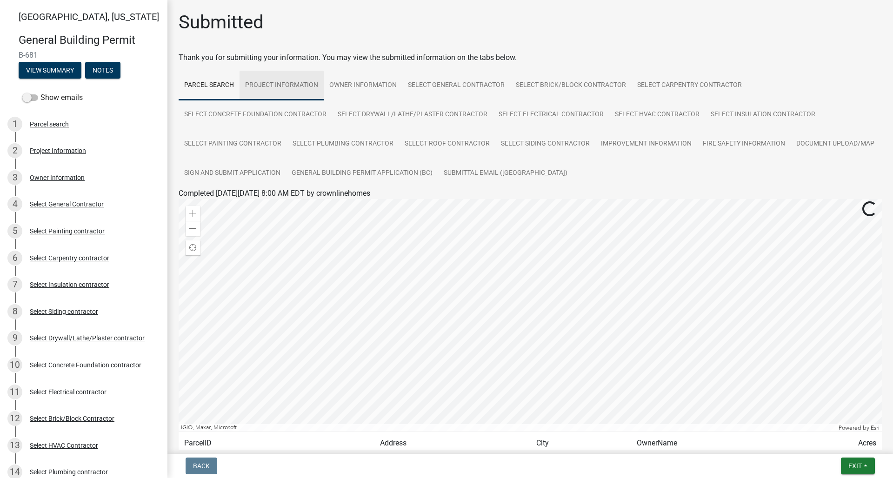
click at [290, 83] on link "Project Information" at bounding box center [282, 86] width 84 height 30
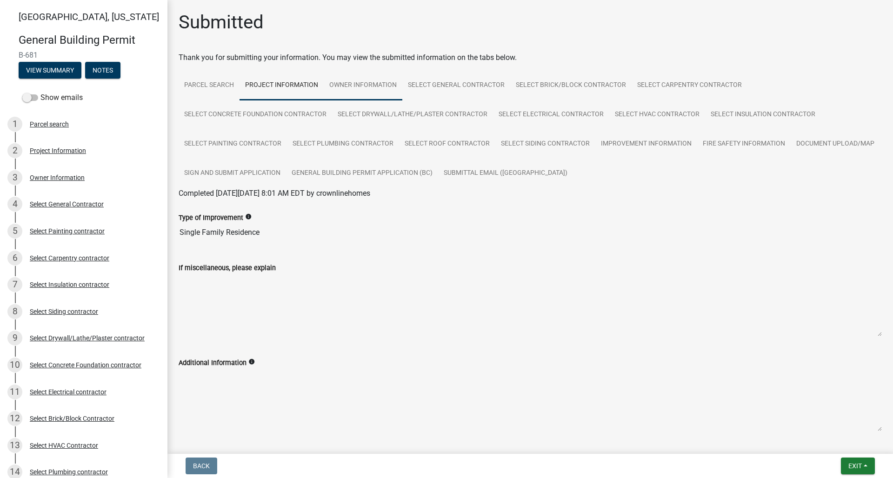
click at [340, 88] on link "Owner Information" at bounding box center [363, 86] width 79 height 30
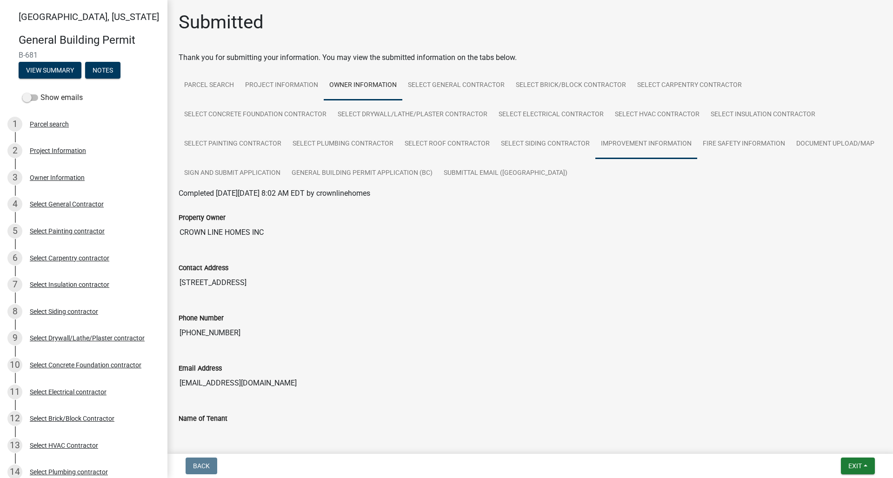
click at [646, 147] on link "Improvement Information" at bounding box center [646, 144] width 102 height 30
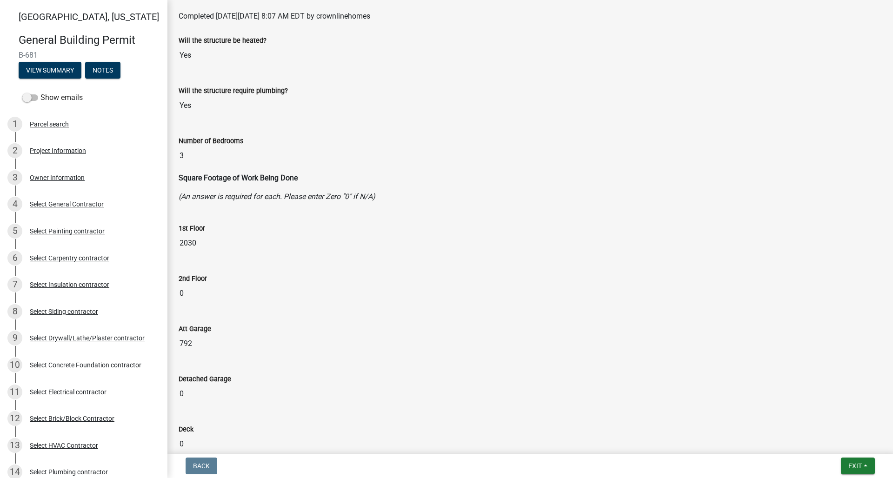
scroll to position [182, 0]
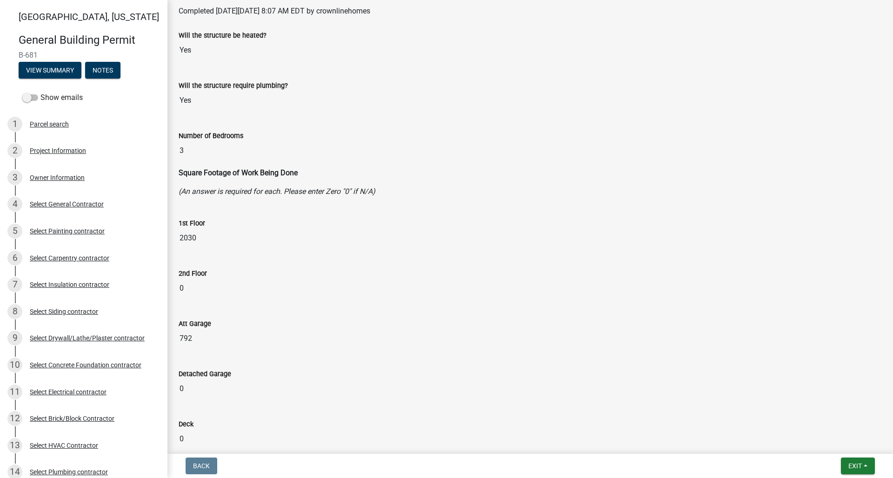
click at [192, 237] on input "2030" at bounding box center [530, 238] width 703 height 19
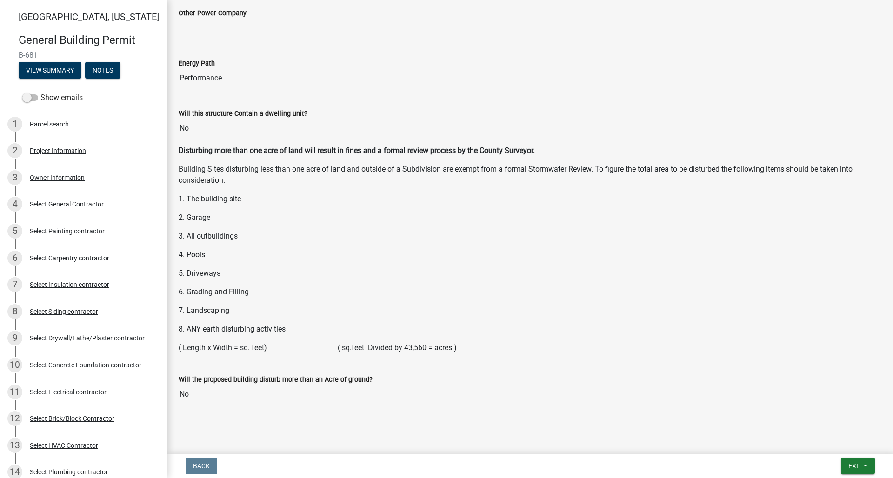
scroll to position [1197, 0]
click at [855, 467] on span "Exit" at bounding box center [854, 465] width 13 height 7
click at [837, 444] on button "Save & Exit" at bounding box center [838, 442] width 74 height 22
